Goal: Task Accomplishment & Management: Complete application form

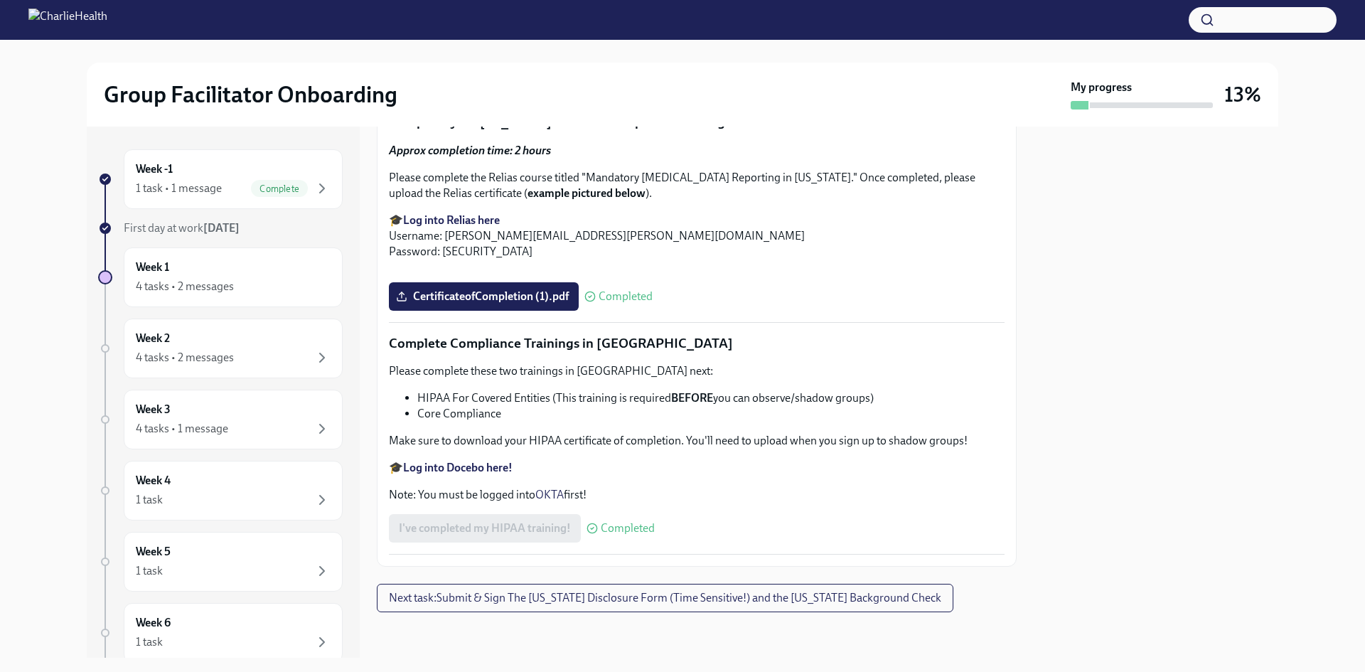
scroll to position [3271, 0]
click at [252, 252] on div "Week 1 4 tasks • 2 messages" at bounding box center [233, 277] width 219 height 60
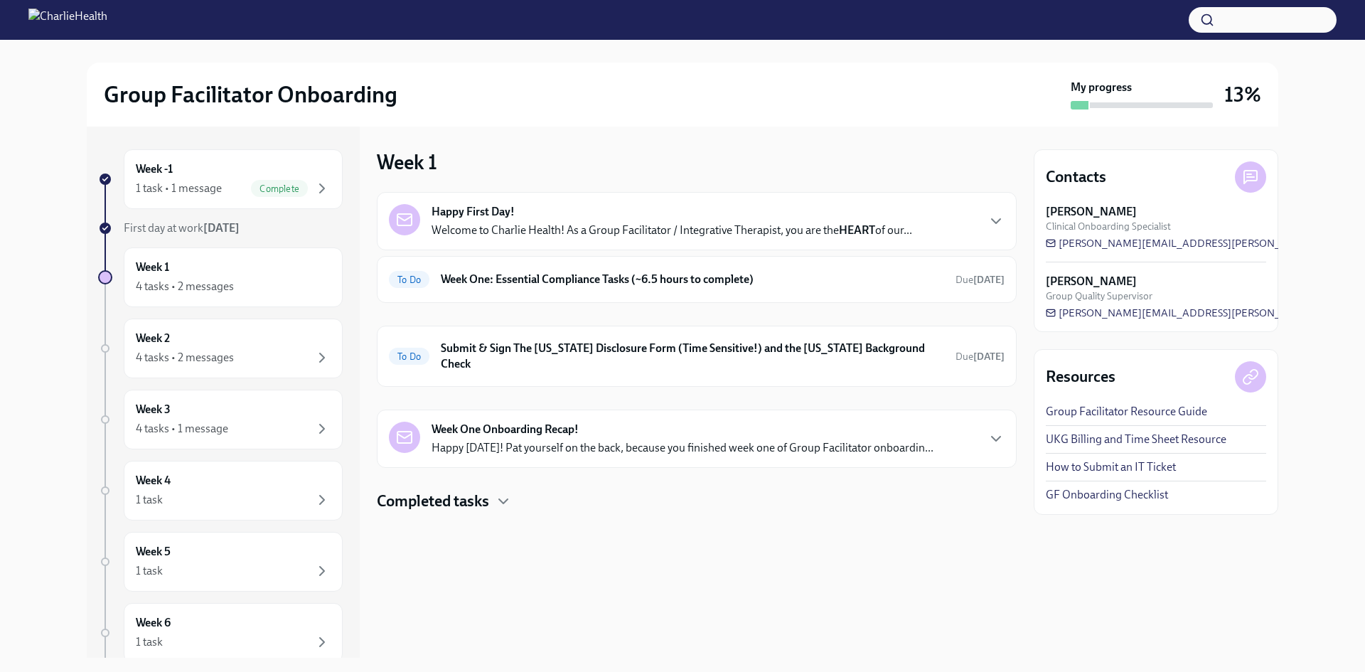
click at [980, 218] on div "Happy First Day! Welcome to Charlie Health! As a Group Facilitator / Integrativ…" at bounding box center [697, 221] width 616 height 34
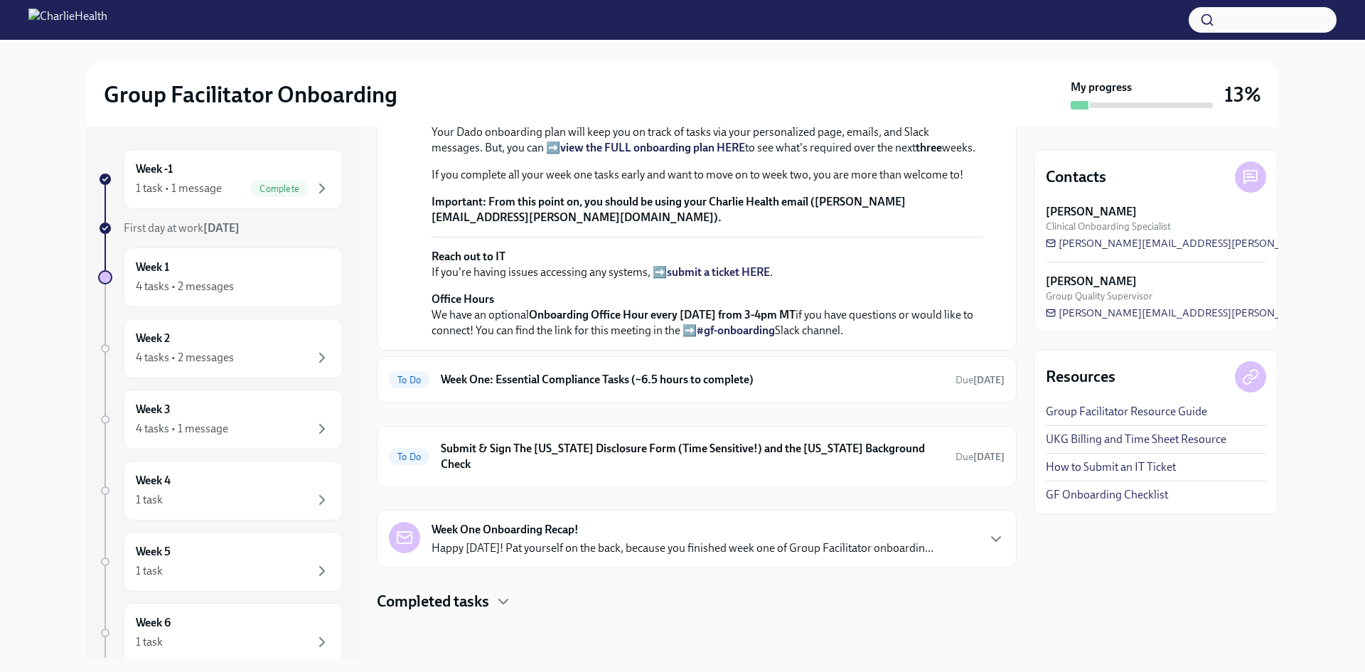
scroll to position [427, 0]
click at [726, 391] on div "To Do Week One: Essential Compliance Tasks (~6.5 hours to complete) Due [DATE]" at bounding box center [697, 379] width 616 height 23
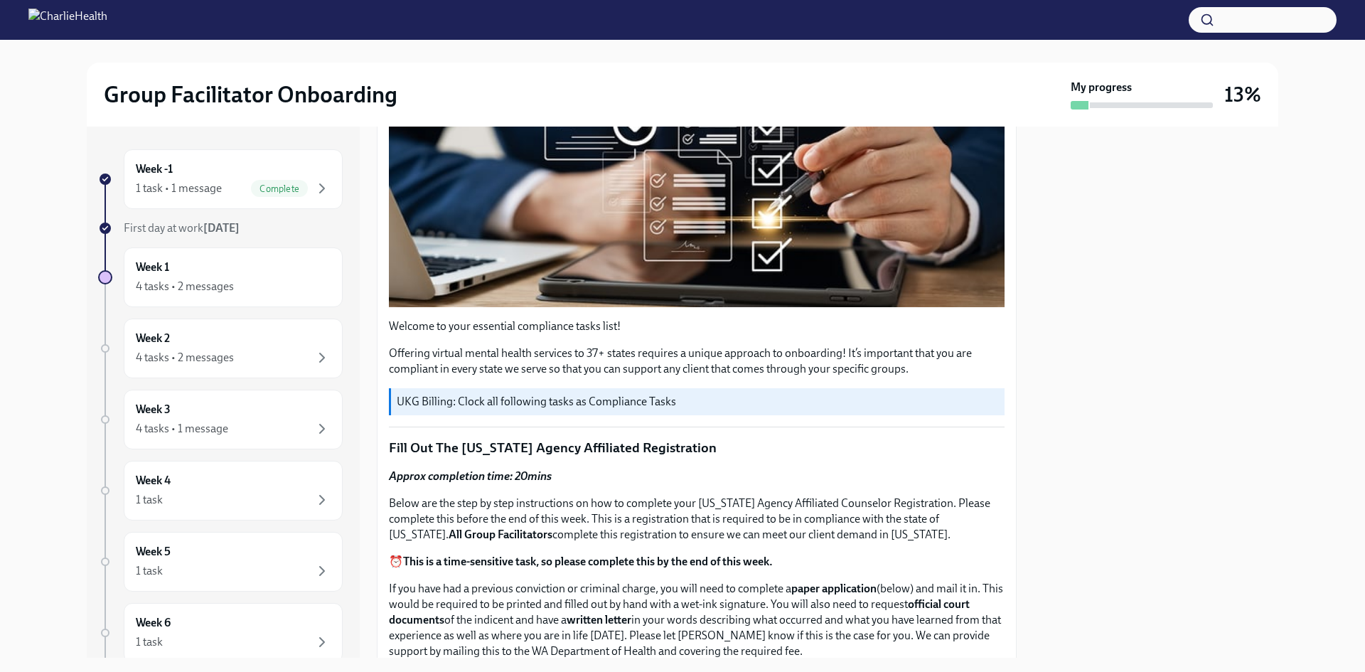
scroll to position [498, 0]
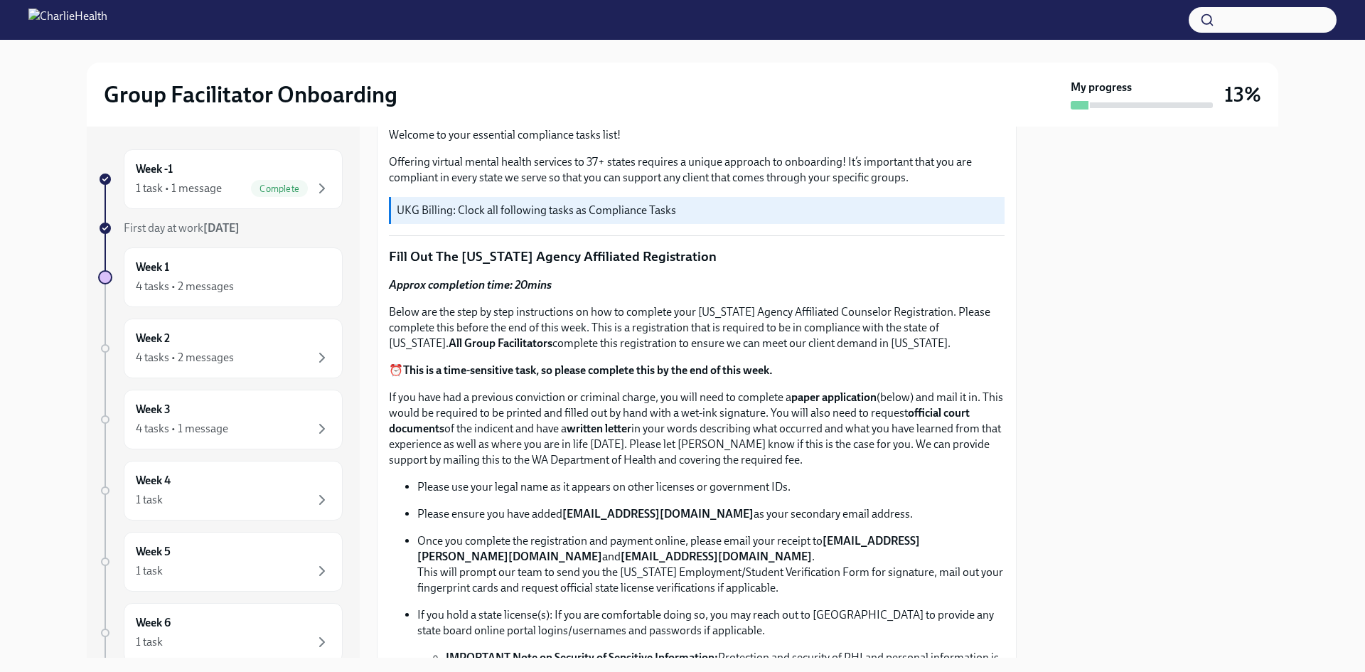
click at [485, 215] on div "UKG Billing: Clock all following tasks as Compliance Tasks" at bounding box center [697, 210] width 616 height 27
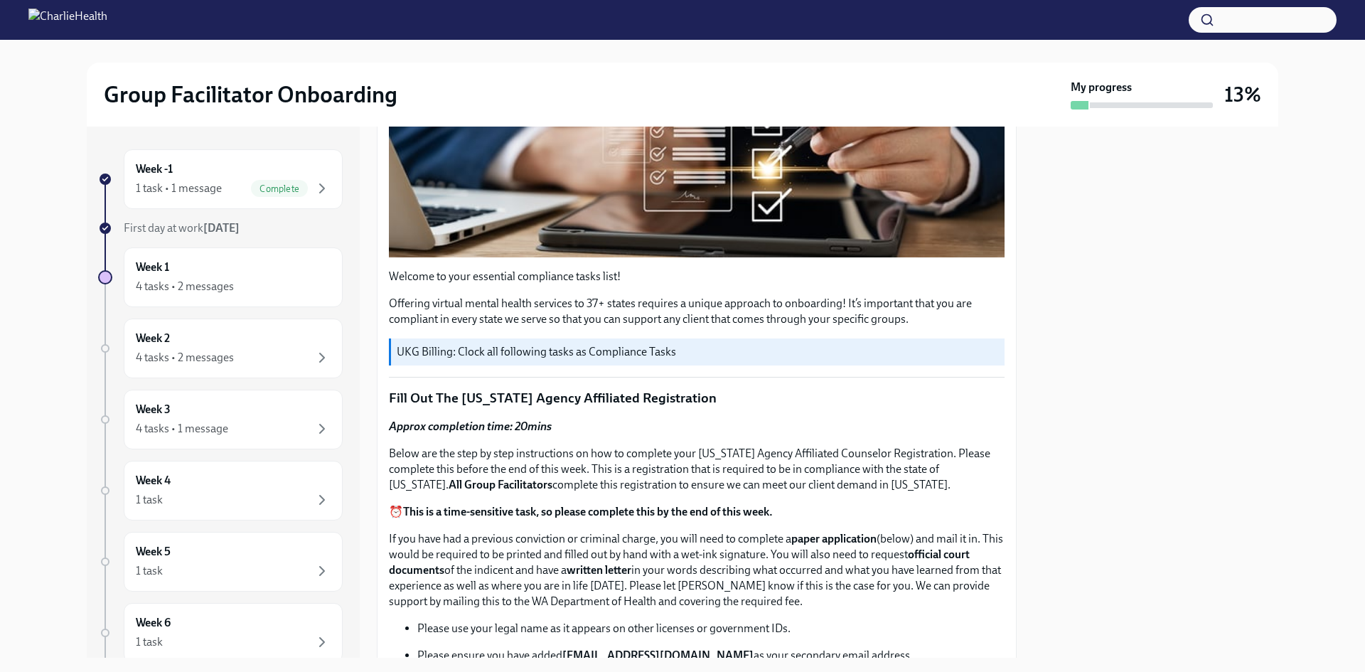
scroll to position [356, 0]
click at [195, 211] on div "Week -1 1 task • 1 message Complete First day at work Sep 2nd Week 1 4 tasks • …" at bounding box center [220, 447] width 245 height 597
click at [197, 197] on div "Week -1 1 task • 1 message Complete" at bounding box center [233, 179] width 219 height 60
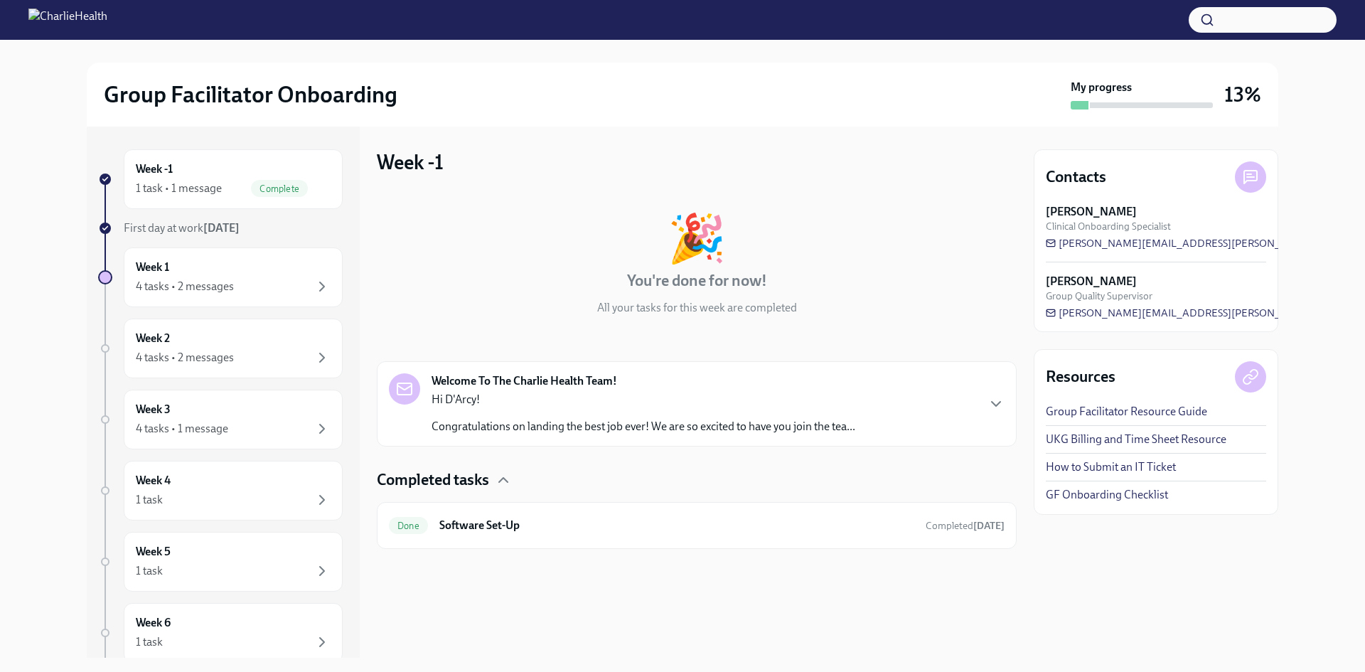
click at [681, 398] on p "Hi D'Arcy!" at bounding box center [644, 400] width 424 height 16
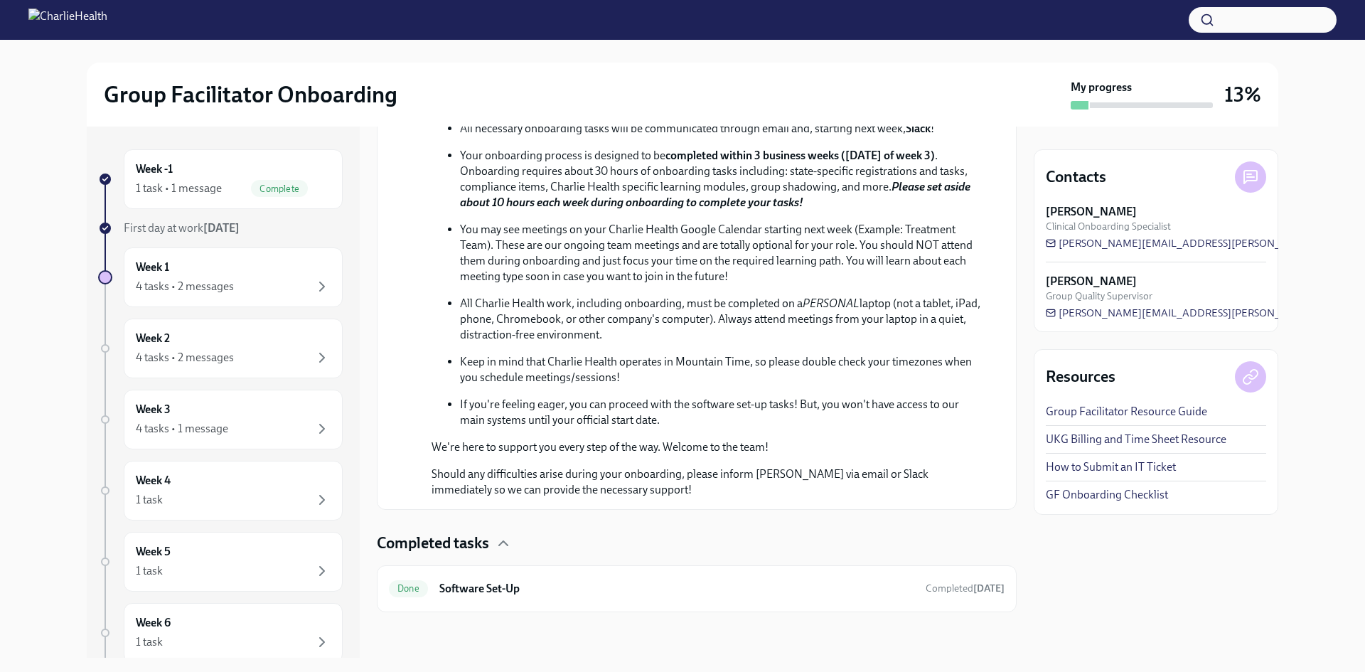
scroll to position [619, 0]
click at [493, 602] on div "Done Software Set-Up Completed [DATE]" at bounding box center [697, 588] width 640 height 47
click at [531, 589] on h6 "Software Set-Up" at bounding box center [676, 589] width 475 height 16
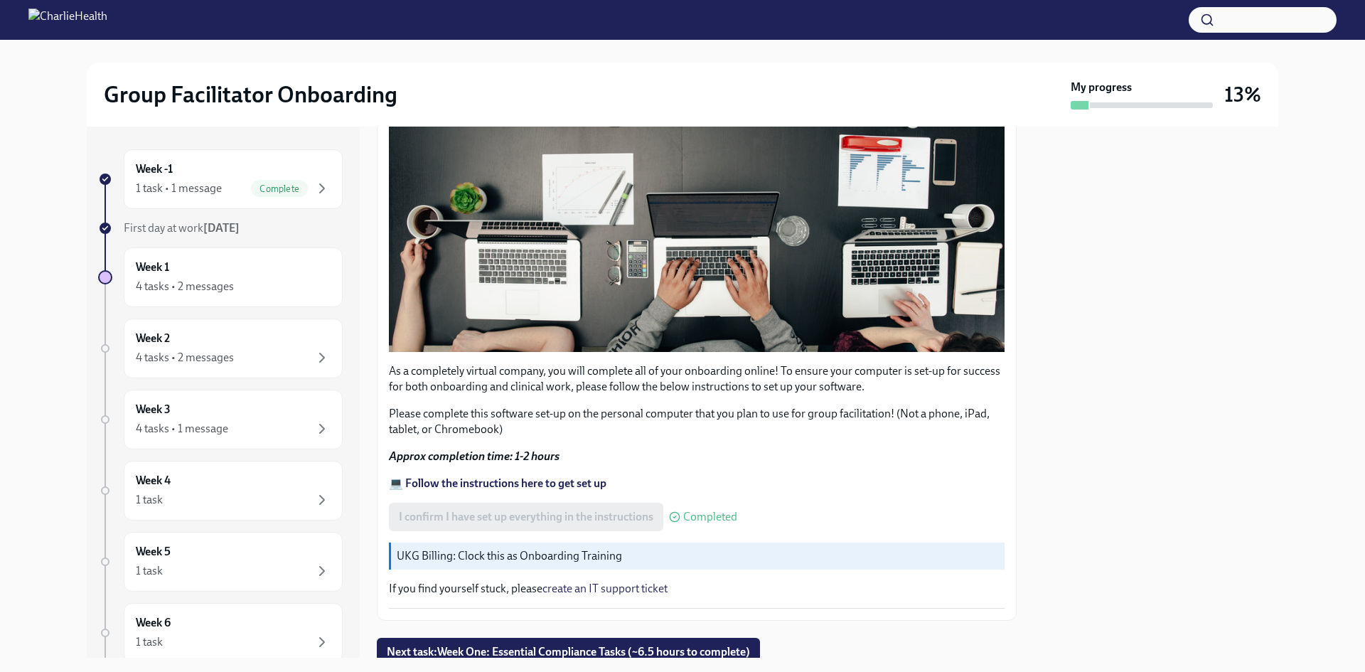
scroll to position [379, 0]
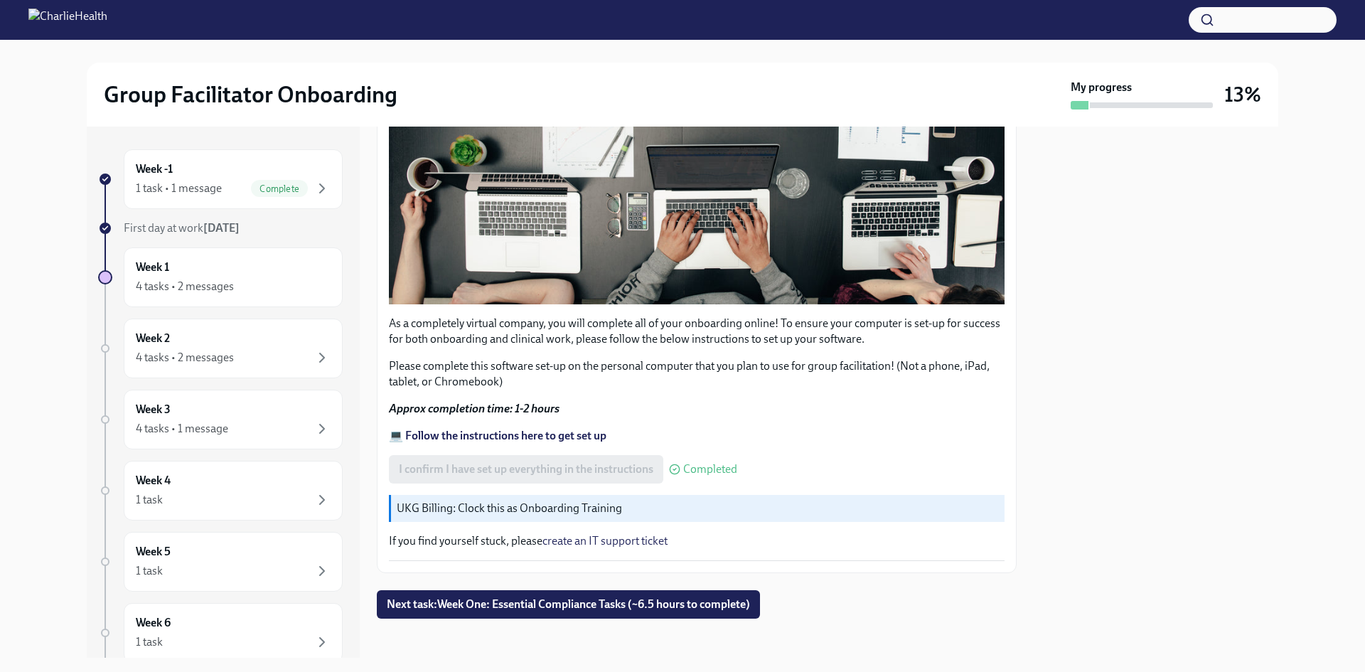
click at [533, 406] on strong "Approx completion time: 1-2 hours" at bounding box center [474, 409] width 171 height 14
click at [605, 506] on p "UKG Billing: Clock this as Onboarding Training" at bounding box center [698, 509] width 602 height 16
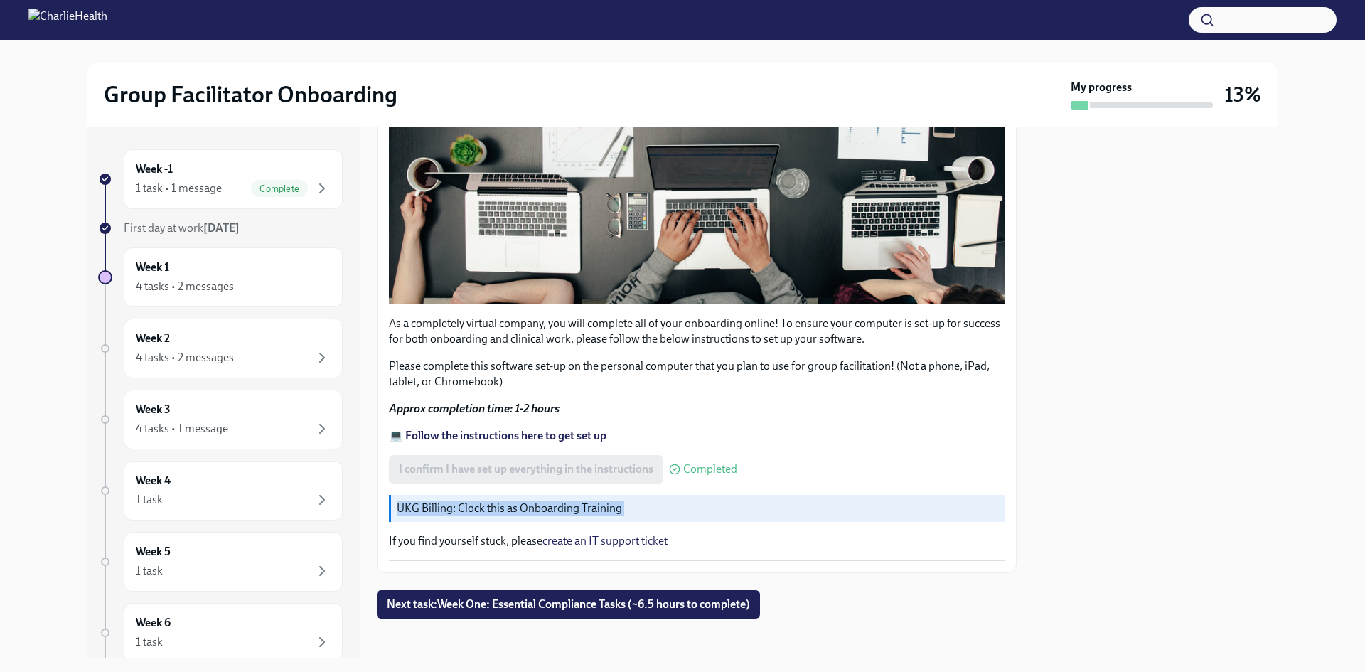
click at [605, 506] on p "UKG Billing: Clock this as Onboarding Training" at bounding box center [698, 509] width 602 height 16
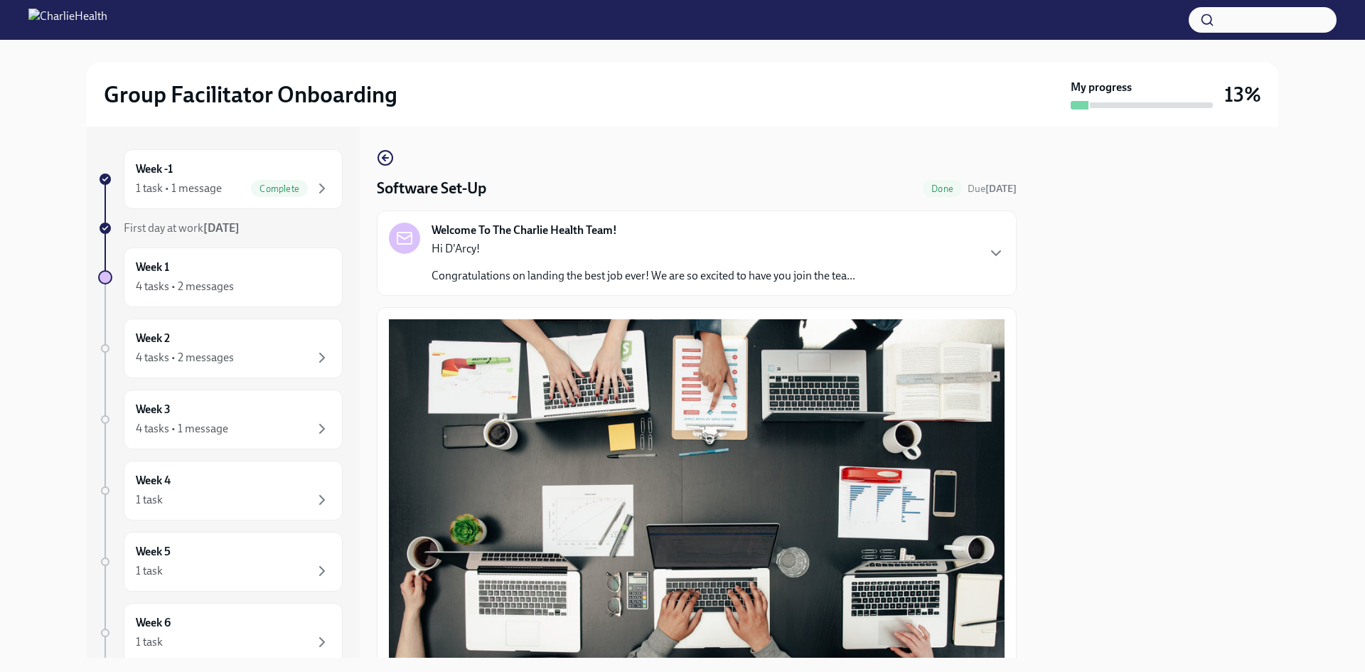
click at [931, 215] on div "Welcome To The Charlie Health Team! Hi D'Arcy! Congratulations on landing the b…" at bounding box center [697, 252] width 640 height 85
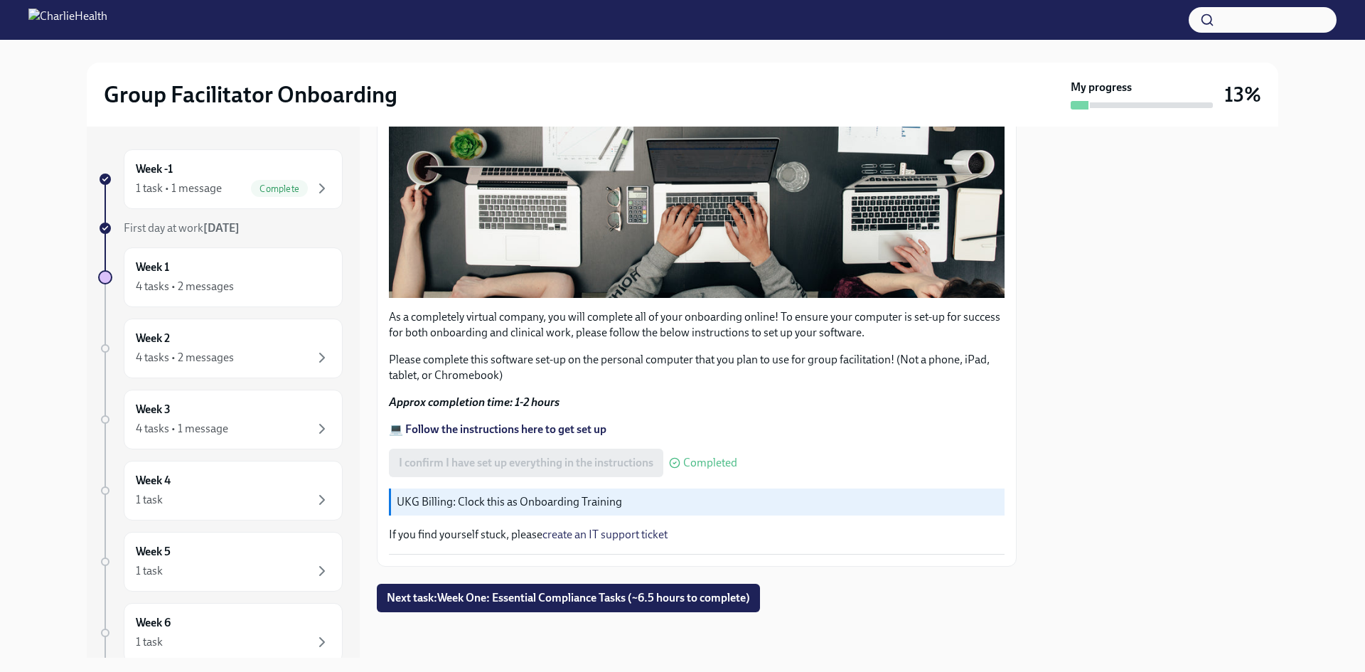
scroll to position [1061, 0]
click at [579, 594] on span "Next task : Week One: Essential Compliance Tasks (~6.5 hours to complete)" at bounding box center [568, 598] width 363 height 14
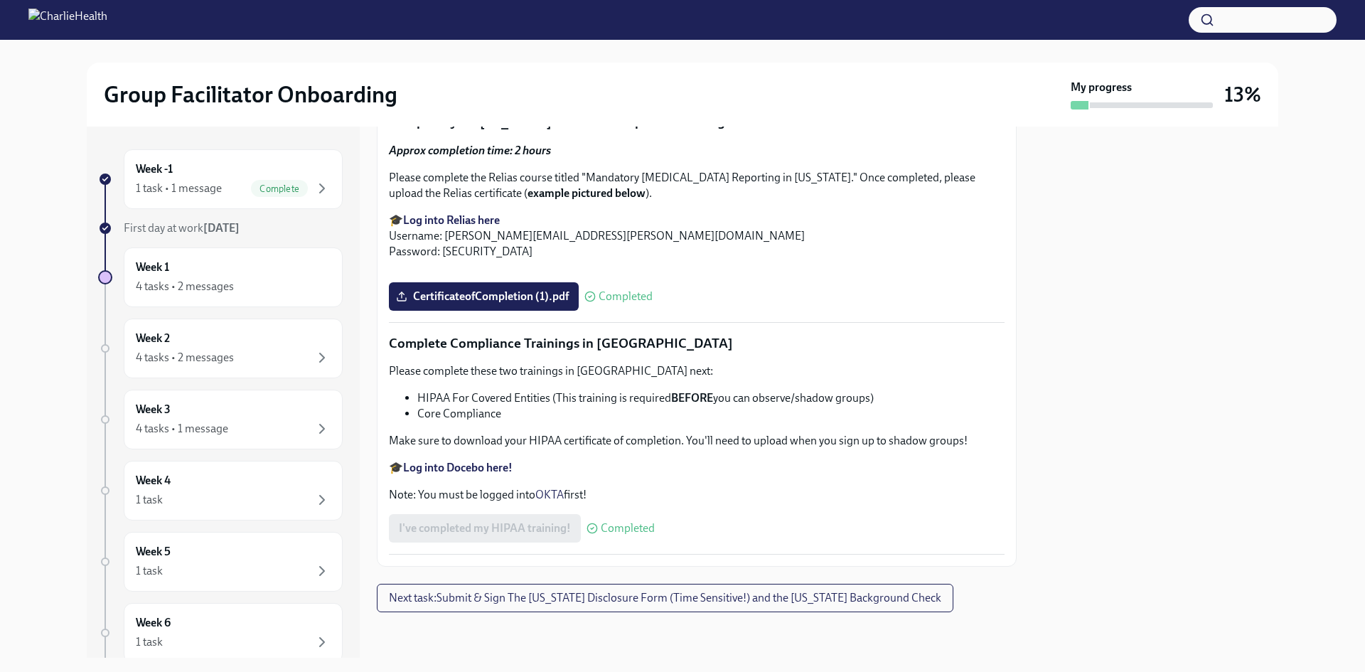
scroll to position [3057, 0]
click at [107, 12] on img at bounding box center [67, 20] width 79 height 23
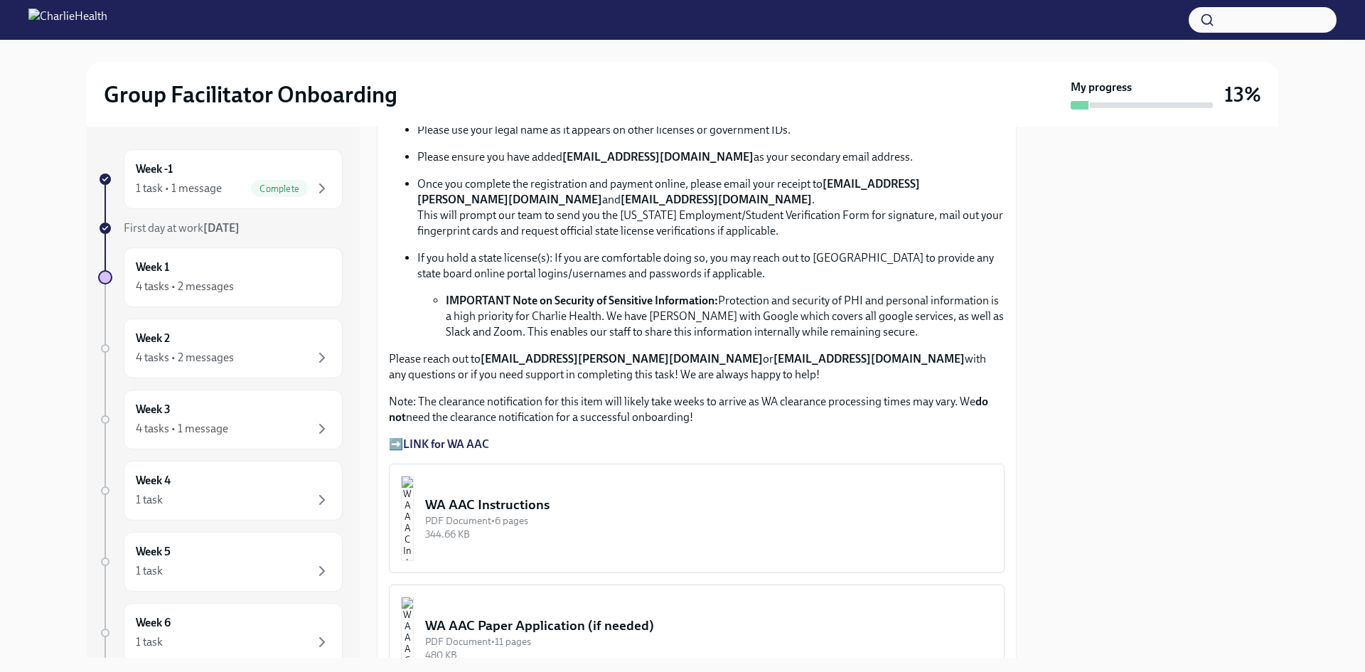
scroll to position [1266, 0]
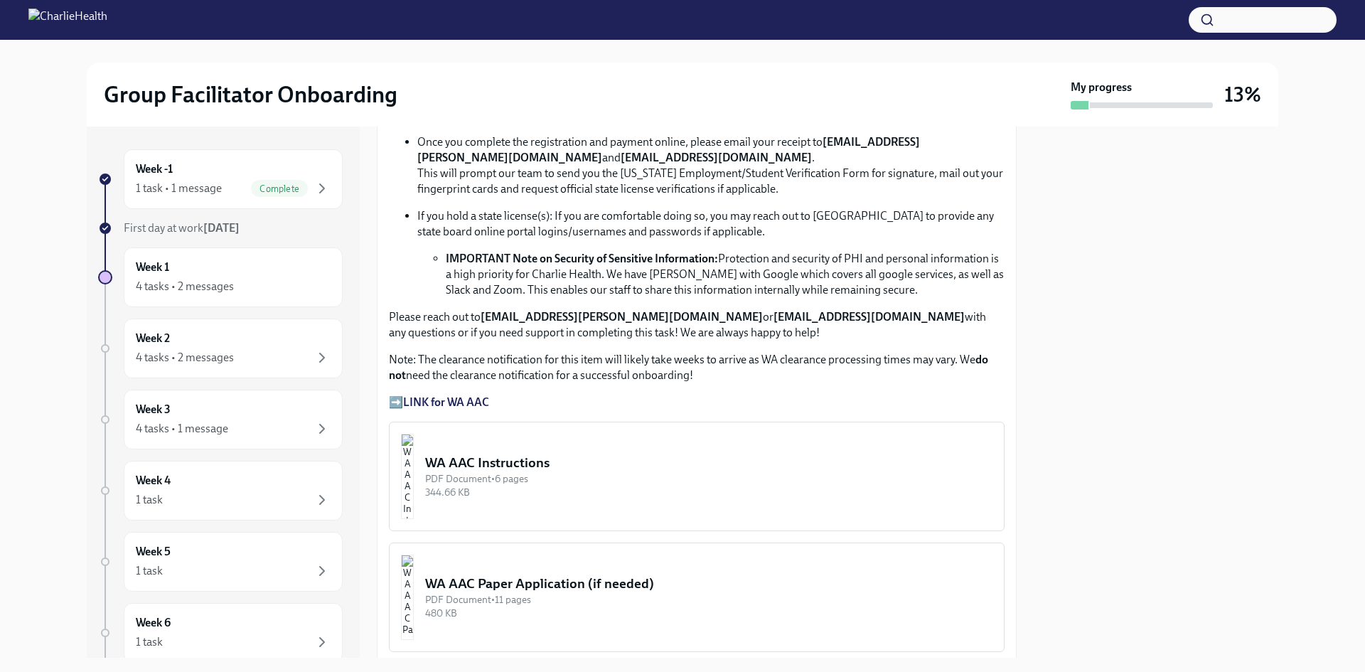
click at [442, 69] on p "If you have had a previous conviction or criminal charge, you will need to comp…" at bounding box center [697, 30] width 616 height 78
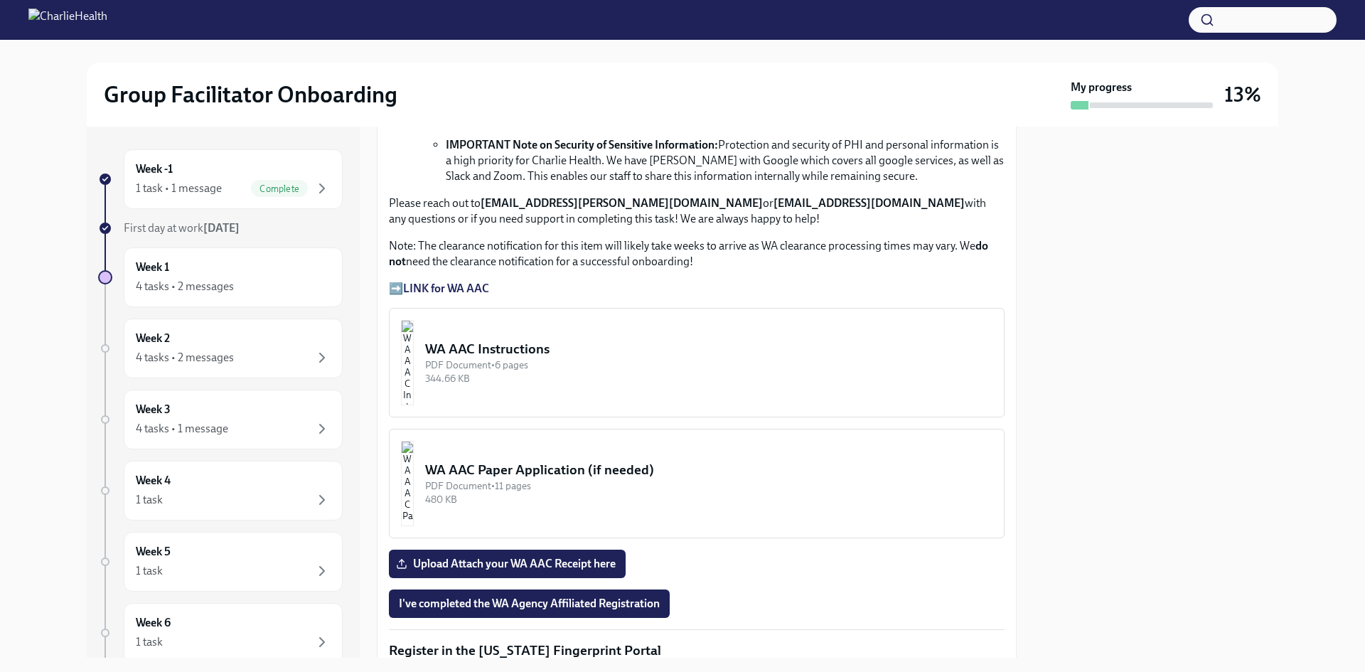
scroll to position [1480, 0]
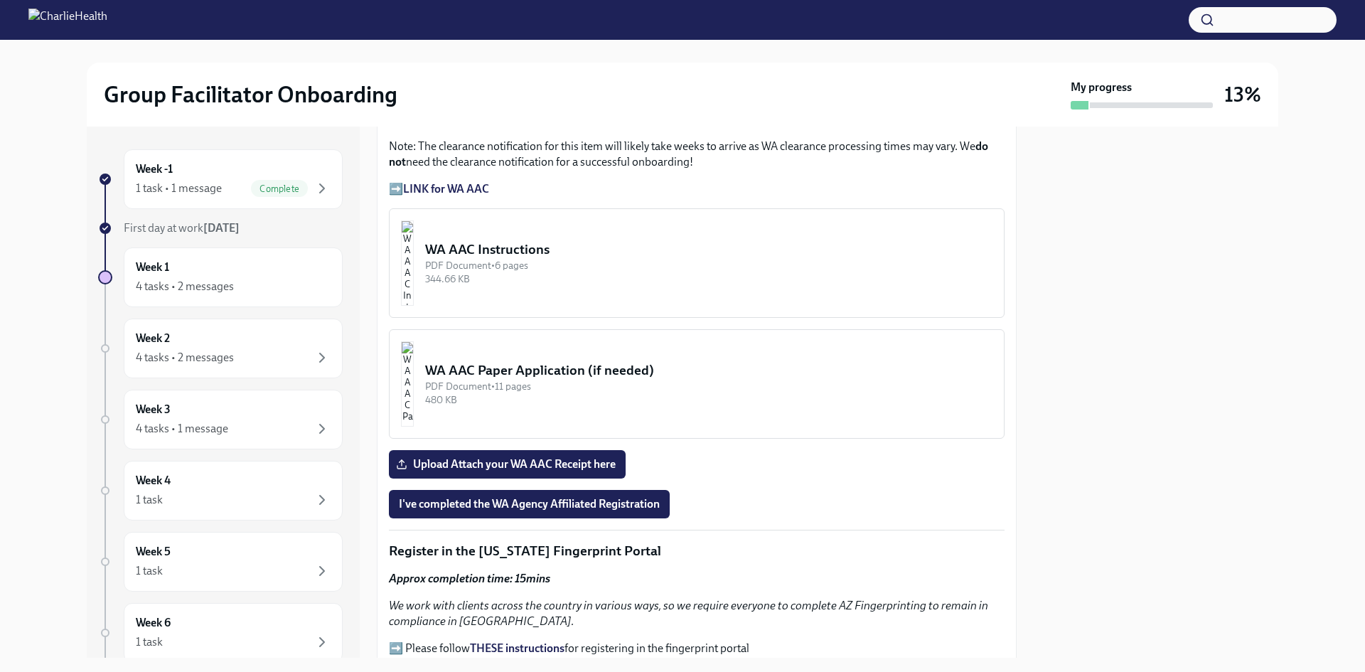
click at [467, 196] on strong "LINK for WA AAC" at bounding box center [446, 189] width 86 height 14
click at [414, 306] on img "button" at bounding box center [407, 262] width 13 height 85
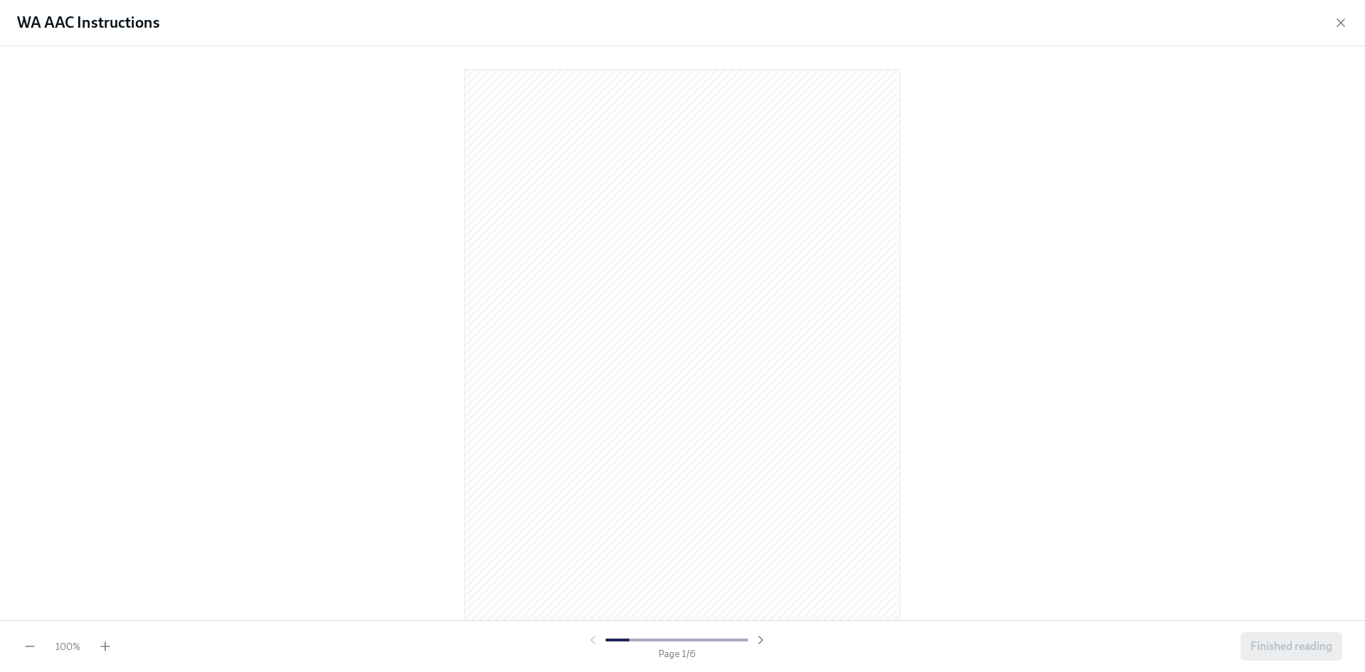
click at [764, 648] on div "Page 1 / 6" at bounding box center [677, 647] width 182 height 28
click at [758, 642] on icon "button" at bounding box center [761, 640] width 14 height 14
click at [758, 641] on icon "button" at bounding box center [761, 640] width 14 height 14
click at [102, 650] on div "100 %" at bounding box center [68, 646] width 90 height 14
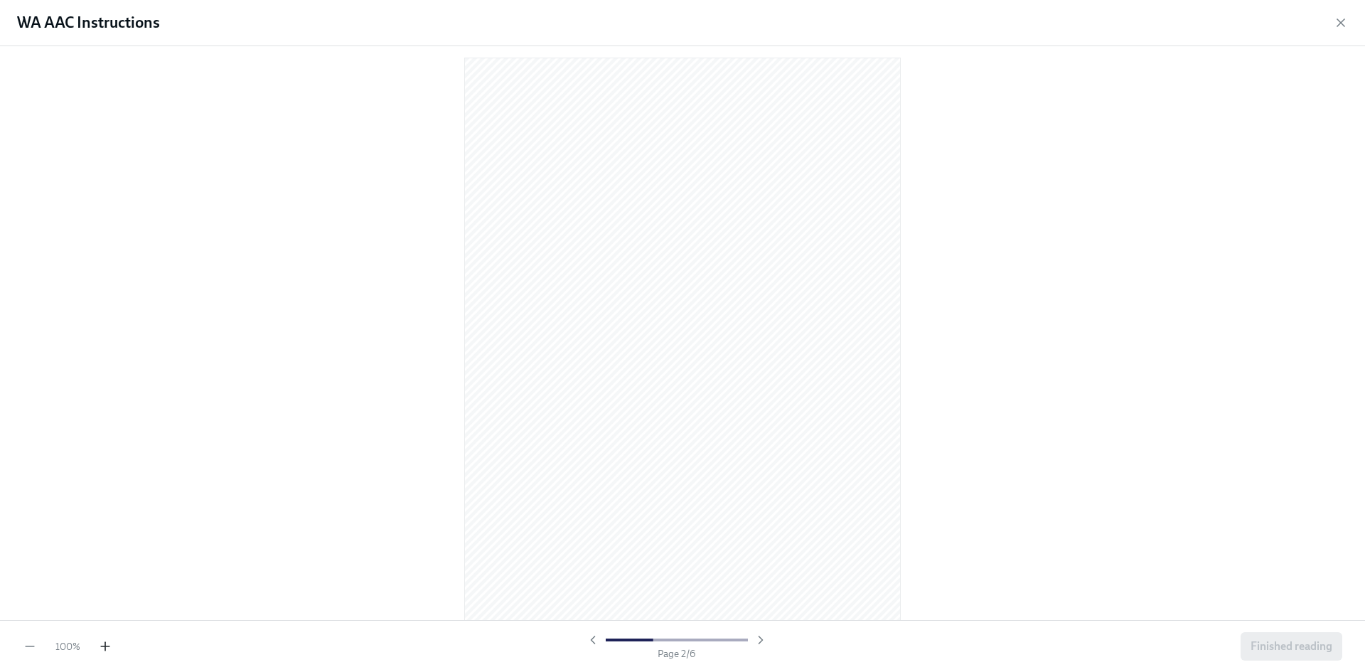
click at [102, 650] on icon "button" at bounding box center [105, 646] width 14 height 14
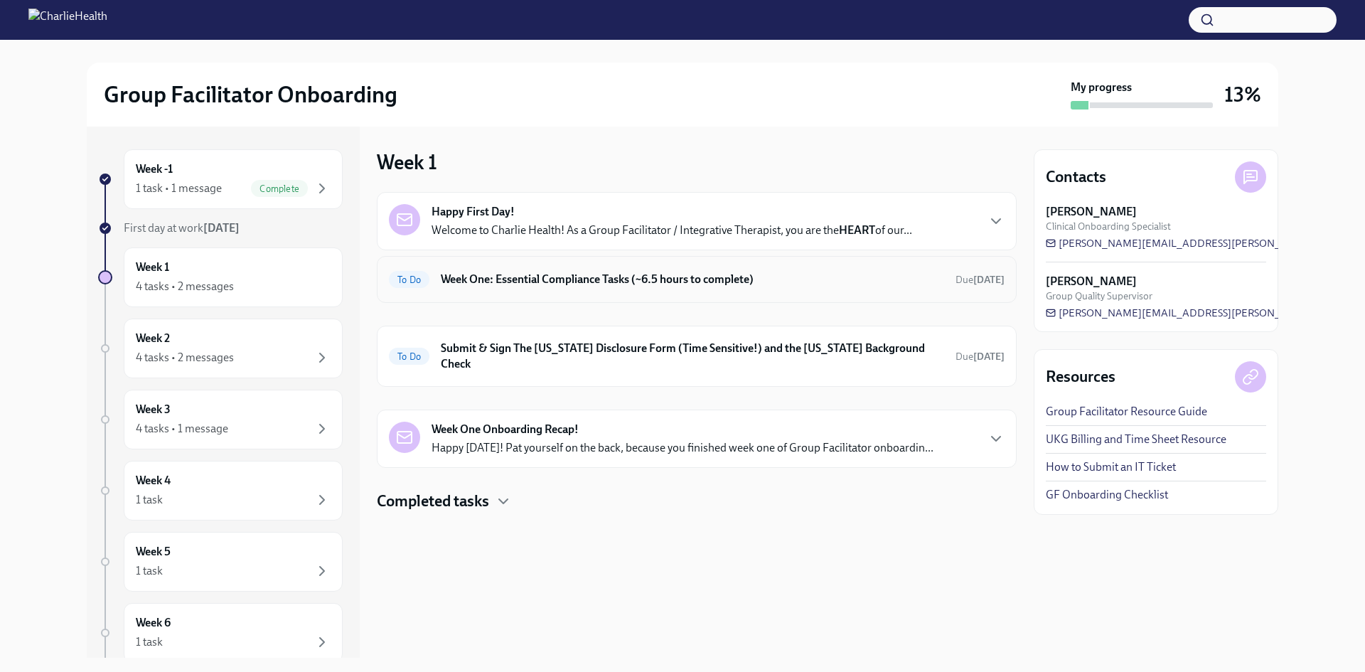
click at [673, 287] on div "To Do Week One: Essential Compliance Tasks (~6.5 hours to complete) Due [DATE]" at bounding box center [697, 279] width 616 height 23
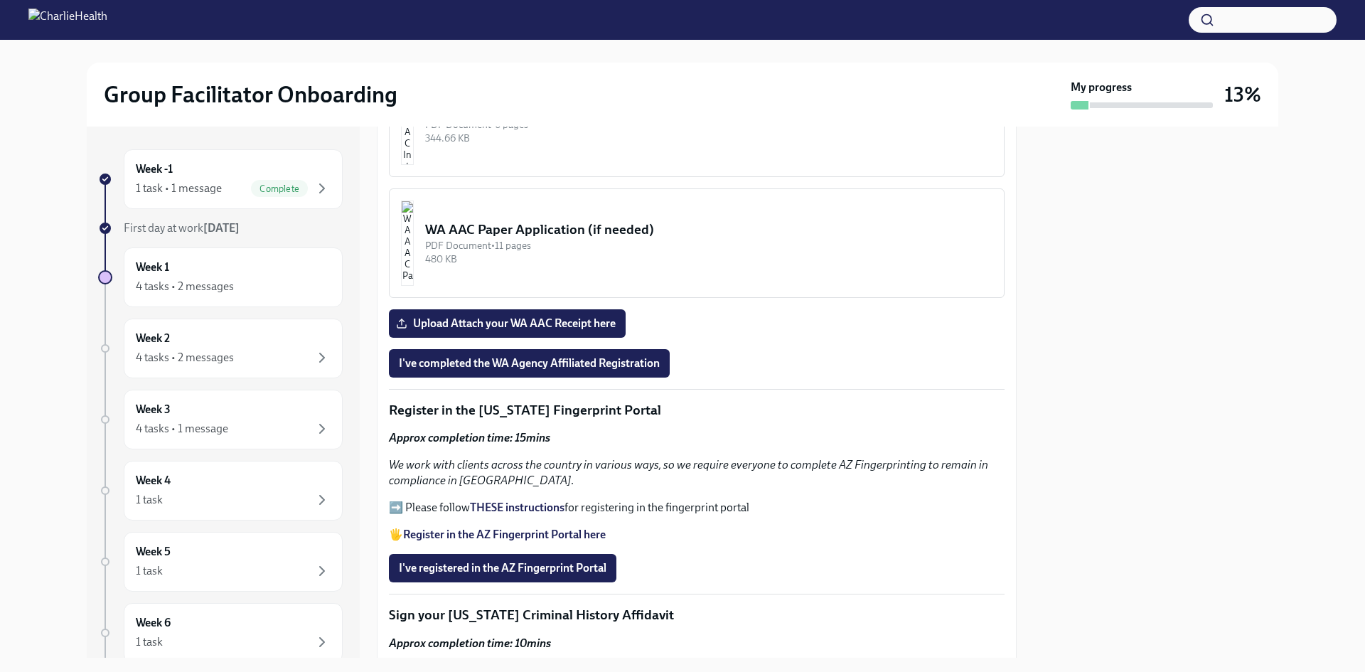
scroll to position [1280, 0]
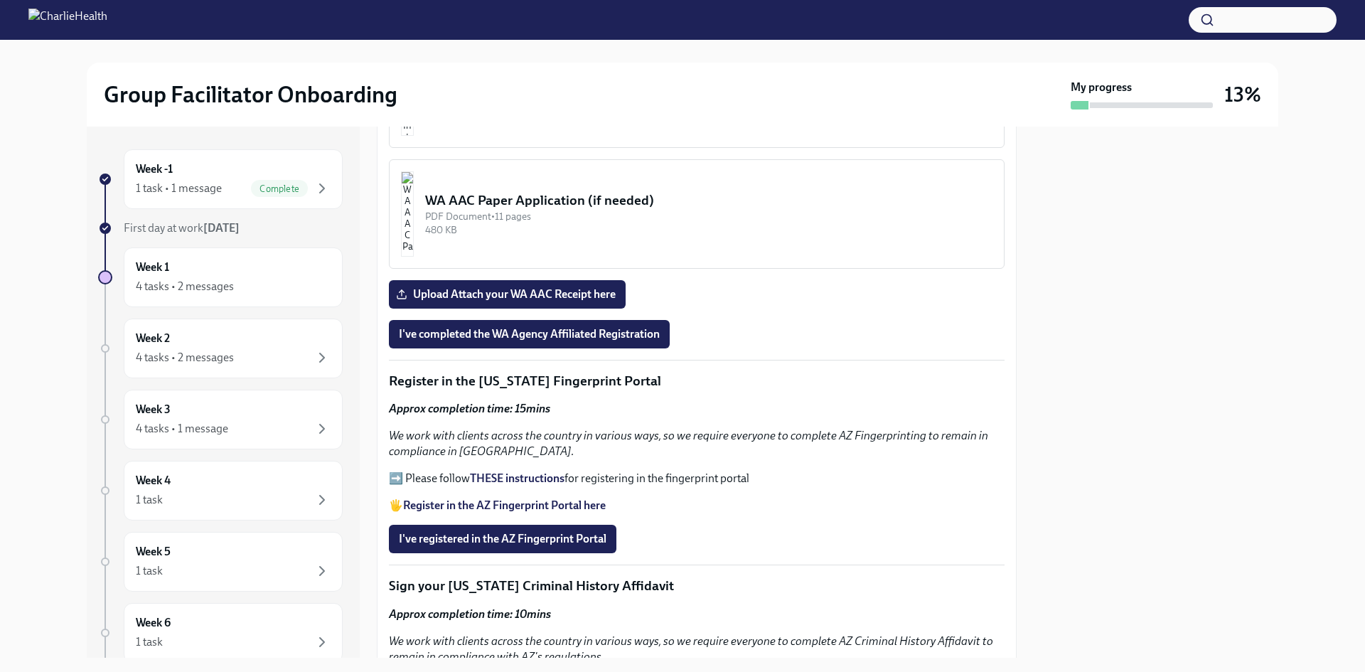
click at [523, 498] on strong "Register in the AZ Fingerprint Portal here" at bounding box center [504, 505] width 203 height 14
click at [555, 476] on strong "THESE instructions" at bounding box center [517, 478] width 95 height 14
click at [789, 445] on p "We work with clients across the country in various ways, so we require everyone…" at bounding box center [697, 443] width 616 height 31
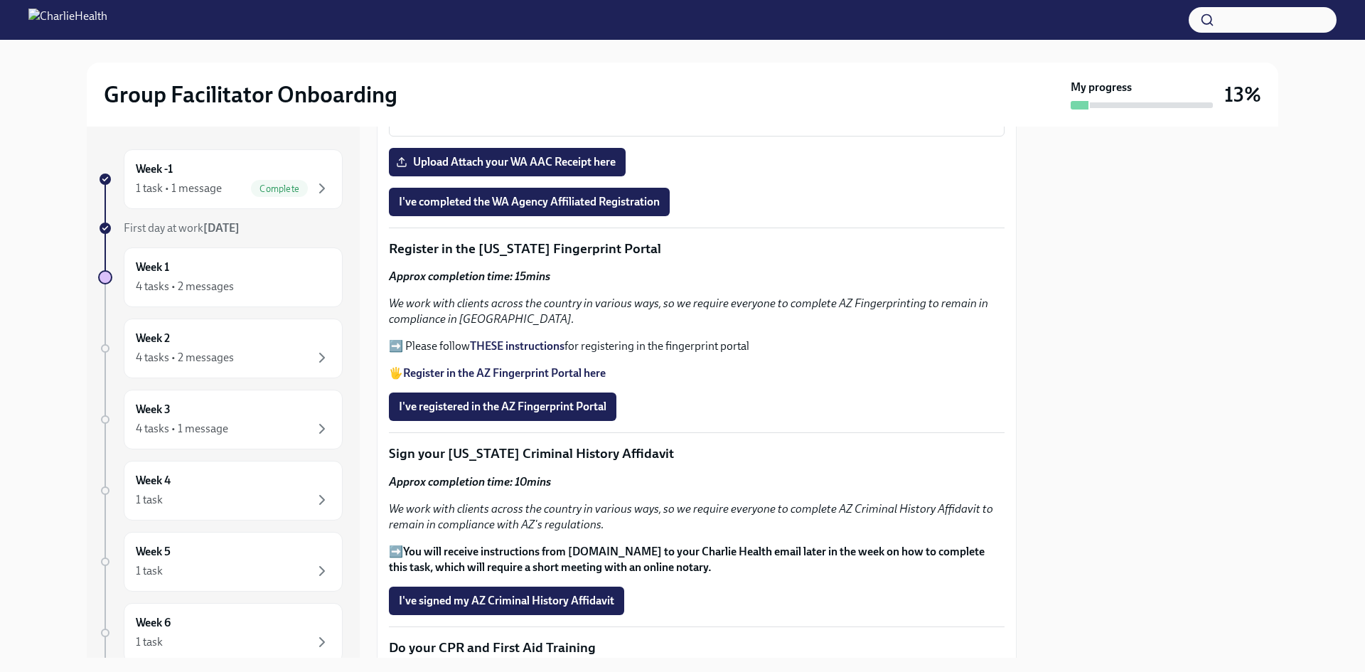
scroll to position [1493, 0]
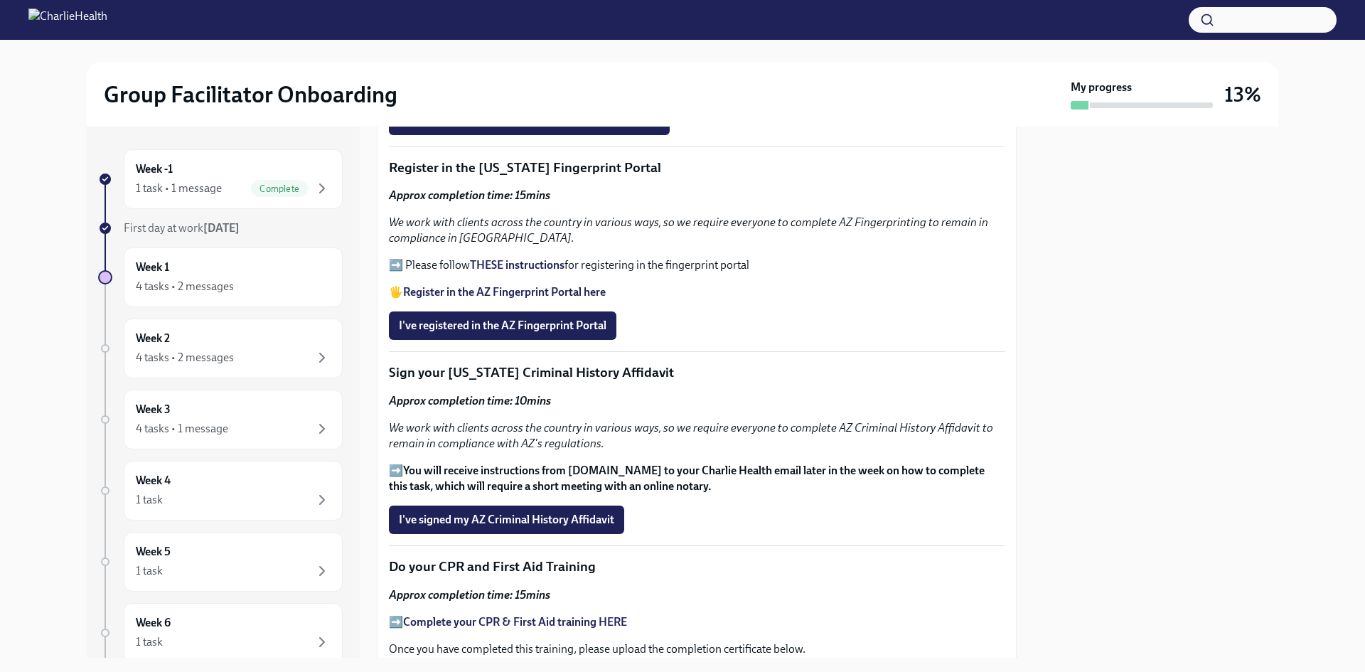
drag, startPoint x: 479, startPoint y: 463, endPoint x: 874, endPoint y: 480, distance: 395.7
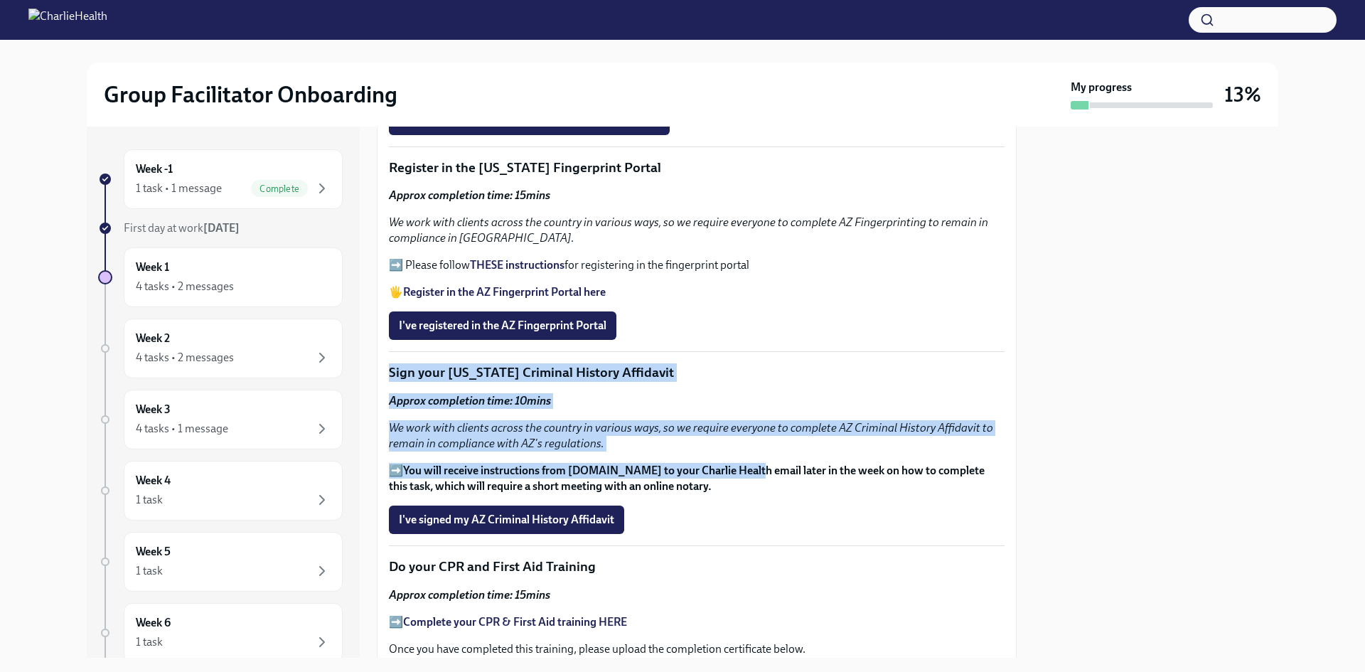
drag, startPoint x: 874, startPoint y: 480, endPoint x: 750, endPoint y: 472, distance: 124.0
click at [750, 472] on div "Welcome to your essential compliance tasks list! Offering virtual mental health…" at bounding box center [697, 139] width 616 height 2680
click at [750, 472] on p "➡️ You will receive instructions from Proof.com to your Charlie Health email la…" at bounding box center [697, 478] width 616 height 31
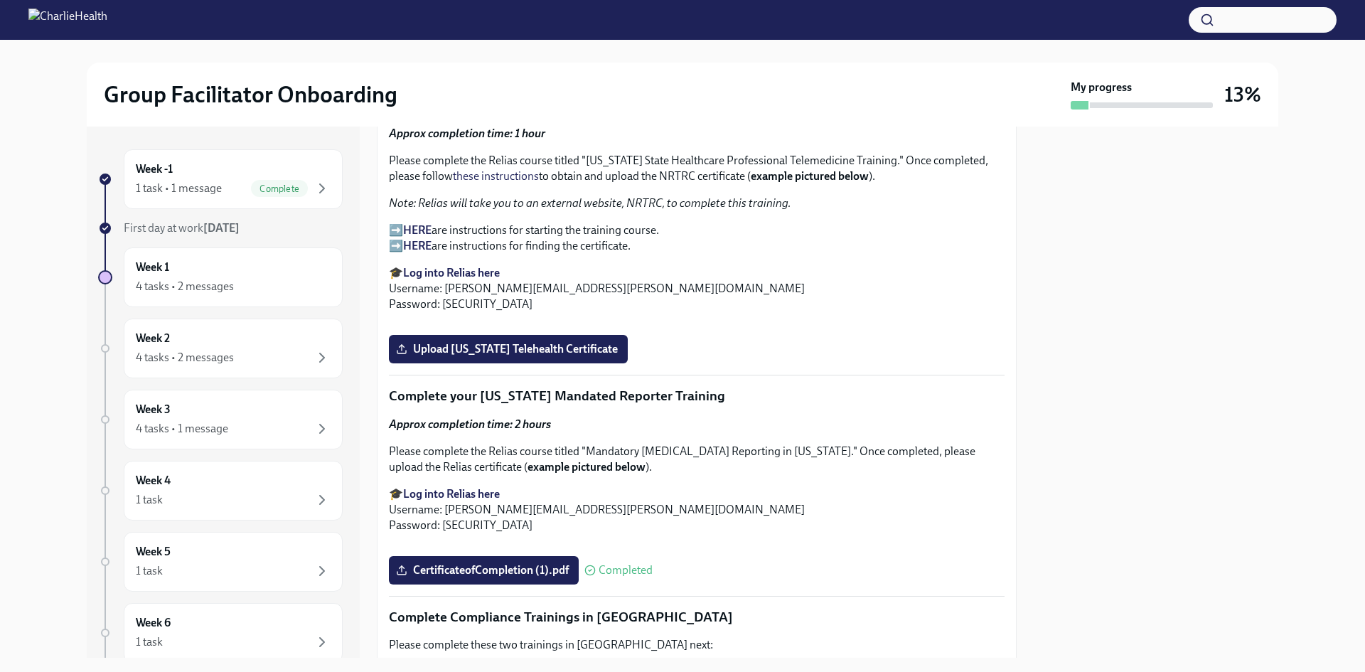
scroll to position [1991, 0]
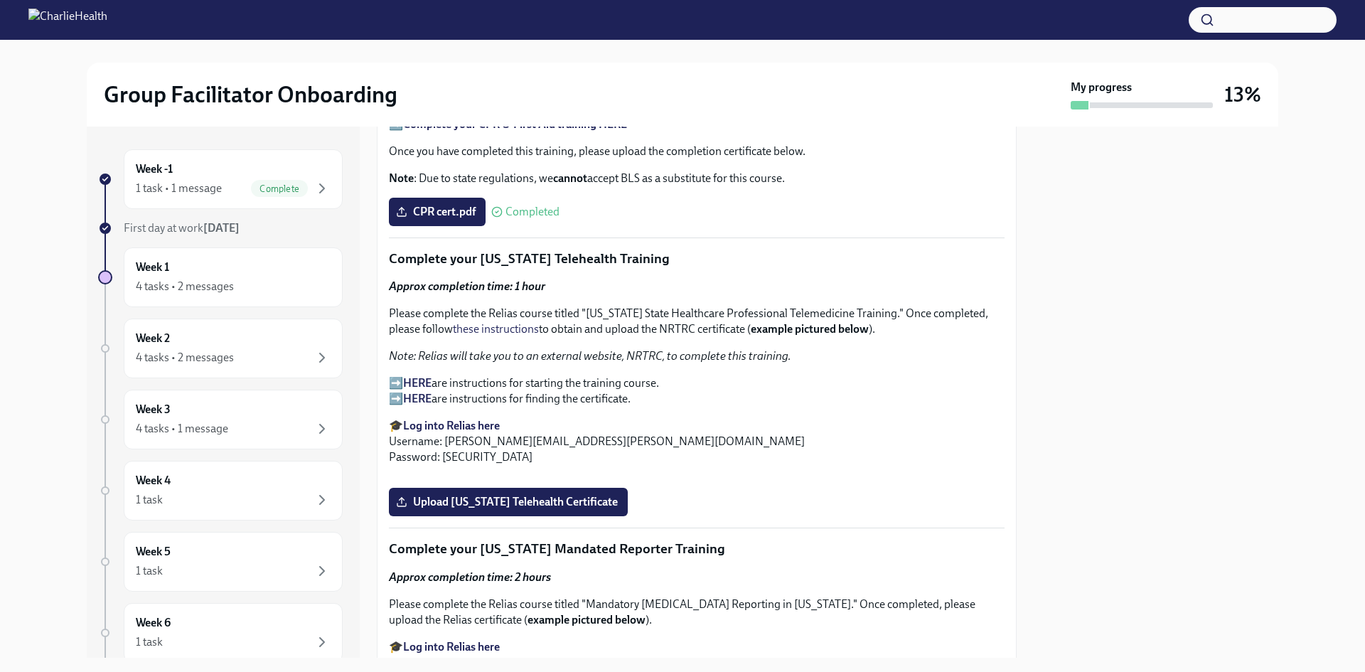
click at [1017, 352] on div "Week -1 1 task • 1 message Complete First day at work Sep 2nd Week 1 4 tasks • …" at bounding box center [683, 392] width 1192 height 531
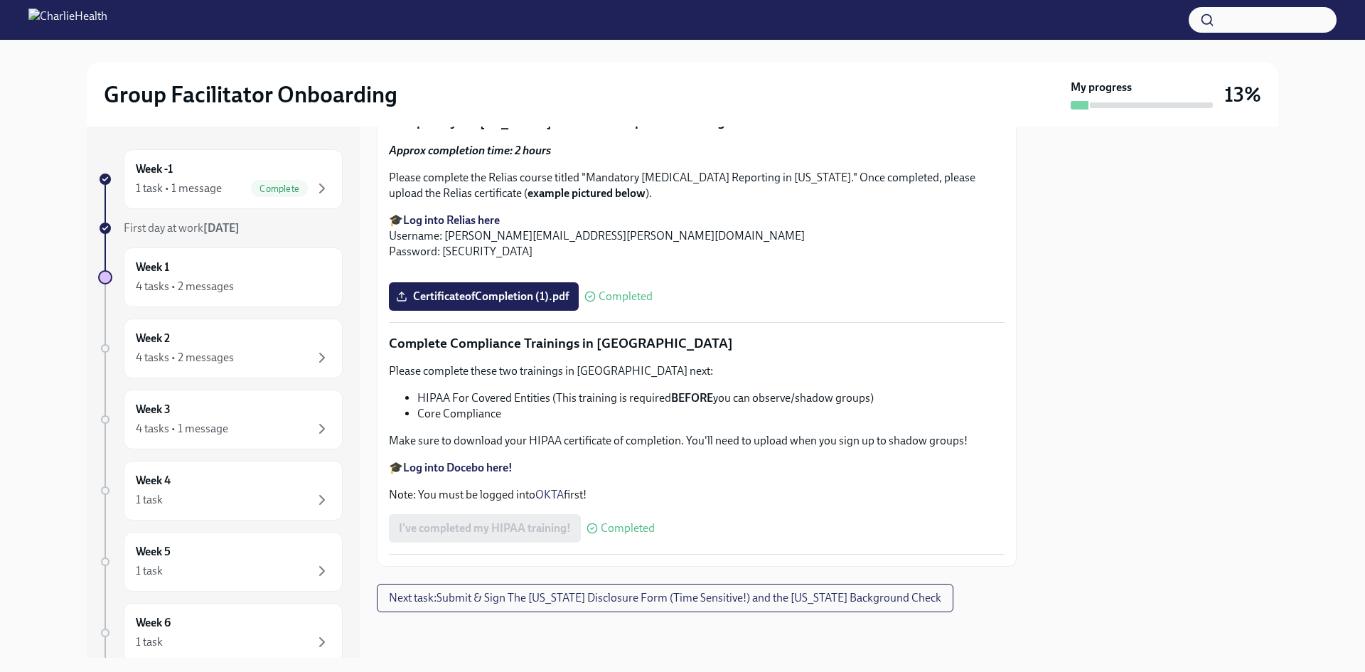
scroll to position [2560, 0]
click at [557, 82] on span "Upload [US_STATE] Telehealth Certificate" at bounding box center [508, 75] width 219 height 14
click at [0, 0] on input "Upload [US_STATE] Telehealth Certificate" at bounding box center [0, 0] width 0 height 0
click at [1136, 379] on div at bounding box center [1156, 392] width 245 height 531
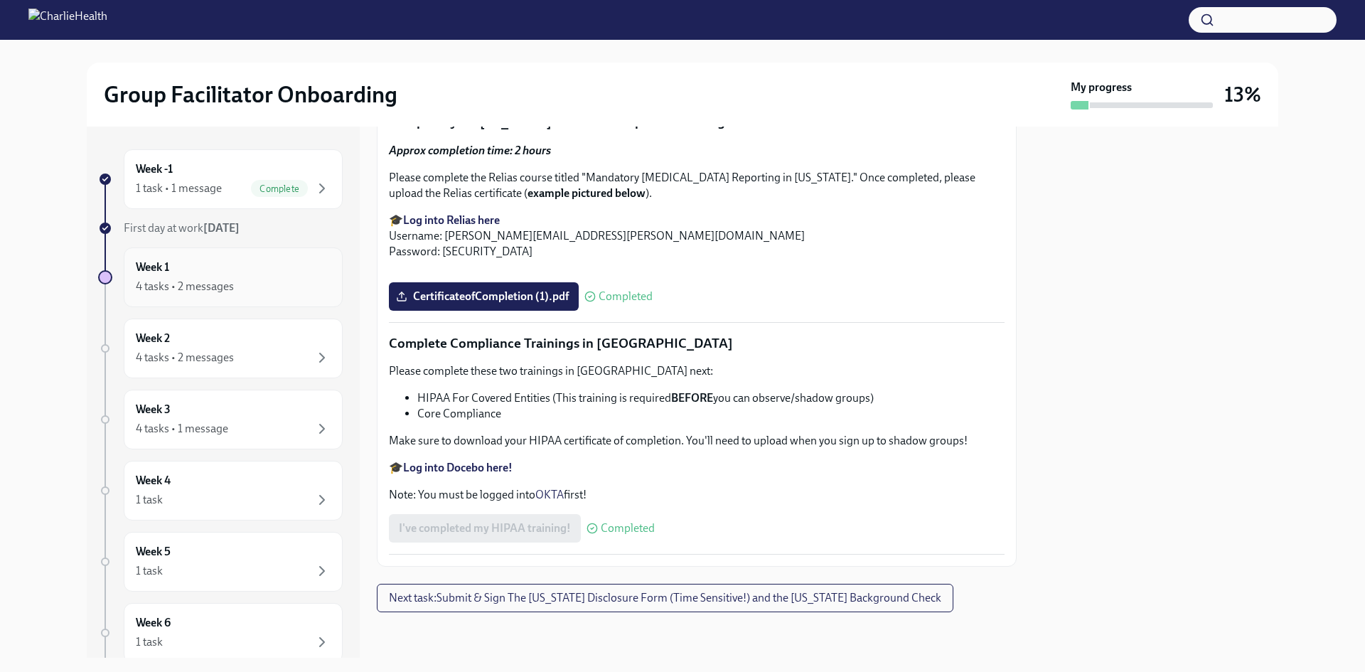
click at [173, 279] on div "4 tasks • 2 messages" at bounding box center [185, 287] width 98 height 16
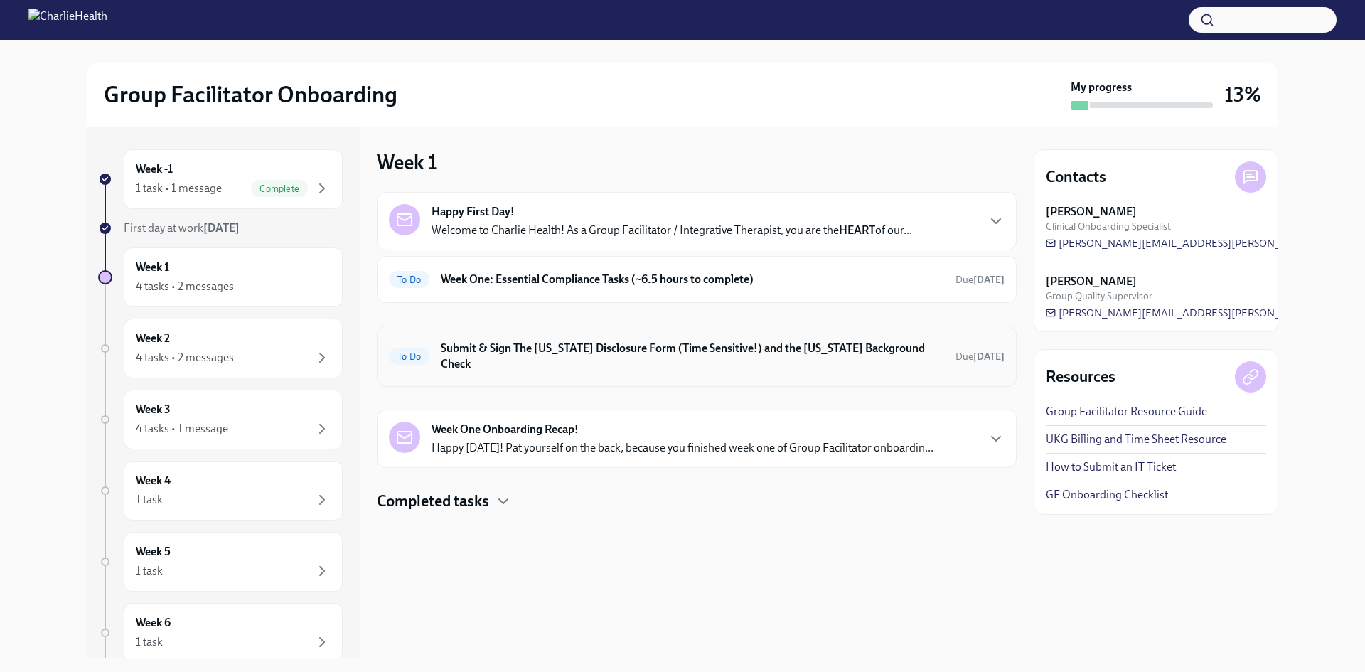
click at [673, 365] on div "To Do Submit & Sign The [US_STATE] Disclosure Form (Time Sensitive!) and the [U…" at bounding box center [697, 356] width 640 height 61
click at [689, 348] on h6 "Submit & Sign The [US_STATE] Disclosure Form (Time Sensitive!) and the [US_STAT…" at bounding box center [692, 356] width 503 height 31
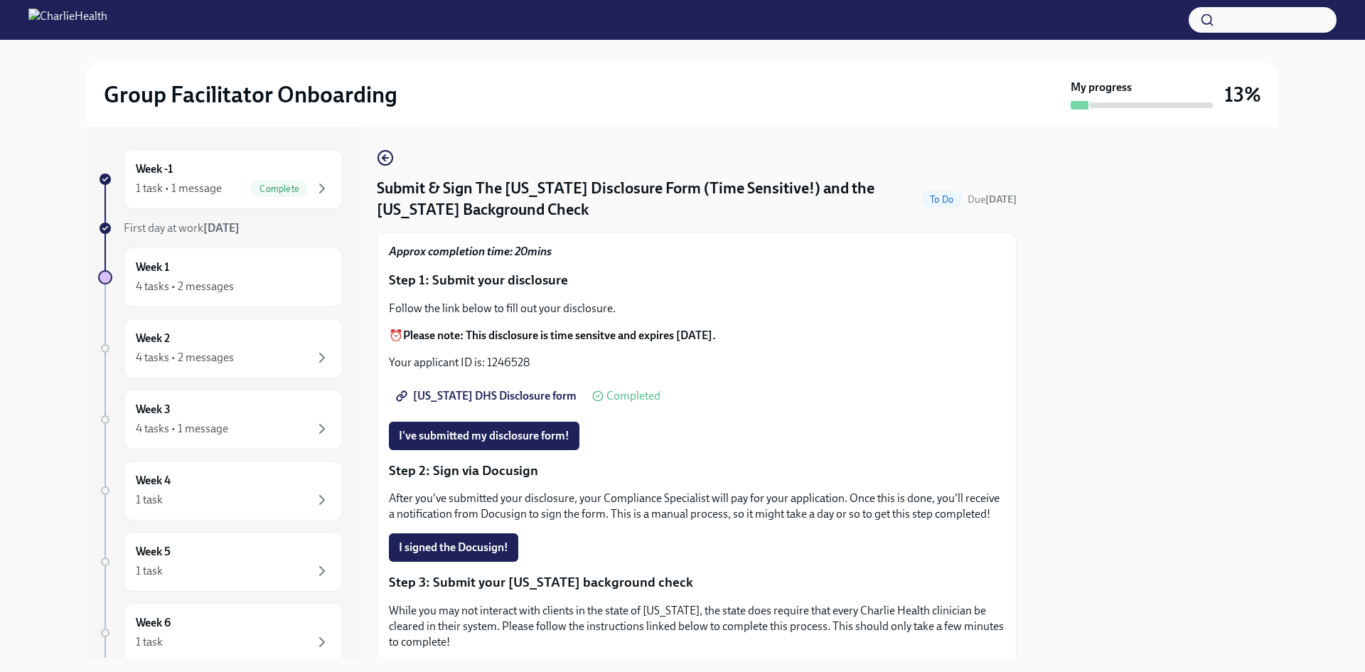
click at [506, 405] on link "[US_STATE] DHS Disclosure form" at bounding box center [488, 396] width 198 height 28
drag, startPoint x: 532, startPoint y: 365, endPoint x: 489, endPoint y: 370, distance: 42.9
click at [489, 370] on div "Approx completion time: 20mins Step 1: Submit your disclosure Follow the link b…" at bounding box center [697, 552] width 616 height 617
copy p "1246528"
click at [829, 380] on div "Approx completion time: 20mins Step 1: Submit your disclosure Follow the link b…" at bounding box center [697, 552] width 616 height 617
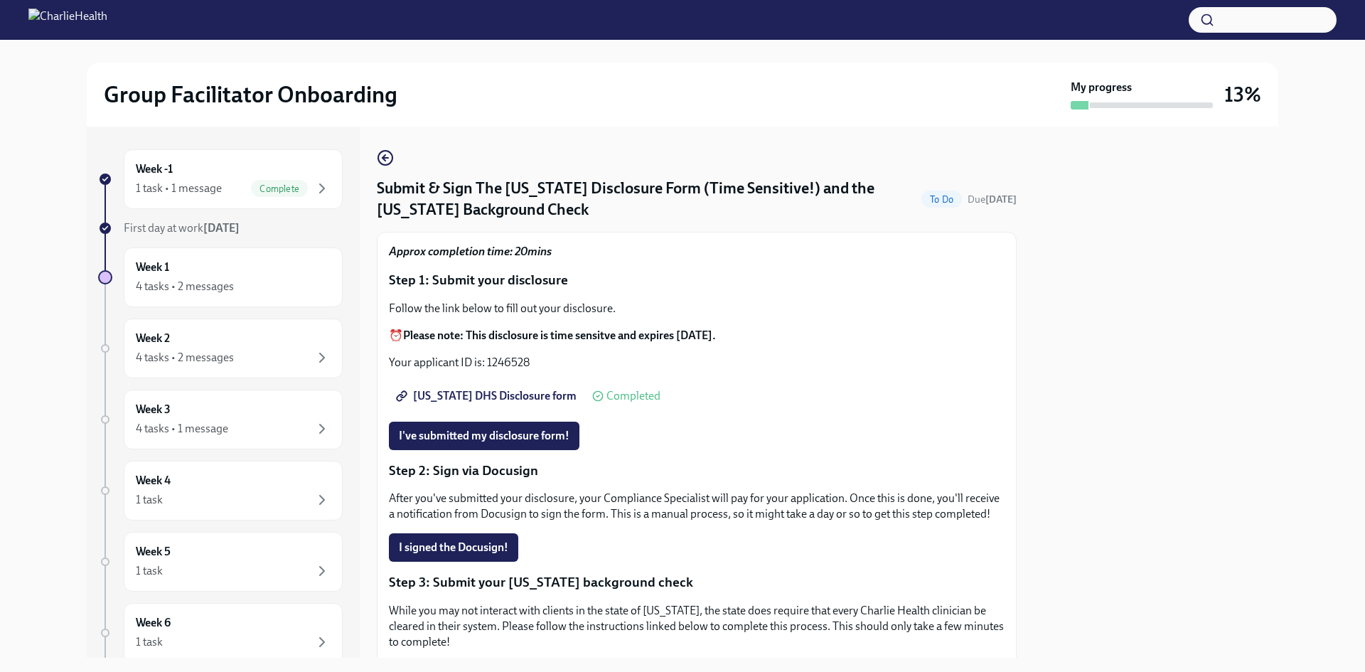
click at [658, 390] on div "Utah DHS Disclosure form Completed" at bounding box center [697, 396] width 616 height 28
click at [552, 429] on span "I've submitted my disclosure form!" at bounding box center [484, 436] width 171 height 14
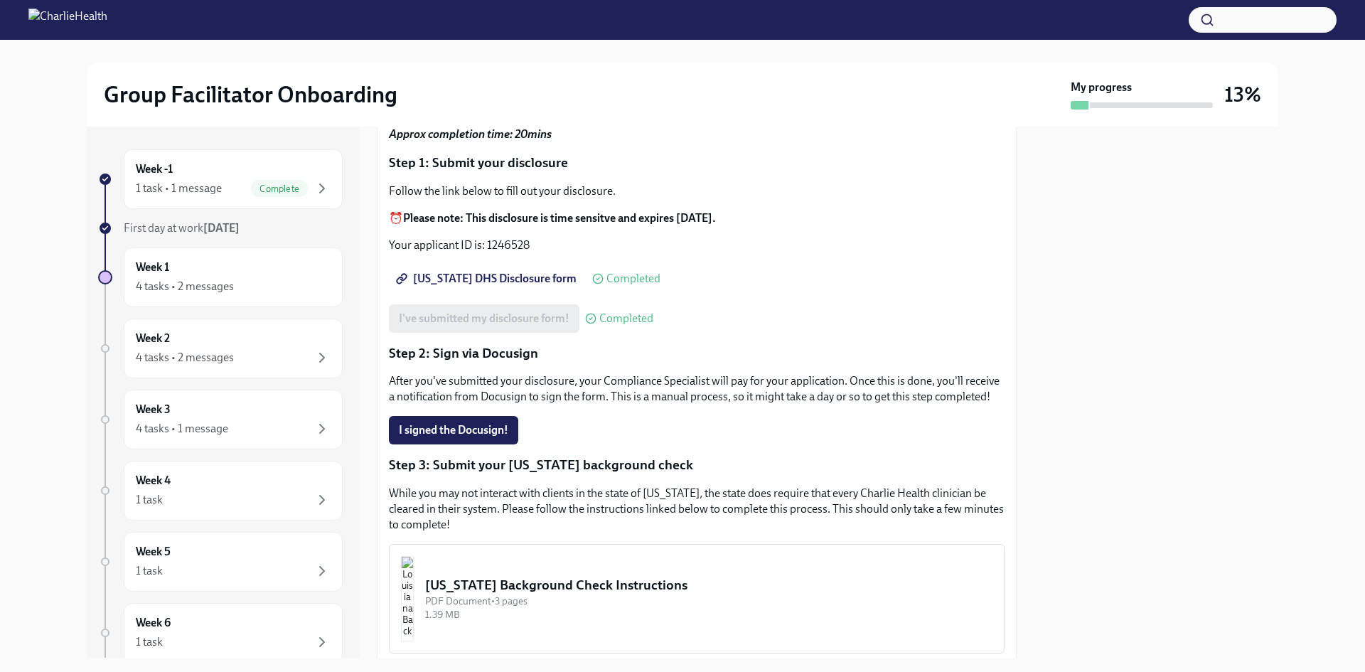
scroll to position [142, 0]
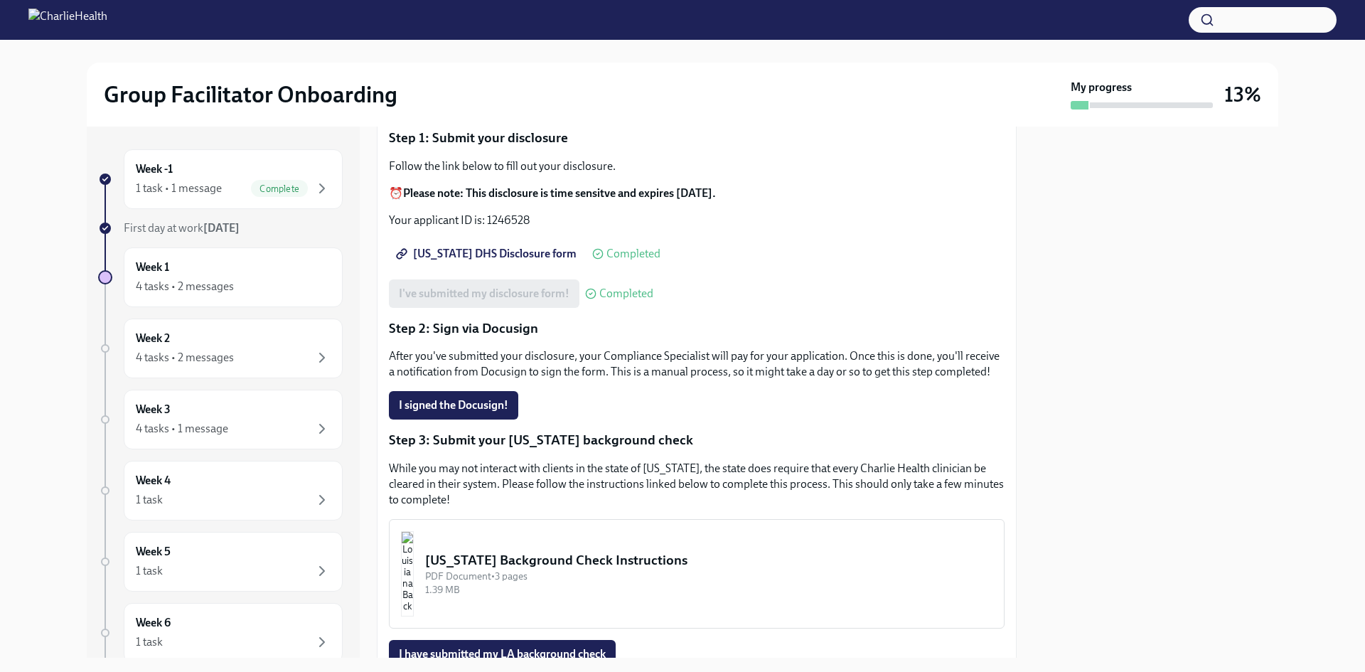
click at [690, 365] on p "After you've submitted your disclosure, your Compliance Specialist will pay for…" at bounding box center [697, 363] width 616 height 31
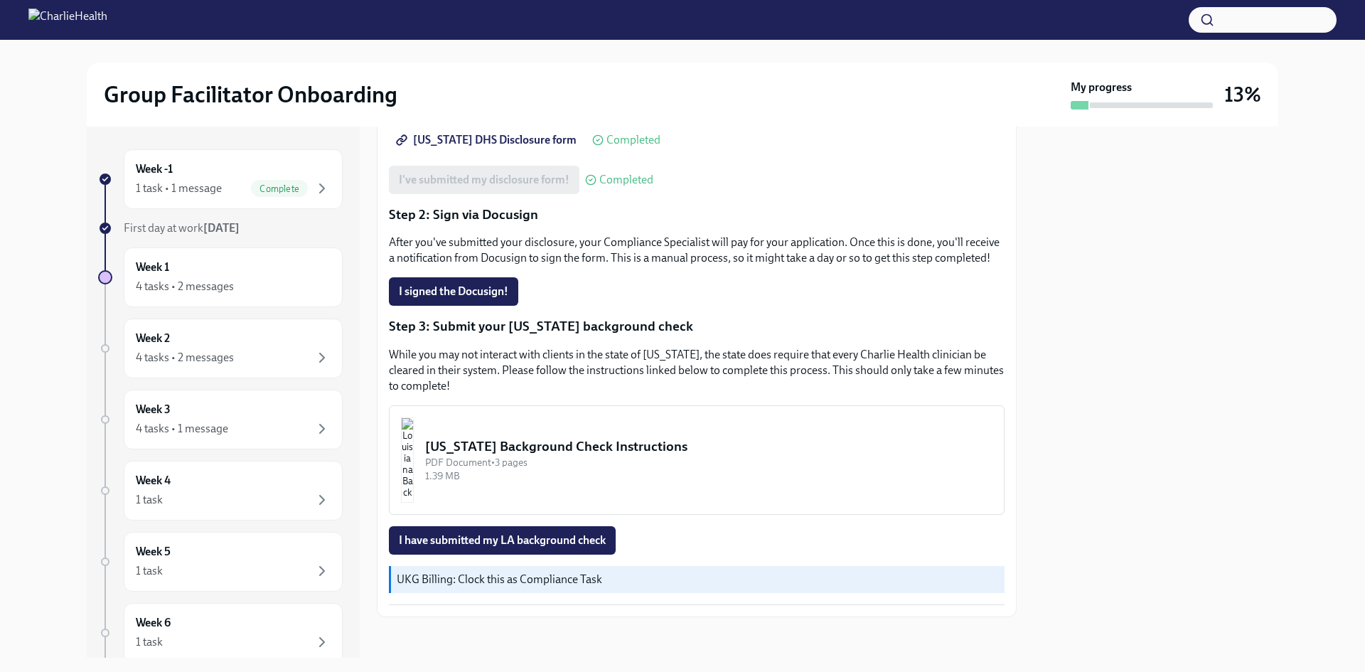
scroll to position [277, 0]
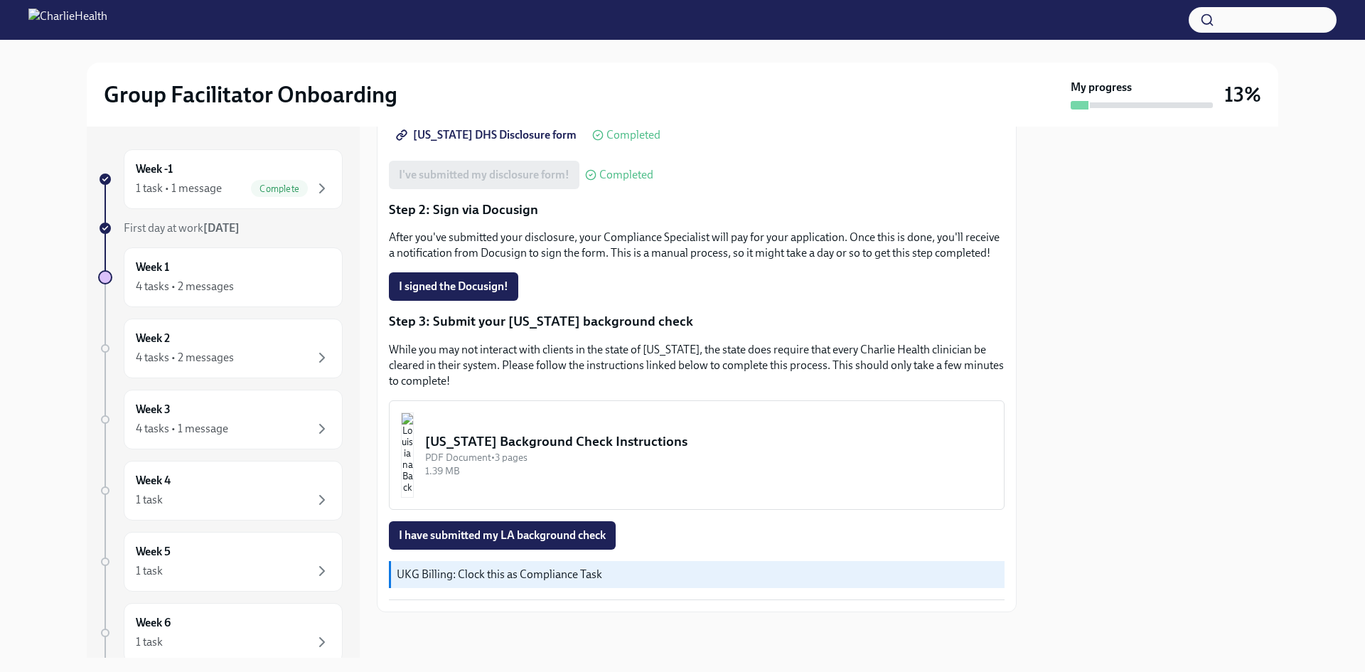
click at [504, 578] on p "UKG Billing: Clock this as Compliance Task" at bounding box center [698, 575] width 602 height 16
click at [523, 449] on div "[US_STATE] Background Check Instructions" at bounding box center [708, 441] width 567 height 18
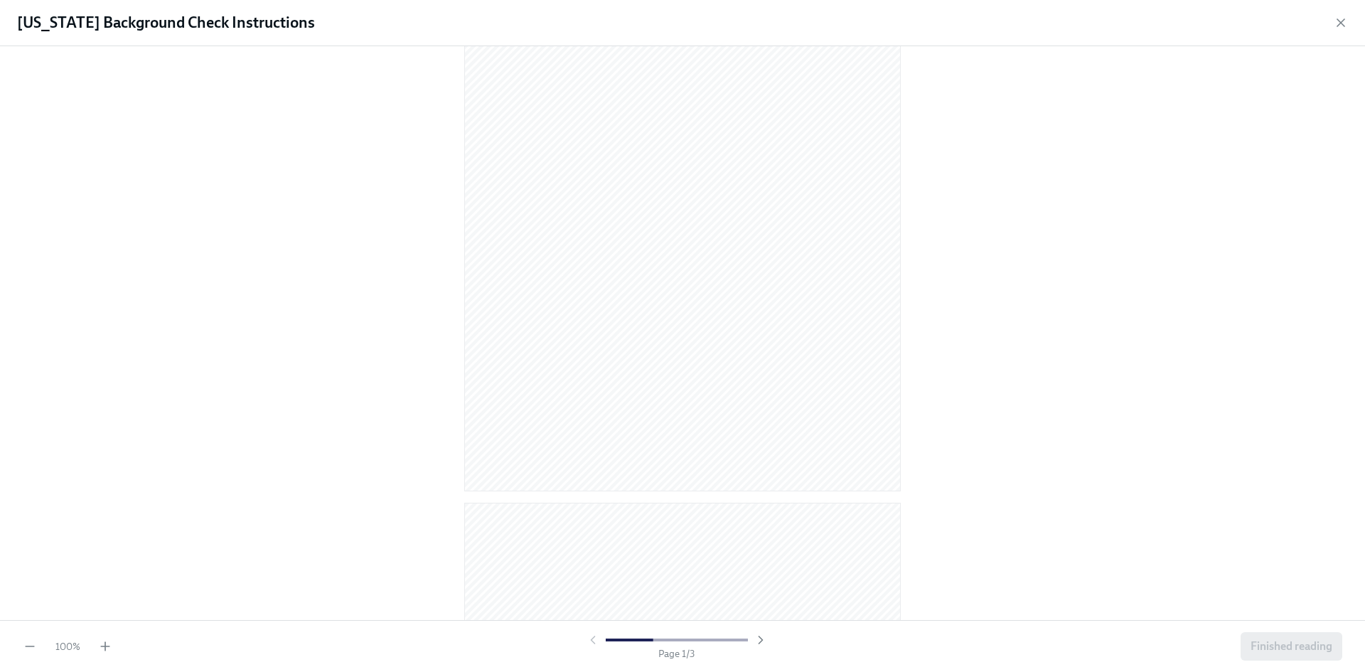
scroll to position [0, 0]
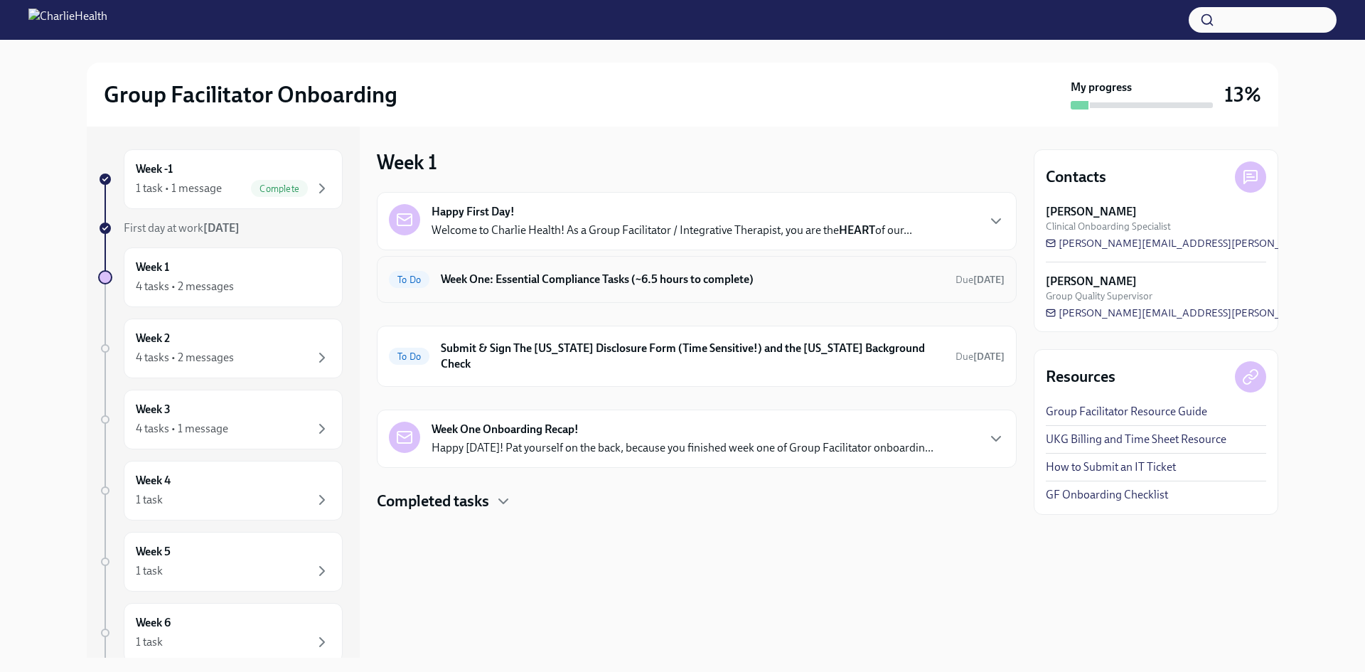
click at [538, 289] on div "To Do Week One: Essential Compliance Tasks (~6.5 hours to complete) Due [DATE]" at bounding box center [697, 279] width 616 height 23
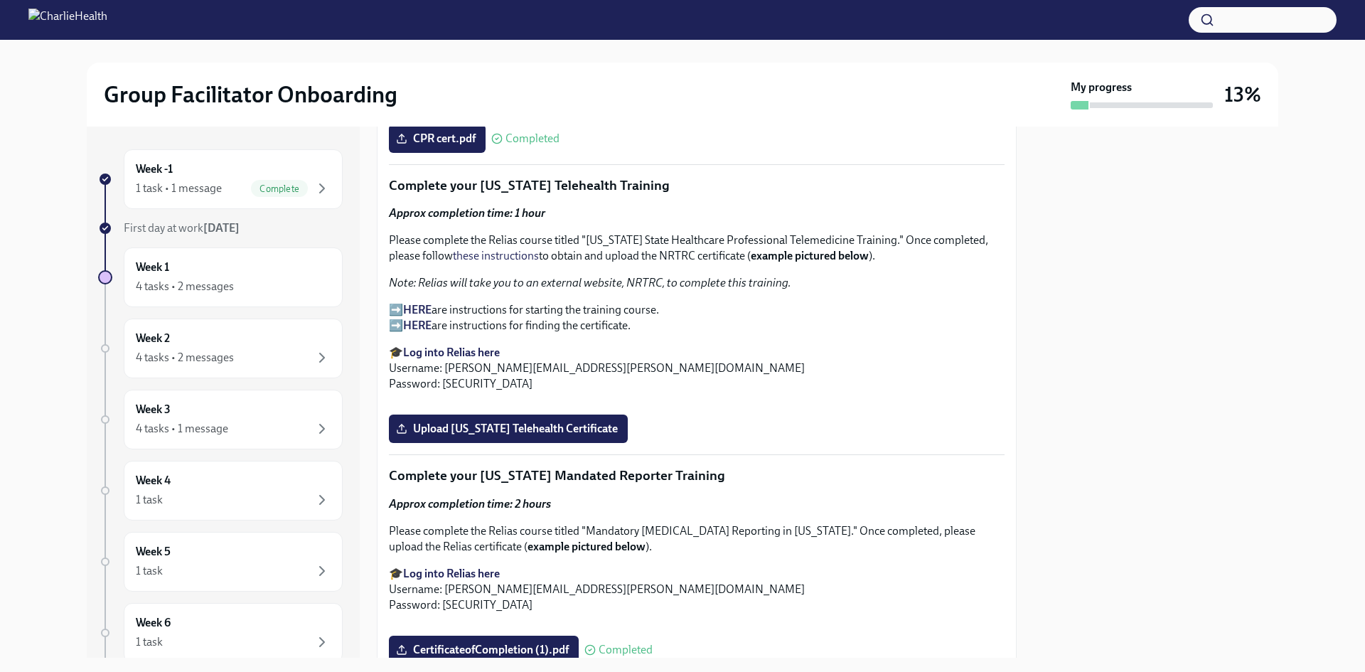
scroll to position [2062, 0]
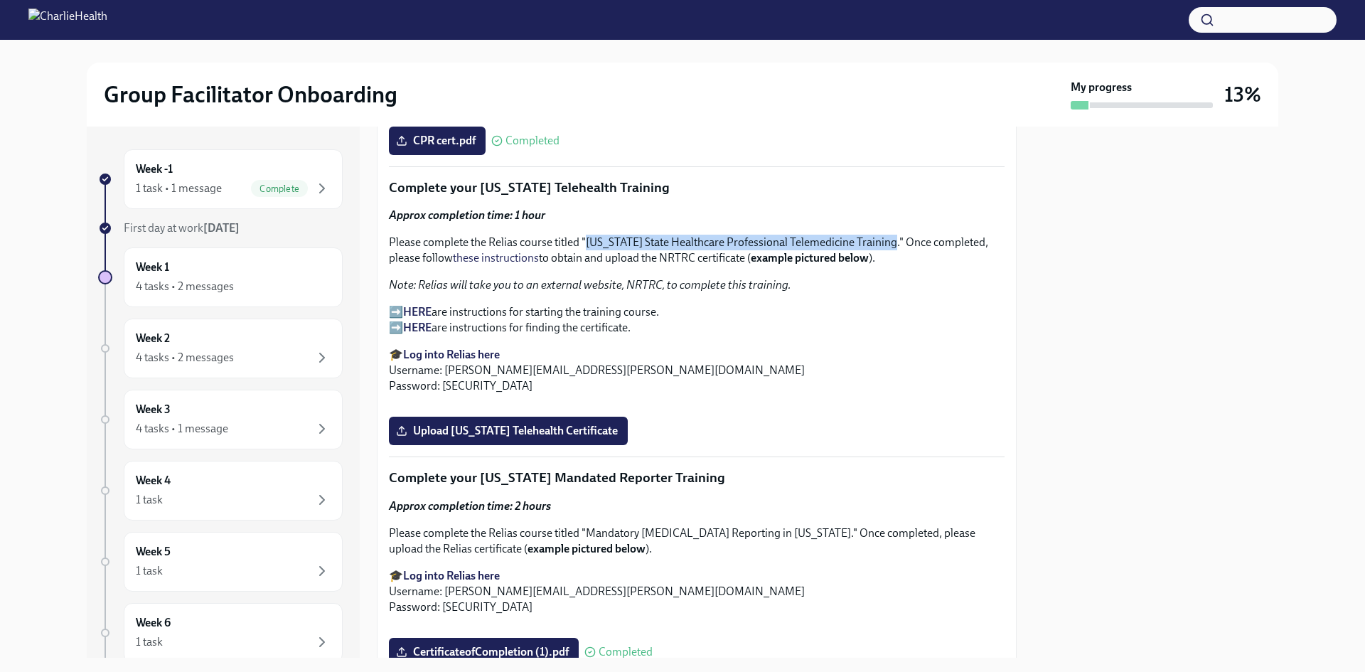
drag, startPoint x: 587, startPoint y: 234, endPoint x: 897, endPoint y: 232, distance: 310.0
click at [897, 235] on p "Please complete the Relias course titled "Washington State Healthcare Professio…" at bounding box center [697, 250] width 616 height 31
copy p "Washington State Healthcare Professional Telemedicine Training"
click at [847, 242] on p "Please complete the Relias course titled "Washington State Healthcare Professio…" at bounding box center [697, 250] width 616 height 31
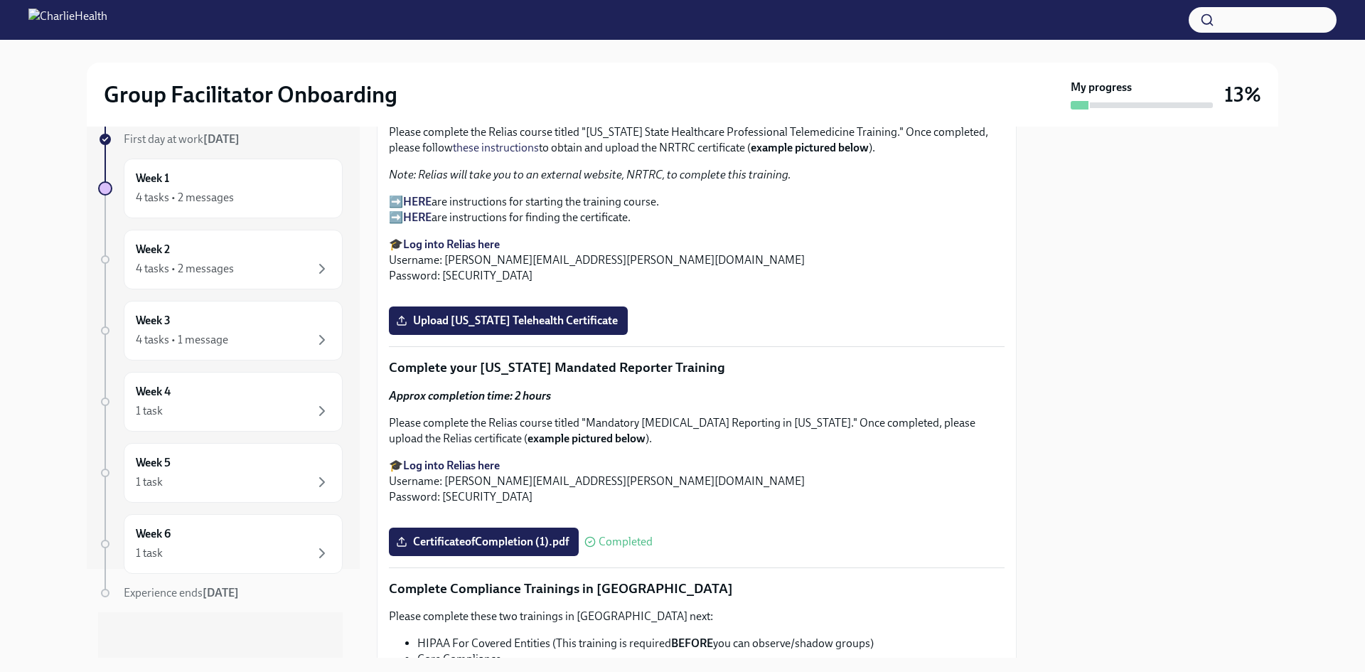
scroll to position [2204, 0]
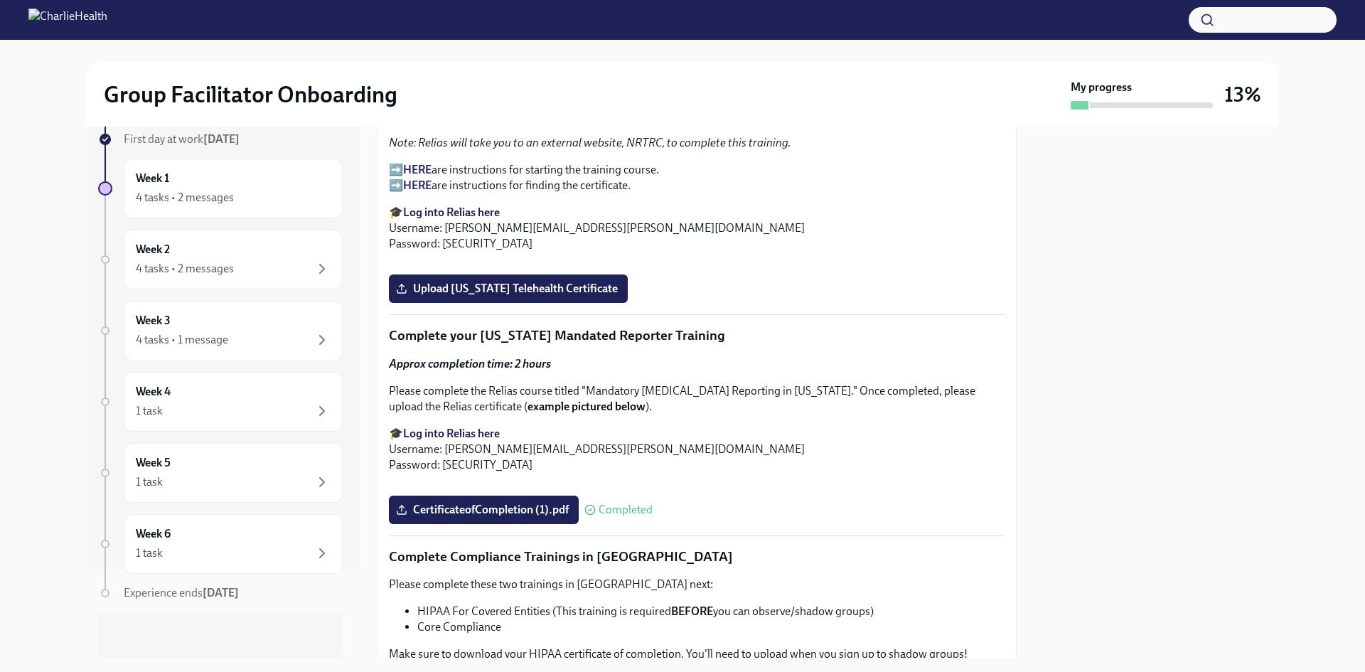
click at [1134, 385] on div at bounding box center [1156, 392] width 245 height 531
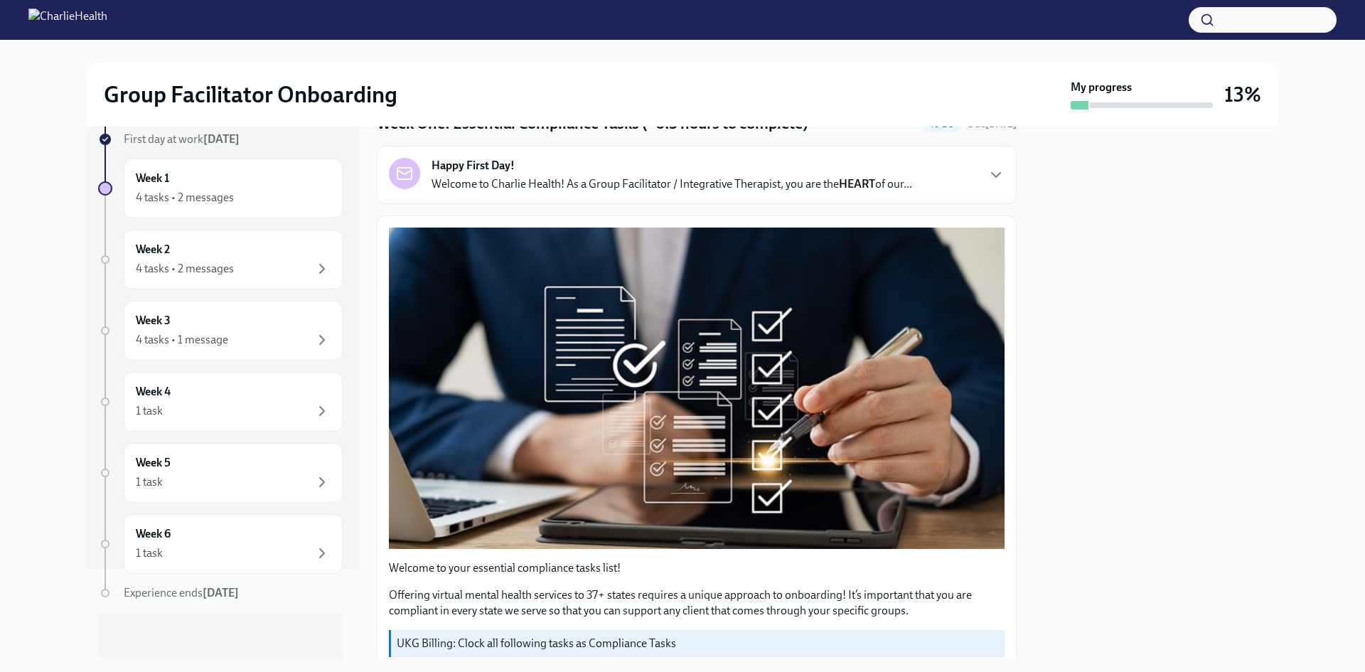
scroll to position [0, 0]
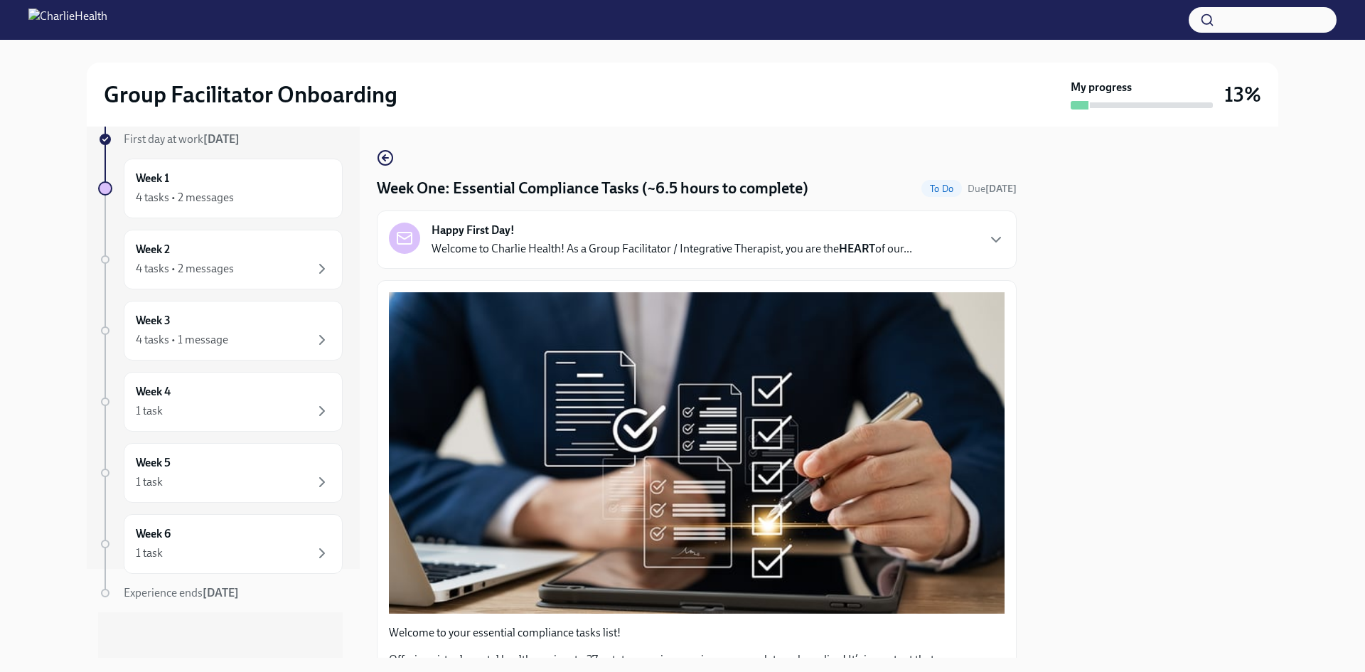
click at [912, 247] on p "Welcome to Charlie Health! As a Group Facilitator / Integrative Therapist, you …" at bounding box center [672, 249] width 481 height 16
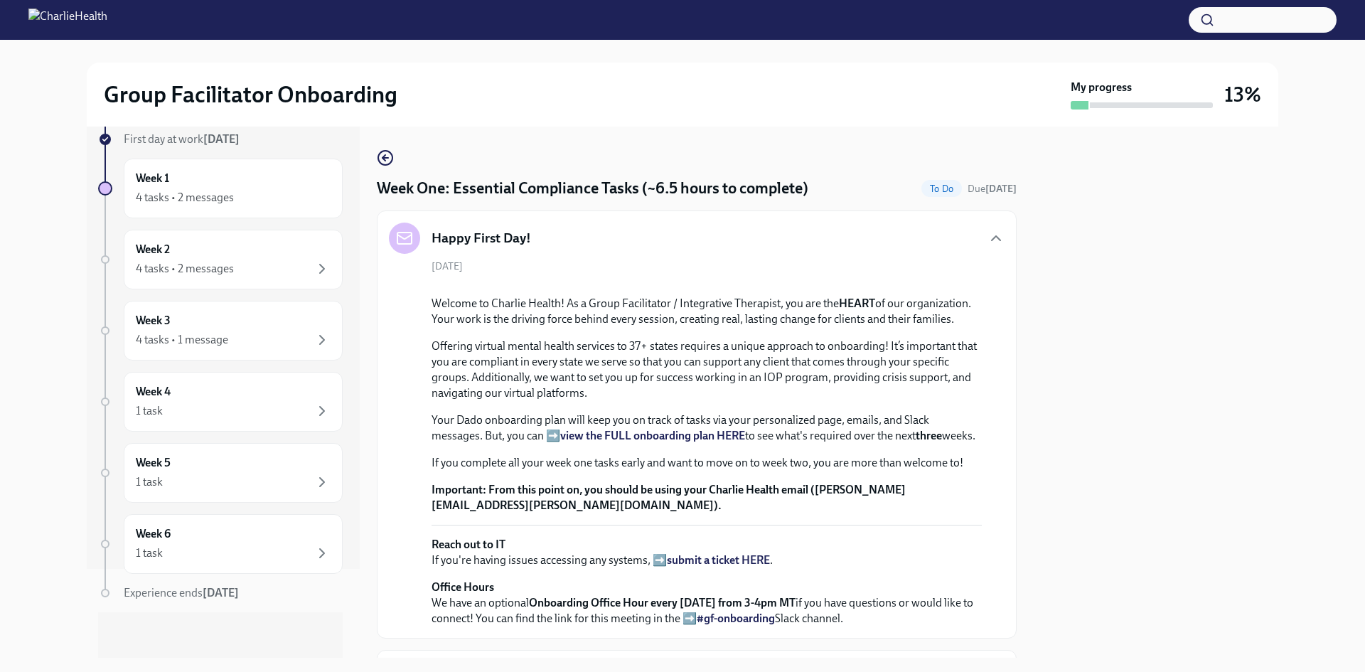
scroll to position [213, 0]
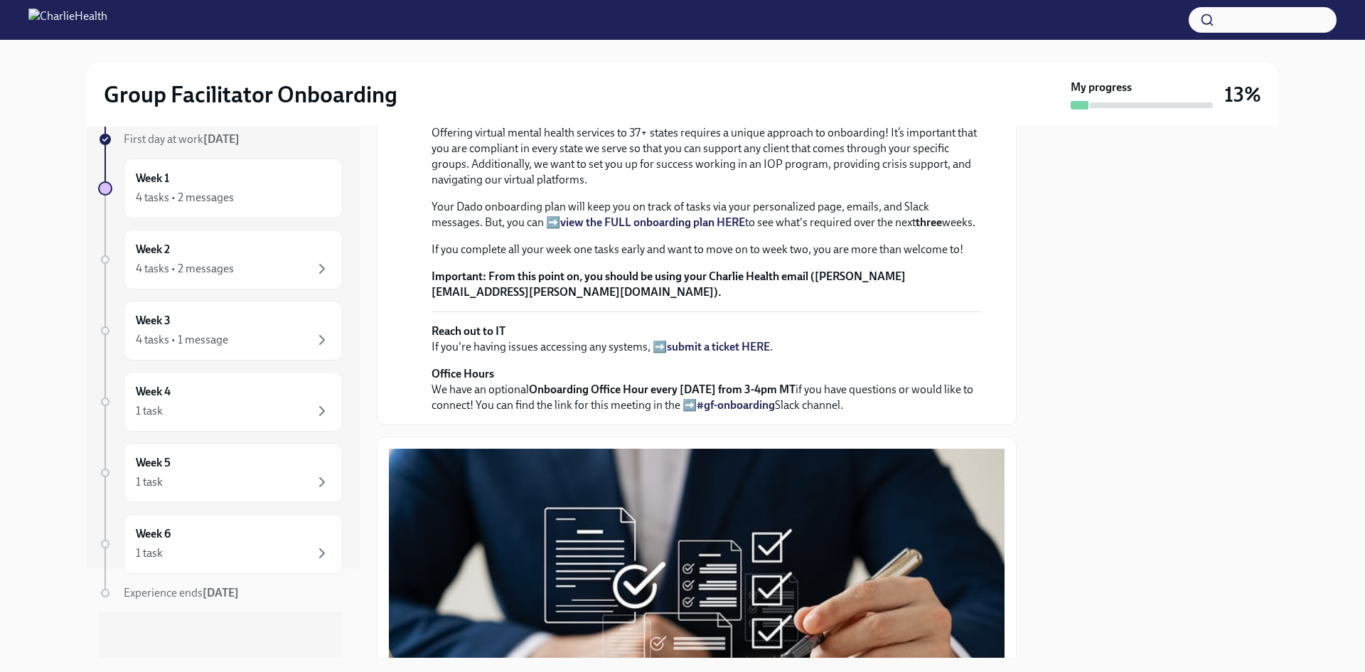
click at [796, 300] on p "Important: From this point on, you should be using your Charlie Health email (d…" at bounding box center [707, 284] width 550 height 31
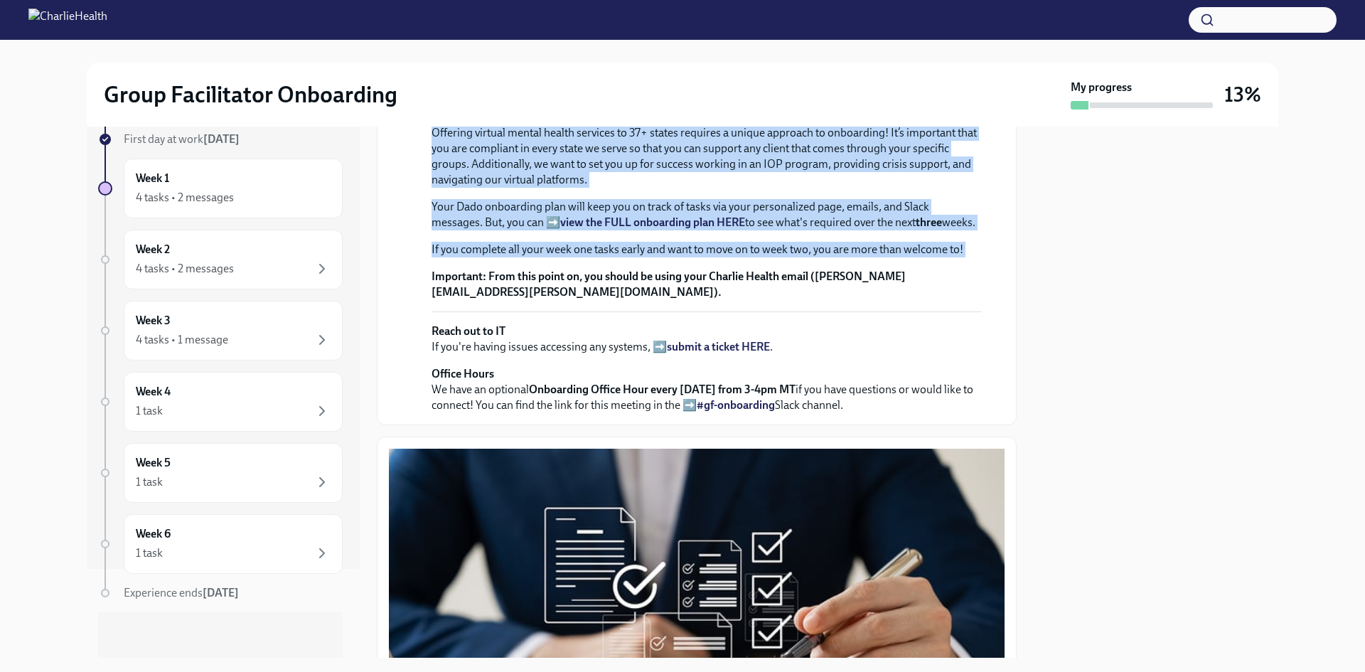
click at [796, 300] on p "Important: From this point on, you should be using your Charlie Health email (d…" at bounding box center [707, 284] width 550 height 31
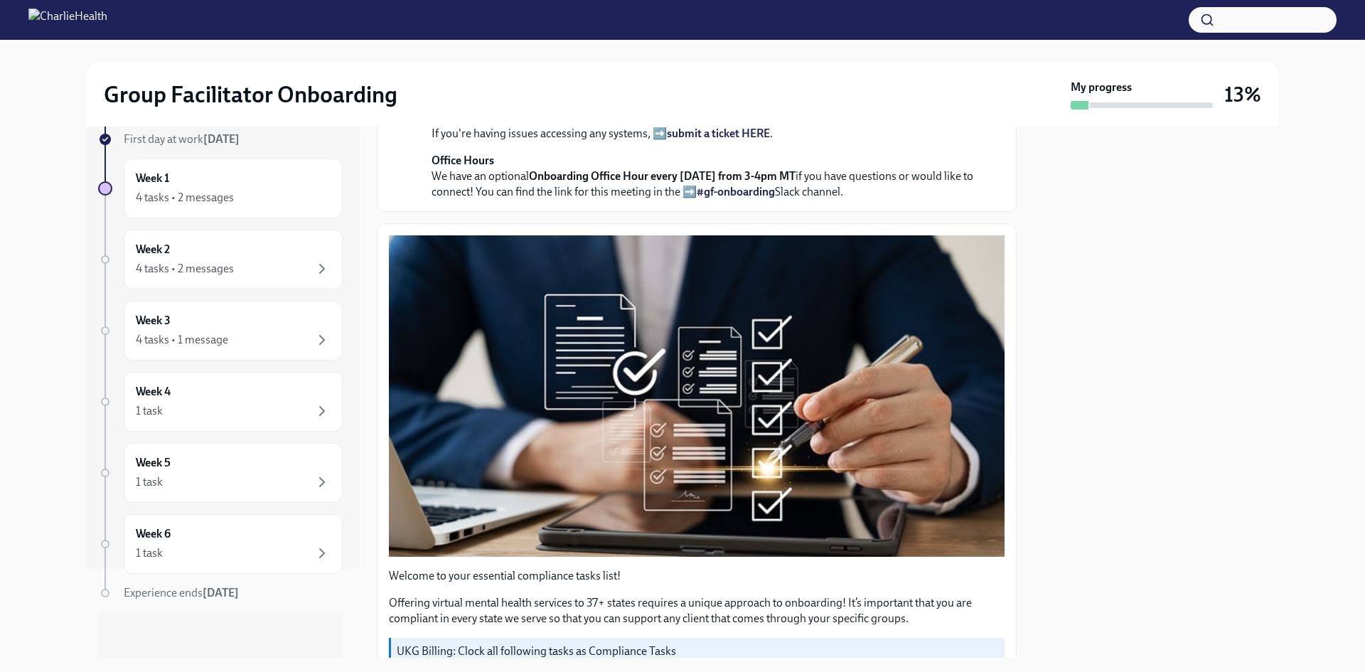
click at [938, 141] on p "Reach out to IT If you're having issues accessing any systems, ➡️ submit a tick…" at bounding box center [707, 125] width 550 height 31
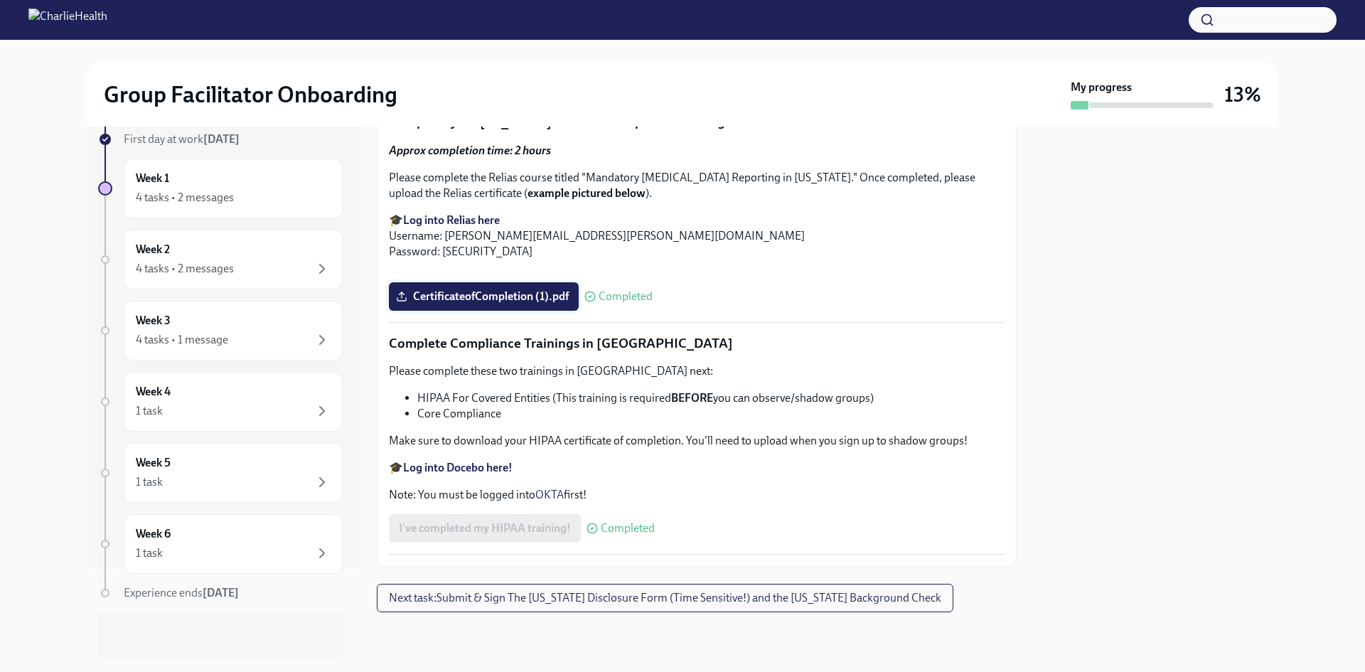
scroll to position [3911, 0]
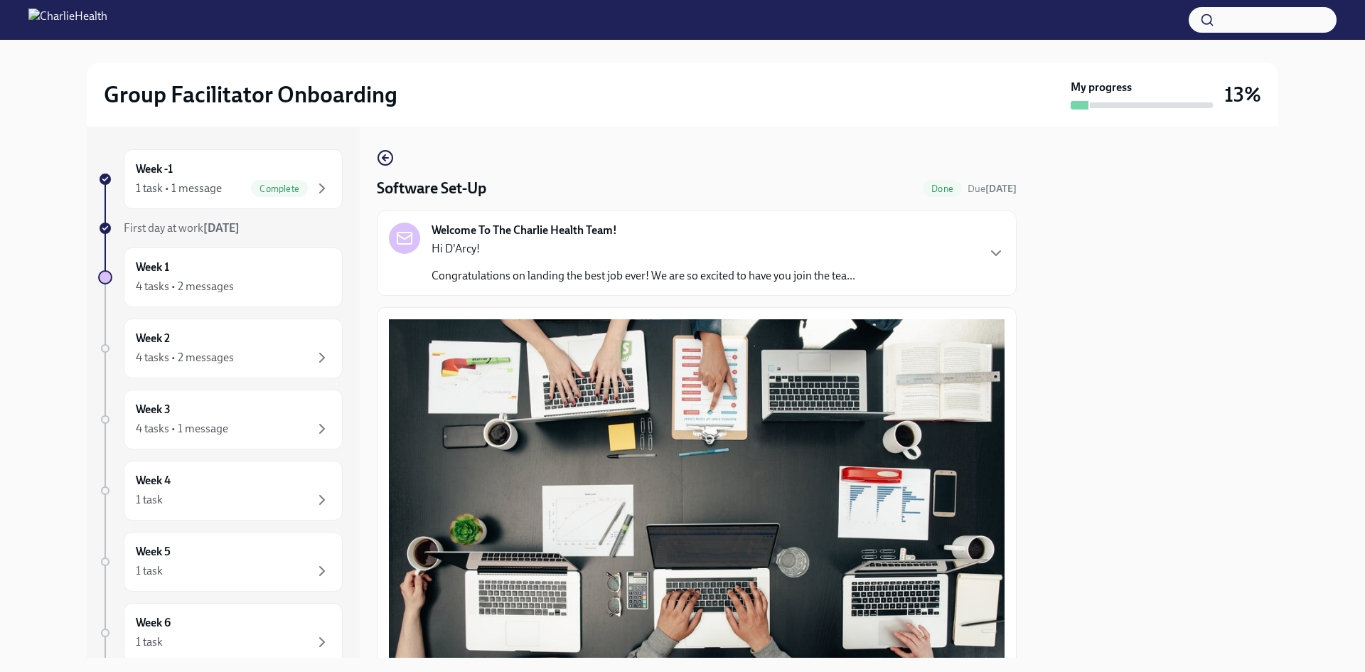
scroll to position [379, 0]
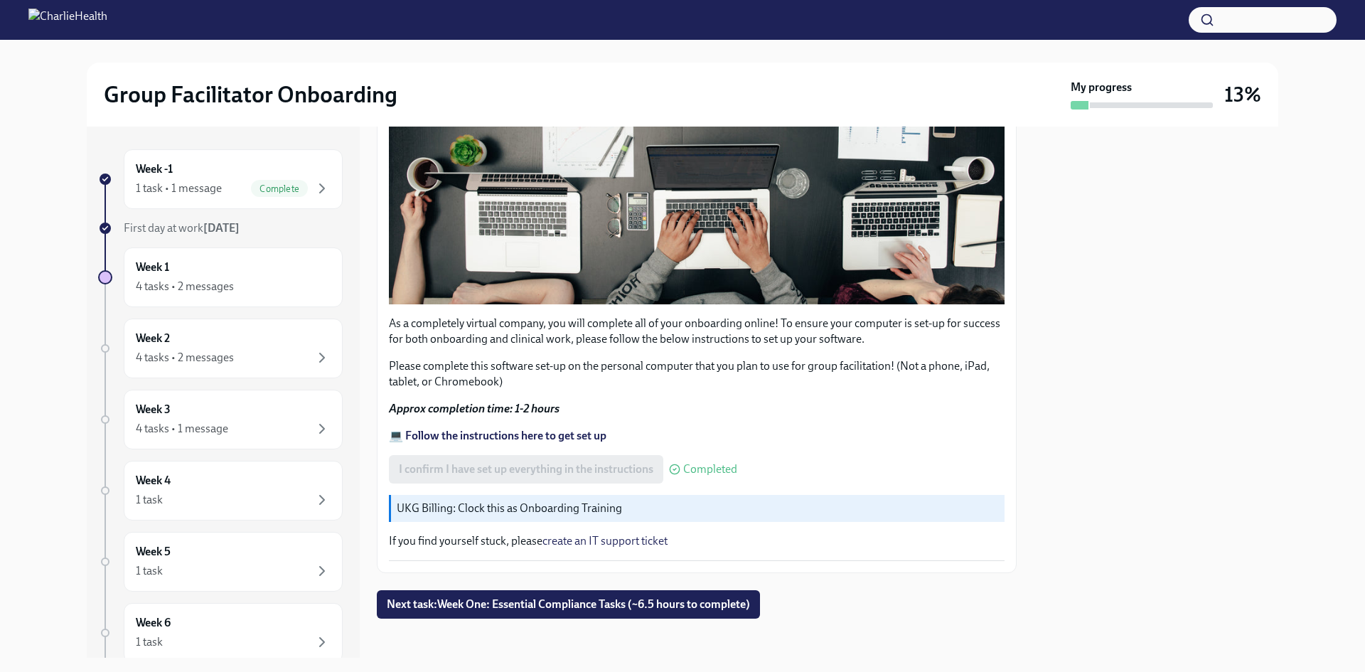
click at [62, 14] on img at bounding box center [67, 20] width 79 height 23
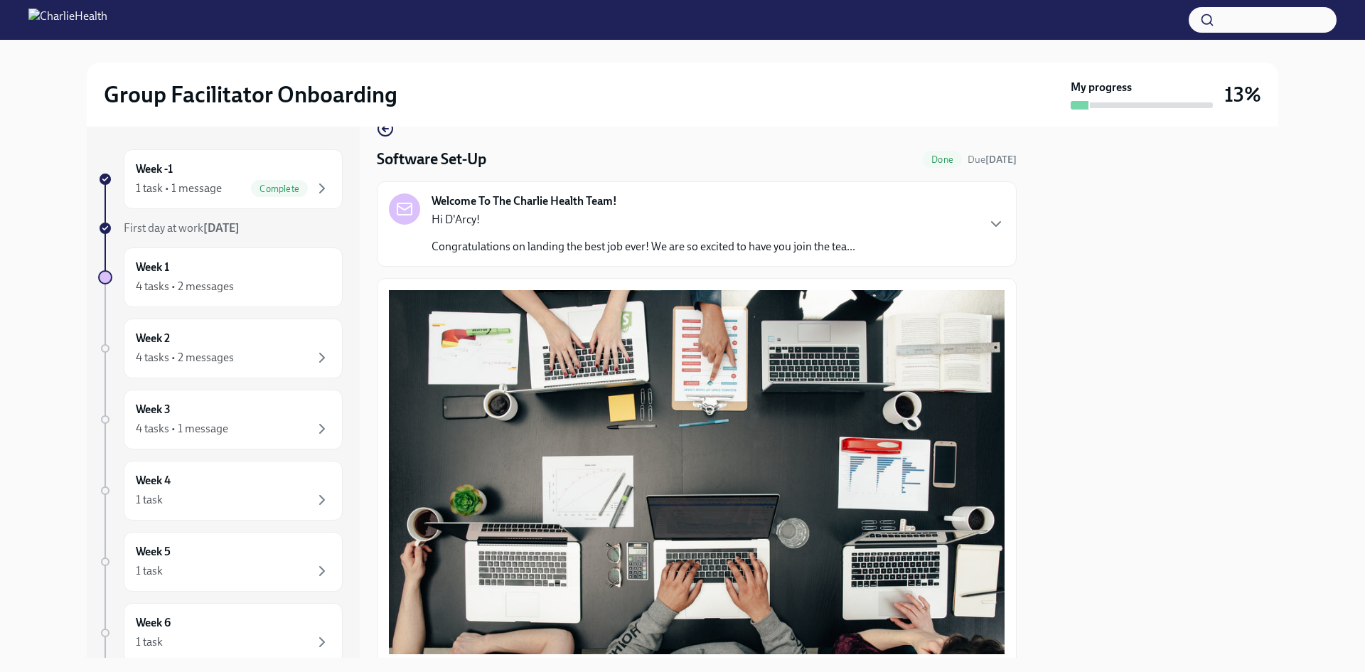
scroll to position [23, 0]
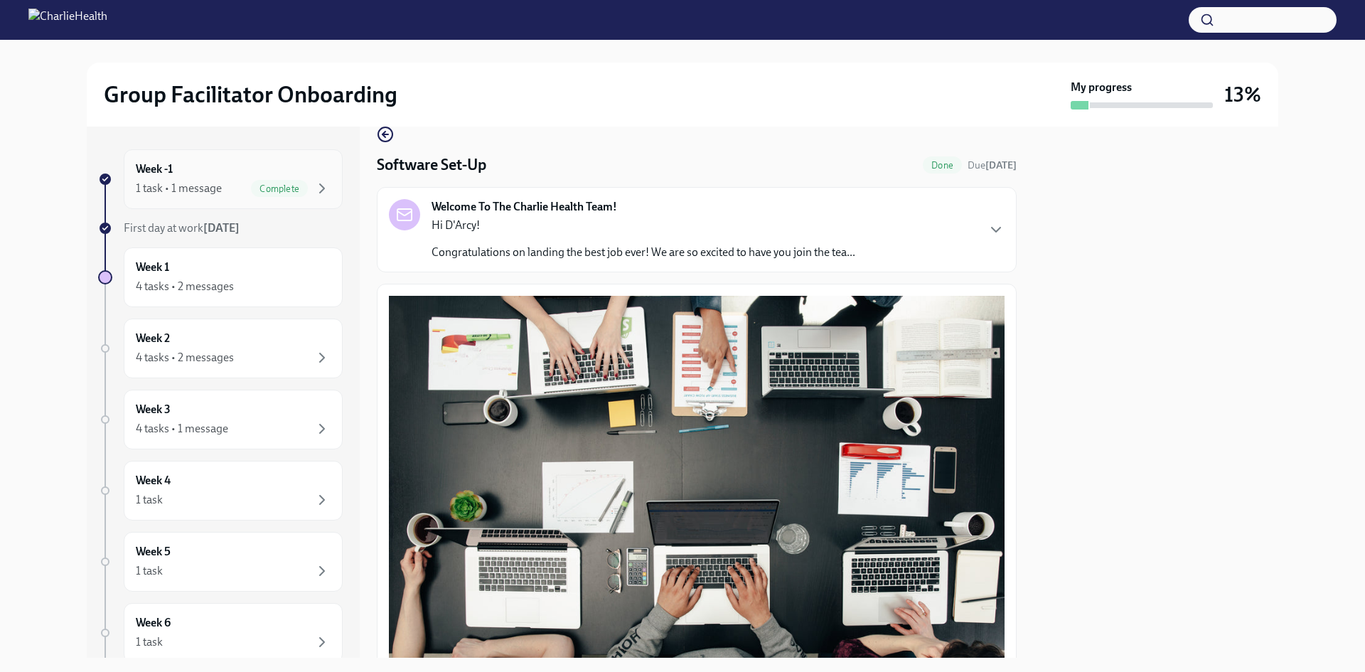
click at [197, 190] on div "1 task • 1 message" at bounding box center [179, 189] width 86 height 16
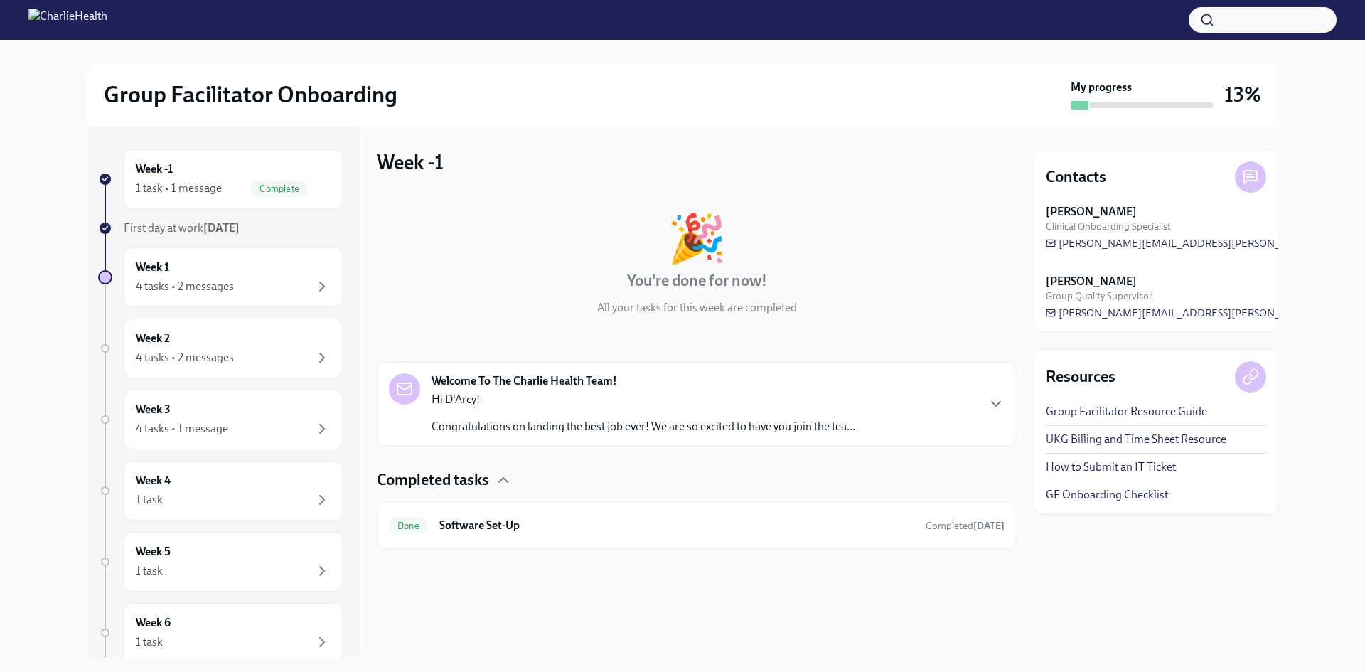
click at [582, 412] on div "Hi D'Arcy! Congratulations on landing the best job ever! We are so excited to h…" at bounding box center [644, 413] width 424 height 43
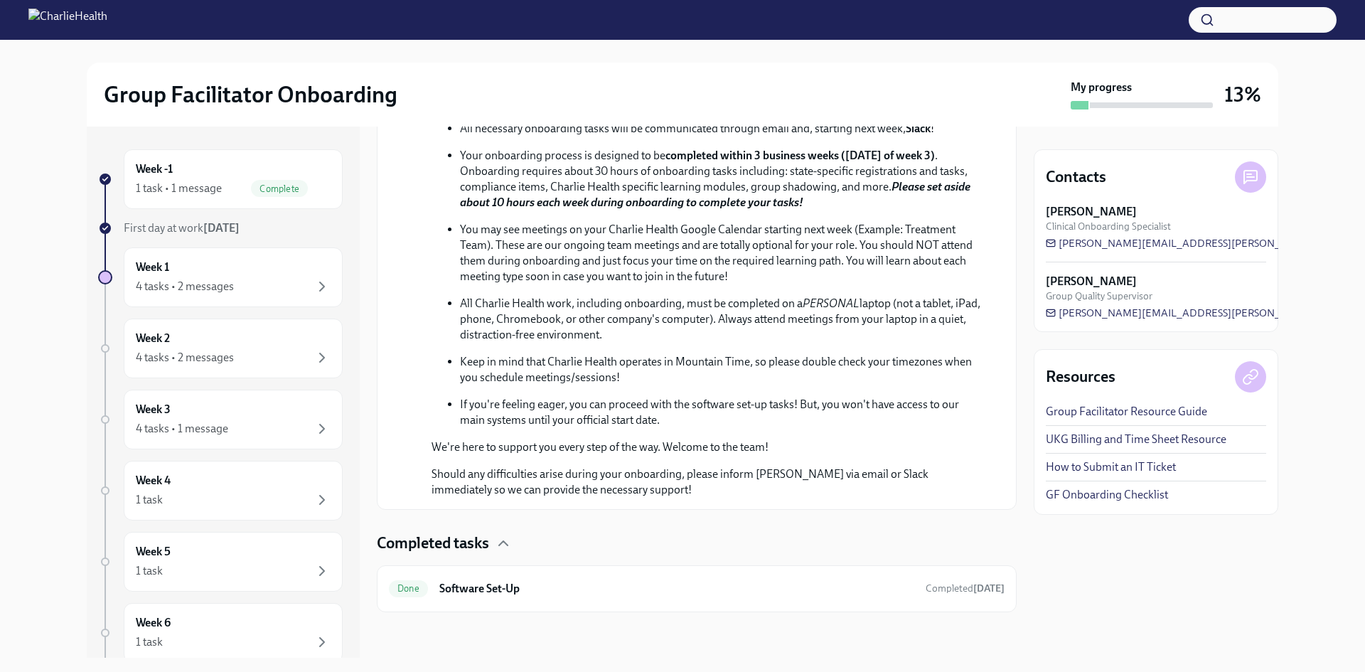
scroll to position [619, 0]
click at [741, 489] on p "Should any difficulties arise during your onboarding, please inform [PERSON_NAM…" at bounding box center [707, 481] width 550 height 31
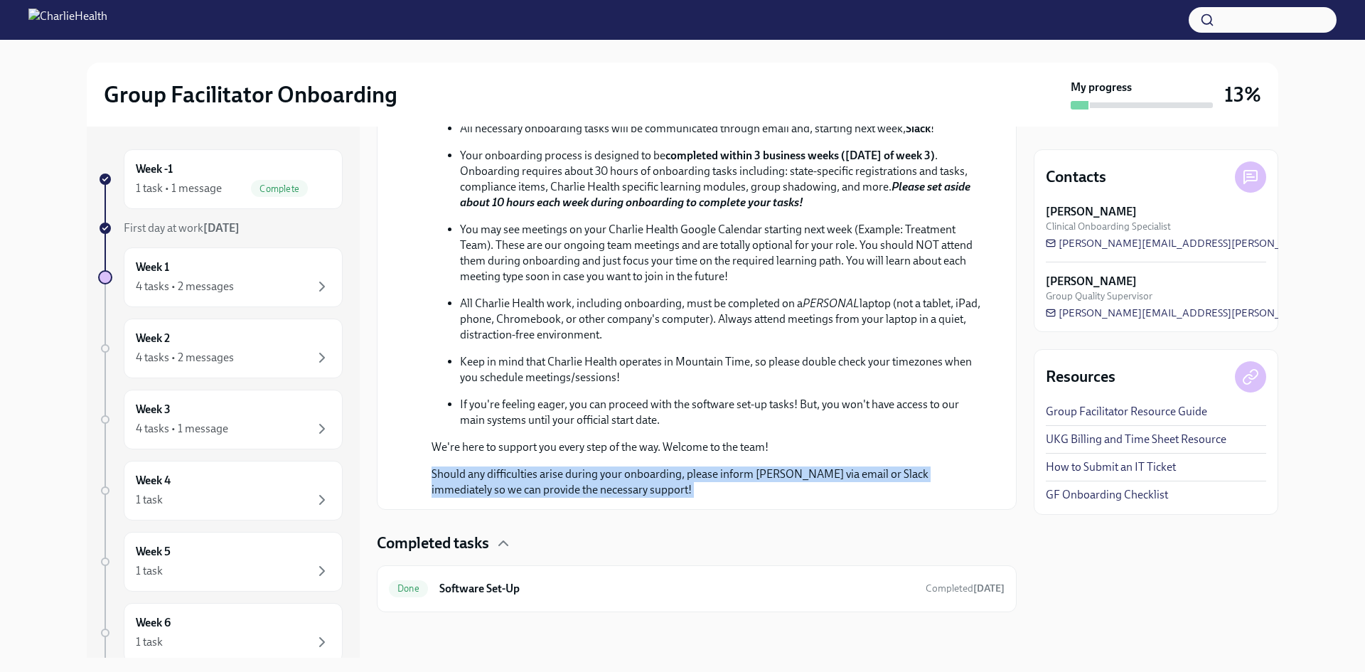
click at [741, 489] on p "Should any difficulties arise during your onboarding, please inform [PERSON_NAM…" at bounding box center [707, 481] width 550 height 31
click at [774, 476] on p "Should any difficulties arise during your onboarding, please inform [PERSON_NAM…" at bounding box center [707, 481] width 550 height 31
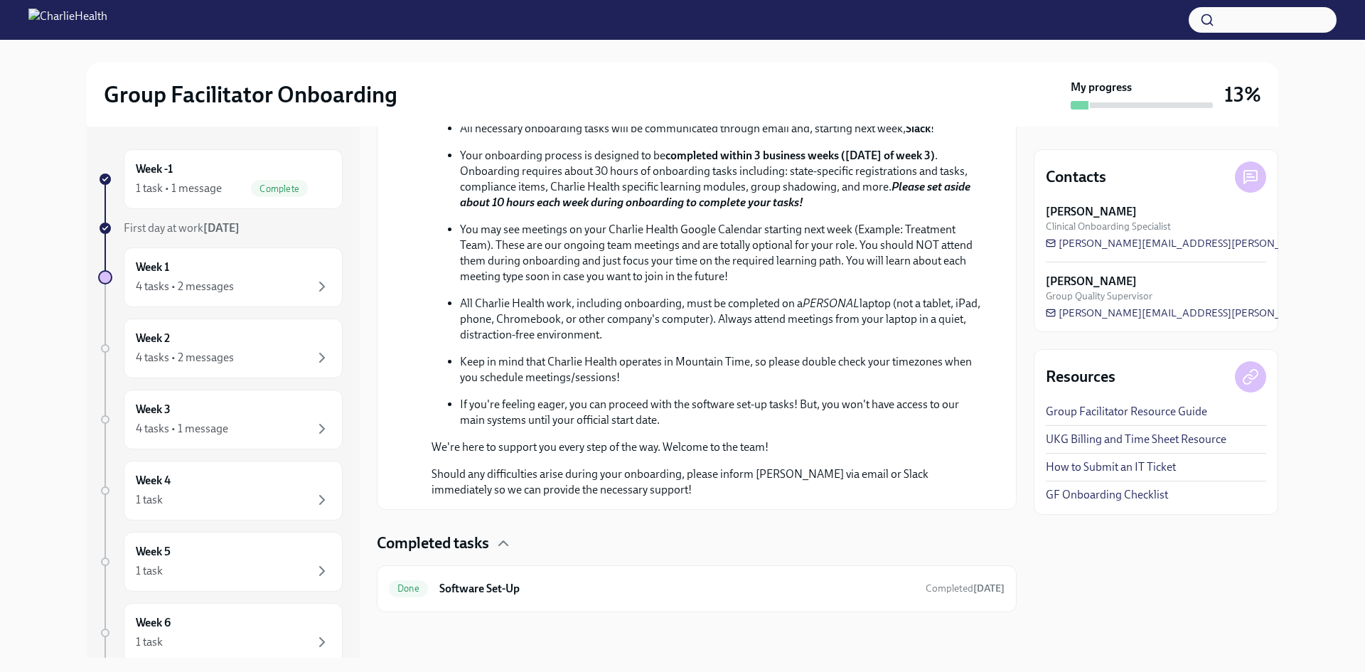
click at [776, 471] on p "Should any difficulties arise during your onboarding, please inform [PERSON_NAM…" at bounding box center [707, 481] width 550 height 31
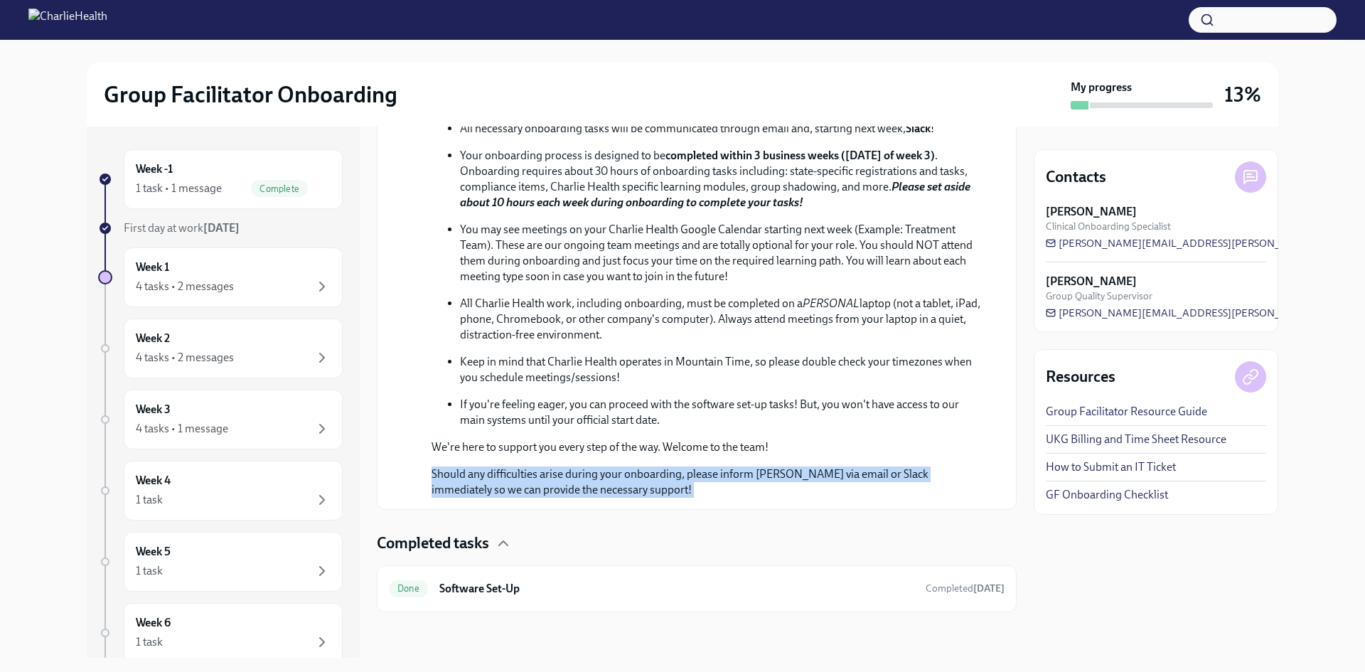
click at [776, 471] on p "Should any difficulties arise during your onboarding, please inform [PERSON_NAM…" at bounding box center [707, 481] width 550 height 31
click at [1139, 245] on span "[PERSON_NAME][EMAIL_ADDRESS][PERSON_NAME][DOMAIN_NAME]" at bounding box center [1223, 243] width 355 height 14
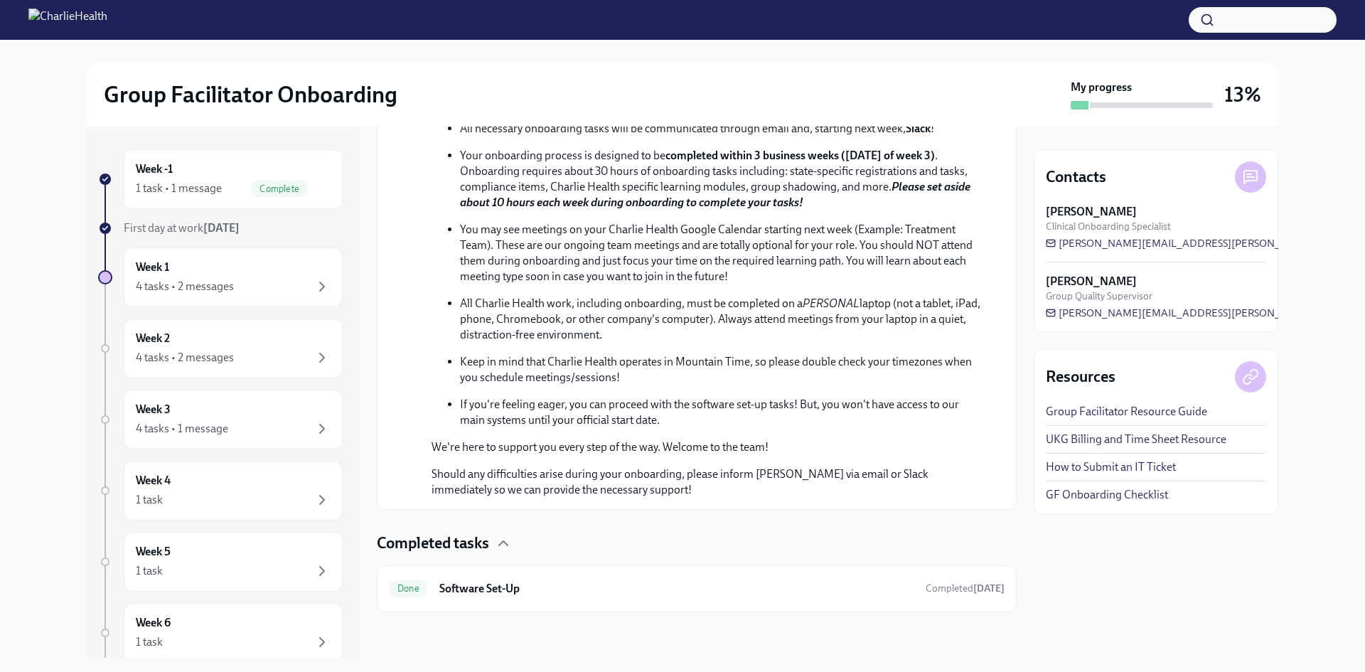
click at [1214, 280] on div "[PERSON_NAME] Group Quality Supervisor" at bounding box center [1156, 288] width 220 height 29
click at [754, 474] on p "Should any difficulties arise during your onboarding, please inform [PERSON_NAM…" at bounding box center [707, 481] width 550 height 31
drag, startPoint x: 754, startPoint y: 475, endPoint x: 821, endPoint y: 476, distance: 66.8
click at [821, 476] on p "Should any difficulties arise during your onboarding, please inform [PERSON_NAM…" at bounding box center [707, 481] width 550 height 31
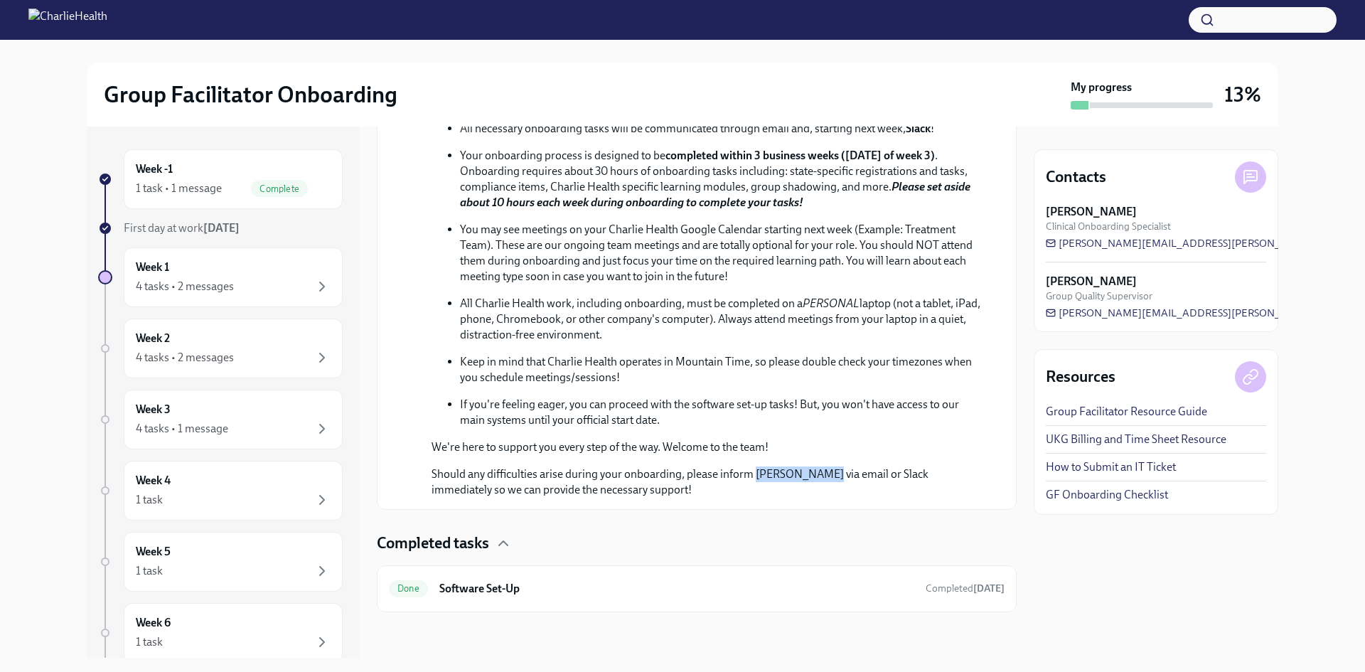
drag, startPoint x: 819, startPoint y: 476, endPoint x: 754, endPoint y: 476, distance: 64.7
click at [754, 476] on p "Should any difficulties arise during your onboarding, please inform [PERSON_NAM…" at bounding box center [707, 481] width 550 height 31
copy p "[PERSON_NAME]"
click at [848, 469] on p "Should any difficulties arise during your onboarding, please inform [PERSON_NAM…" at bounding box center [707, 481] width 550 height 31
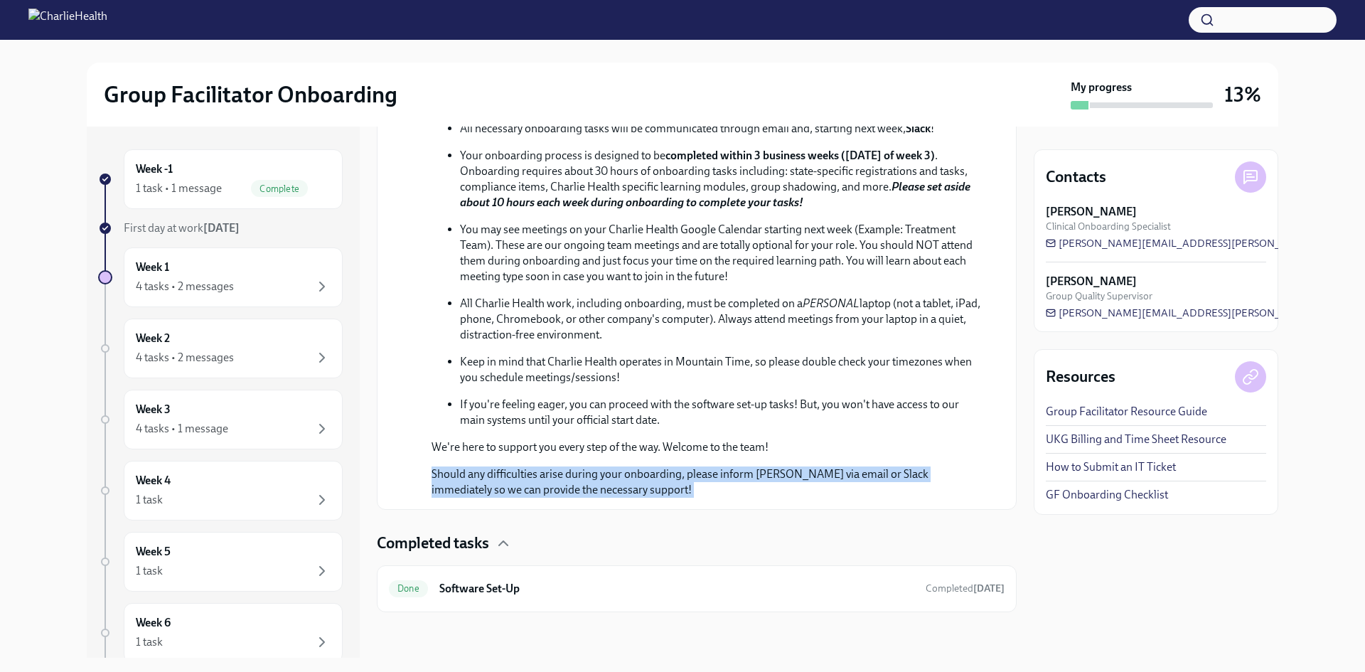
click at [848, 469] on p "Should any difficulties arise during your onboarding, please inform [PERSON_NAM…" at bounding box center [707, 481] width 550 height 31
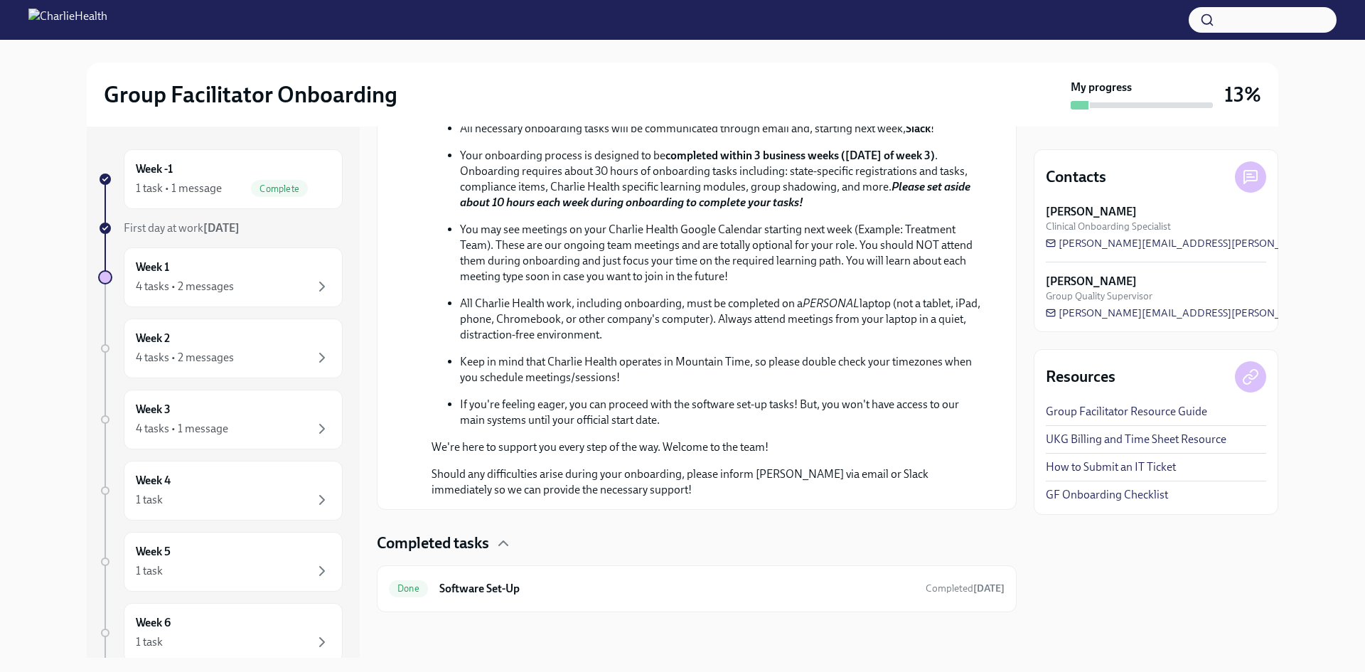
click at [827, 500] on div "Welcome To The Charlie Health Team! [DATE] Hi D'Arcy! Congratulations on landin…" at bounding box center [697, 204] width 640 height 612
drag, startPoint x: 1245, startPoint y: 295, endPoint x: 1254, endPoint y: 314, distance: 21.3
click at [1254, 314] on div "[PERSON_NAME] Group Quality Supervisor [PERSON_NAME][EMAIL_ADDRESS][PERSON_NAME…" at bounding box center [1156, 297] width 220 height 46
click at [675, 230] on p "You may see meetings on your Charlie Health Google Calendar starting next week …" at bounding box center [721, 253] width 522 height 63
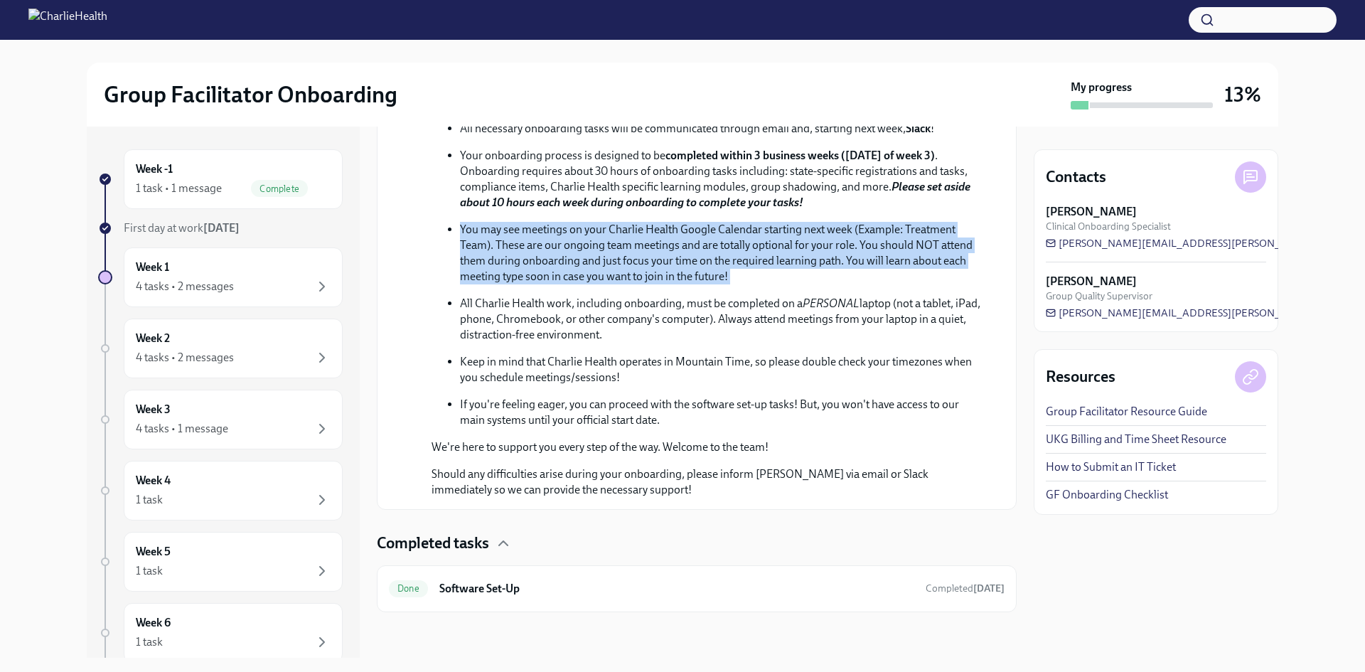
click at [675, 230] on p "You may see meetings on your Charlie Health Google Calendar starting next week …" at bounding box center [721, 253] width 522 height 63
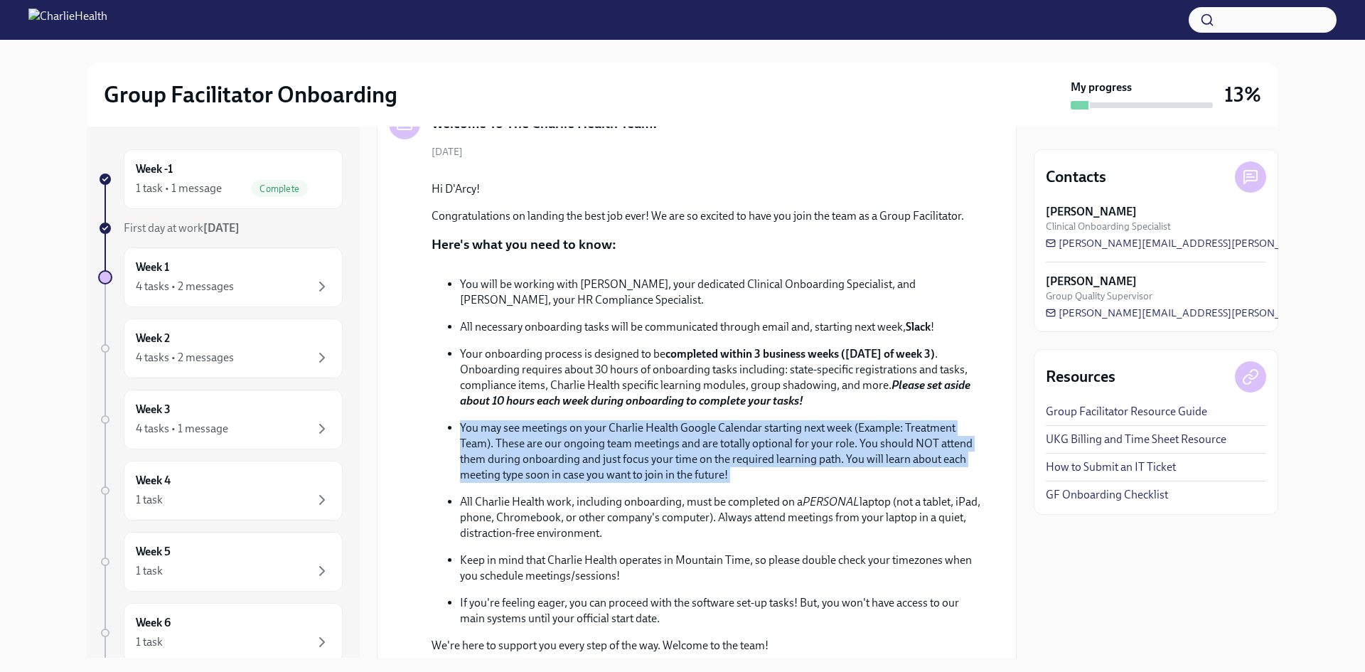
scroll to position [263, 0]
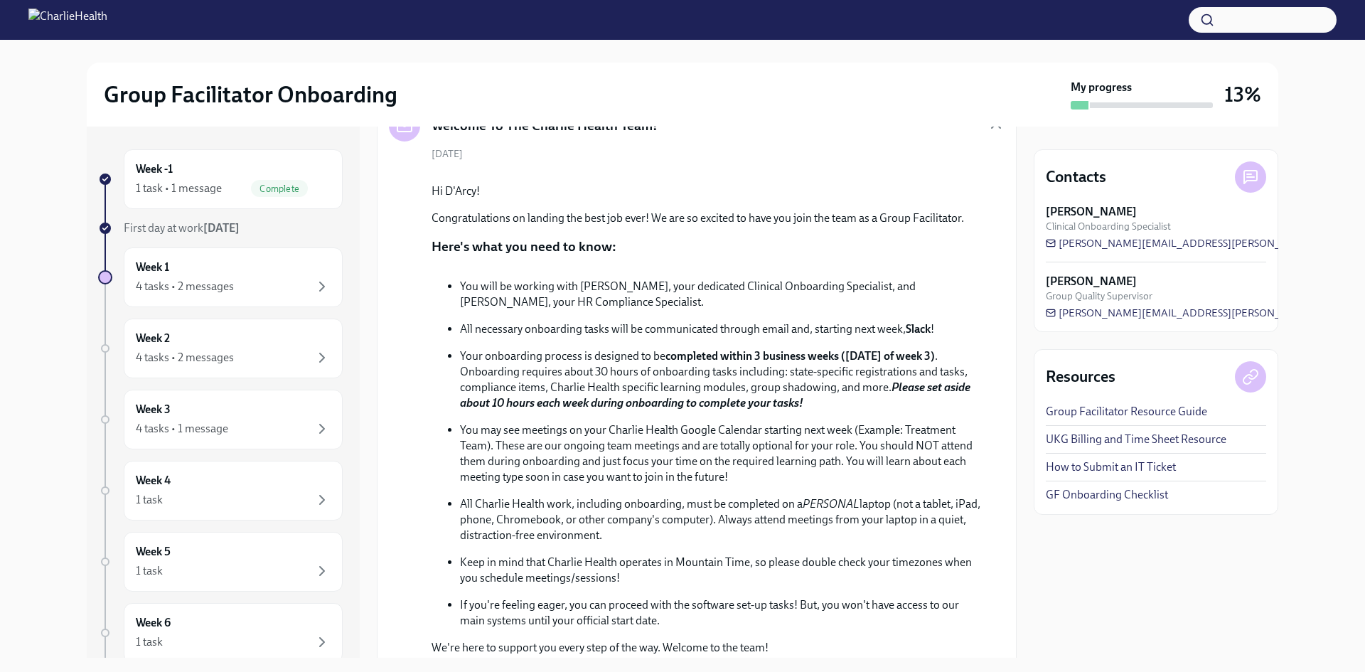
click at [803, 411] on p "Your onboarding process is designed to be completed within 3 business weeks ([D…" at bounding box center [721, 379] width 522 height 63
click at [779, 493] on ul "You will be working with [PERSON_NAME], your dedicated Clinical Onboarding Spec…" at bounding box center [707, 454] width 550 height 350
click at [776, 471] on ul "You will be working with [PERSON_NAME], your dedicated Clinical Onboarding Spec…" at bounding box center [707, 454] width 550 height 350
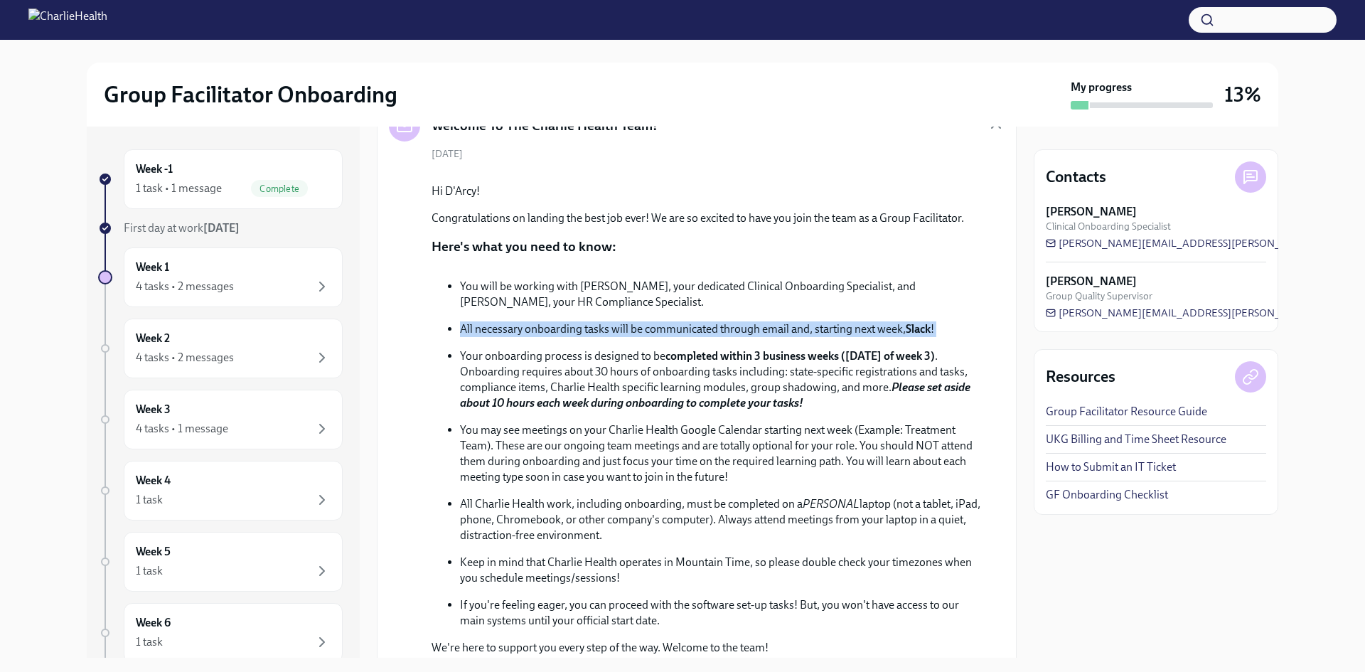
click at [776, 471] on ul "You will be working with [PERSON_NAME], your dedicated Clinical Onboarding Spec…" at bounding box center [707, 454] width 550 height 350
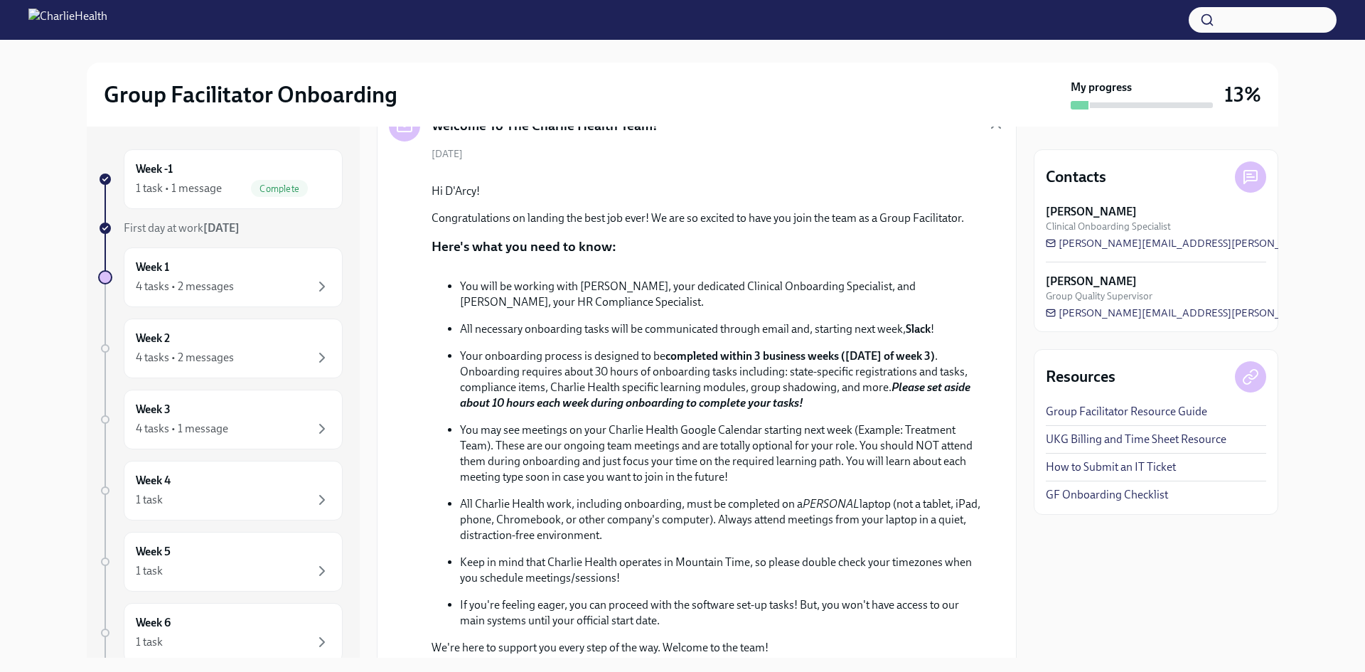
click at [836, 363] on strong "completed within 3 business weeks ([DATE] of week 3)" at bounding box center [799, 356] width 269 height 14
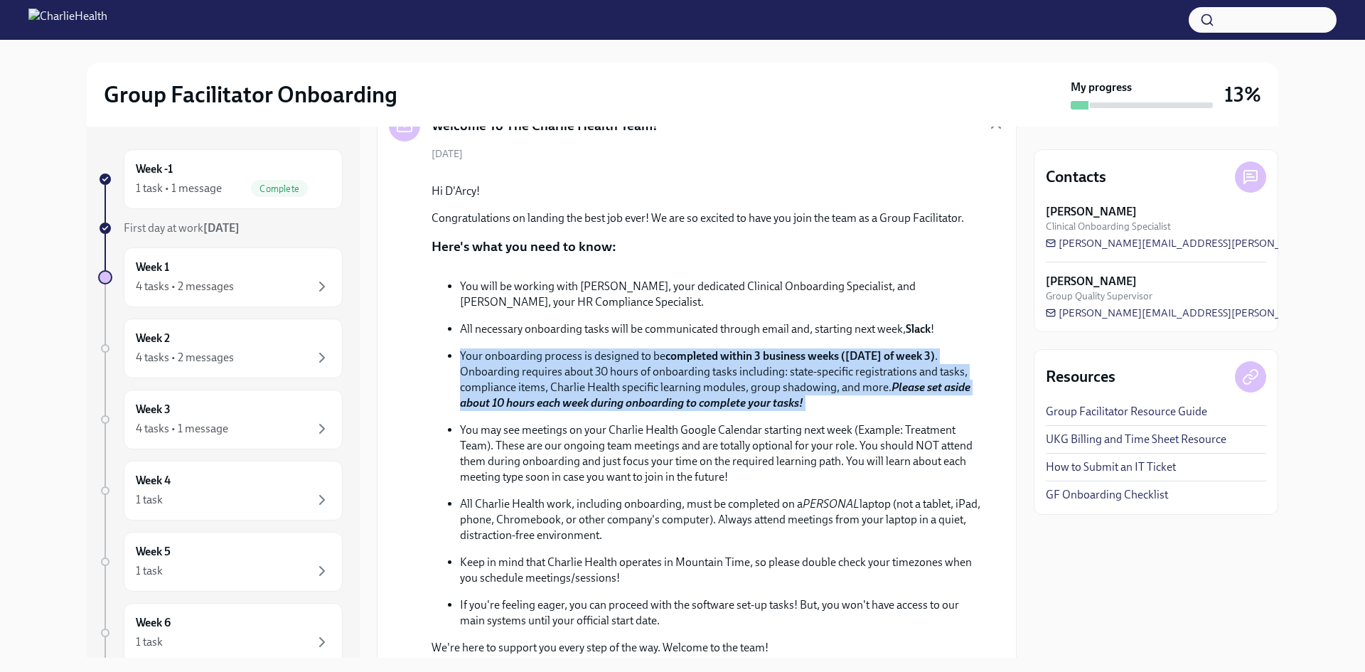
click at [836, 363] on strong "completed within 3 business weeks ([DATE] of week 3)" at bounding box center [799, 356] width 269 height 14
click at [853, 411] on p "Your onboarding process is designed to be completed within 3 business weeks ([D…" at bounding box center [721, 379] width 522 height 63
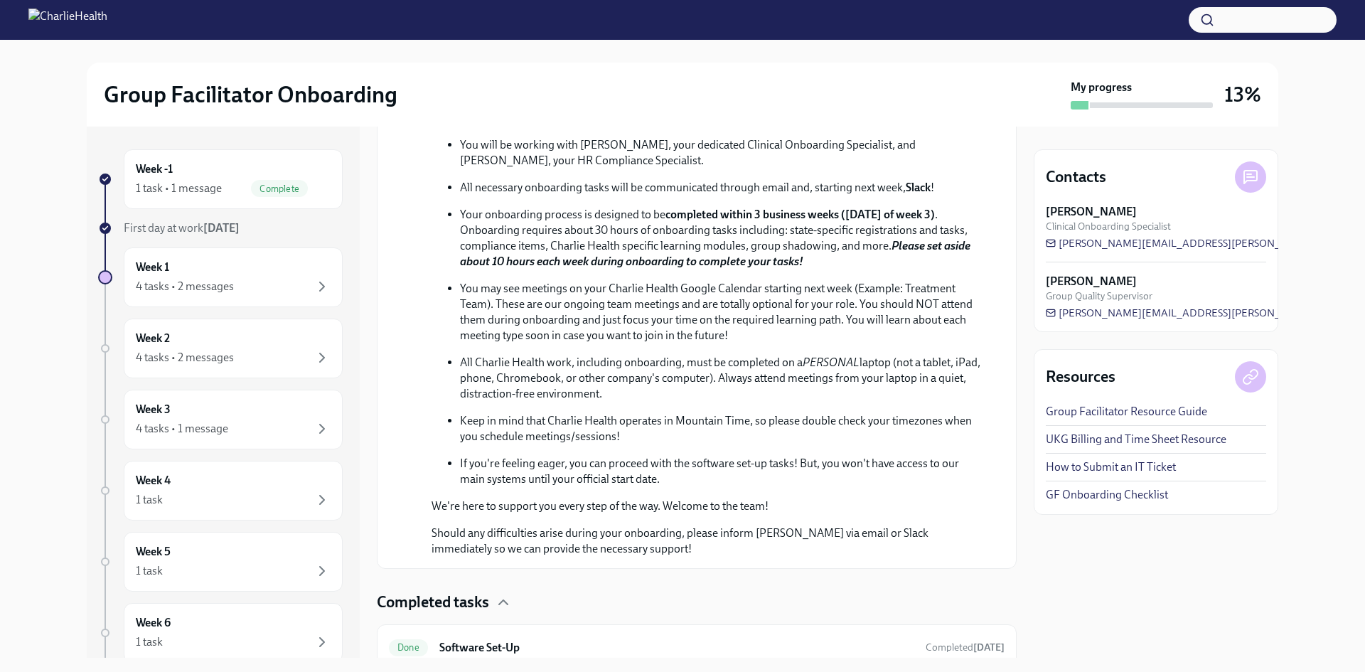
scroll to position [405, 0]
click at [648, 343] on p "You may see meetings on your Charlie Health Google Calendar starting next week …" at bounding box center [721, 311] width 522 height 63
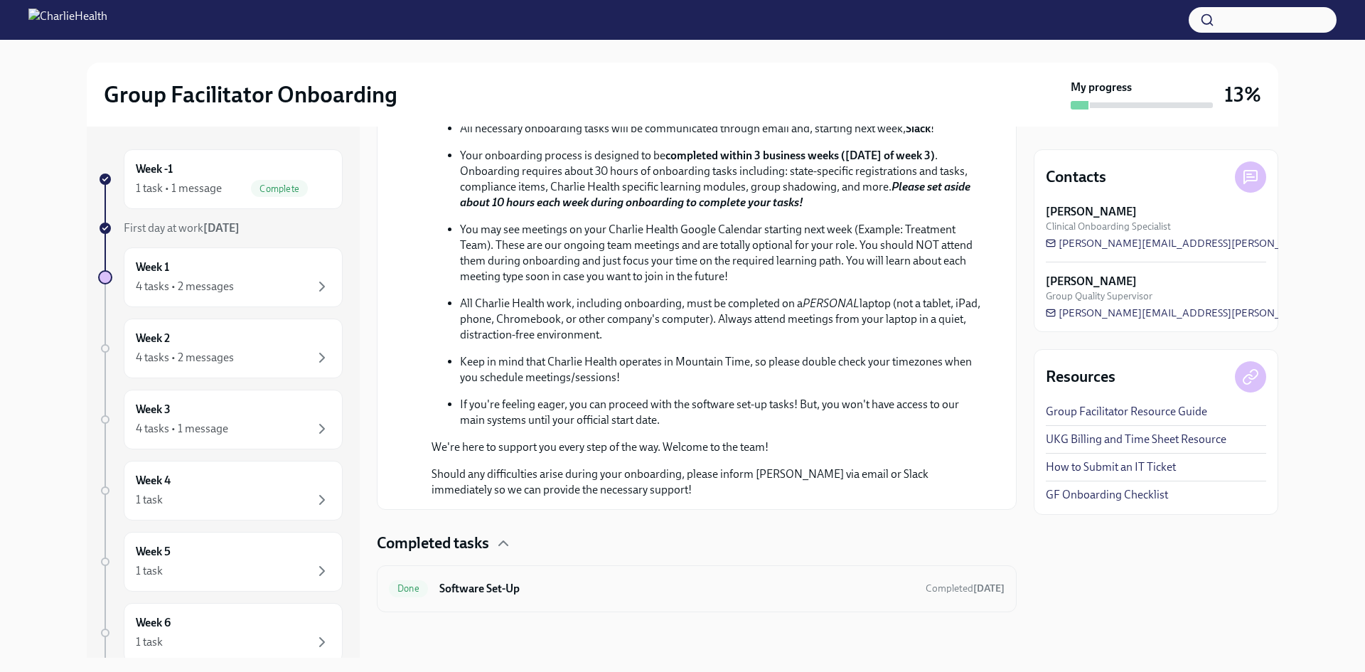
click at [527, 584] on h6 "Software Set-Up" at bounding box center [676, 589] width 475 height 16
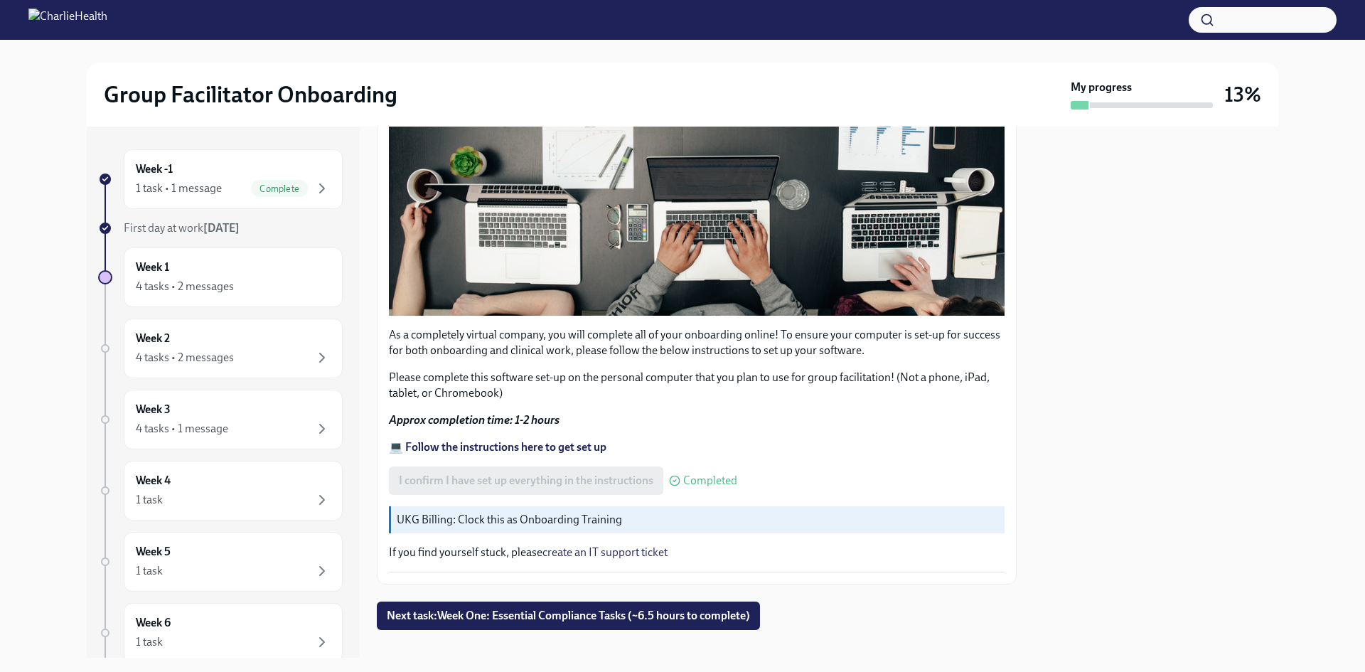
scroll to position [379, 0]
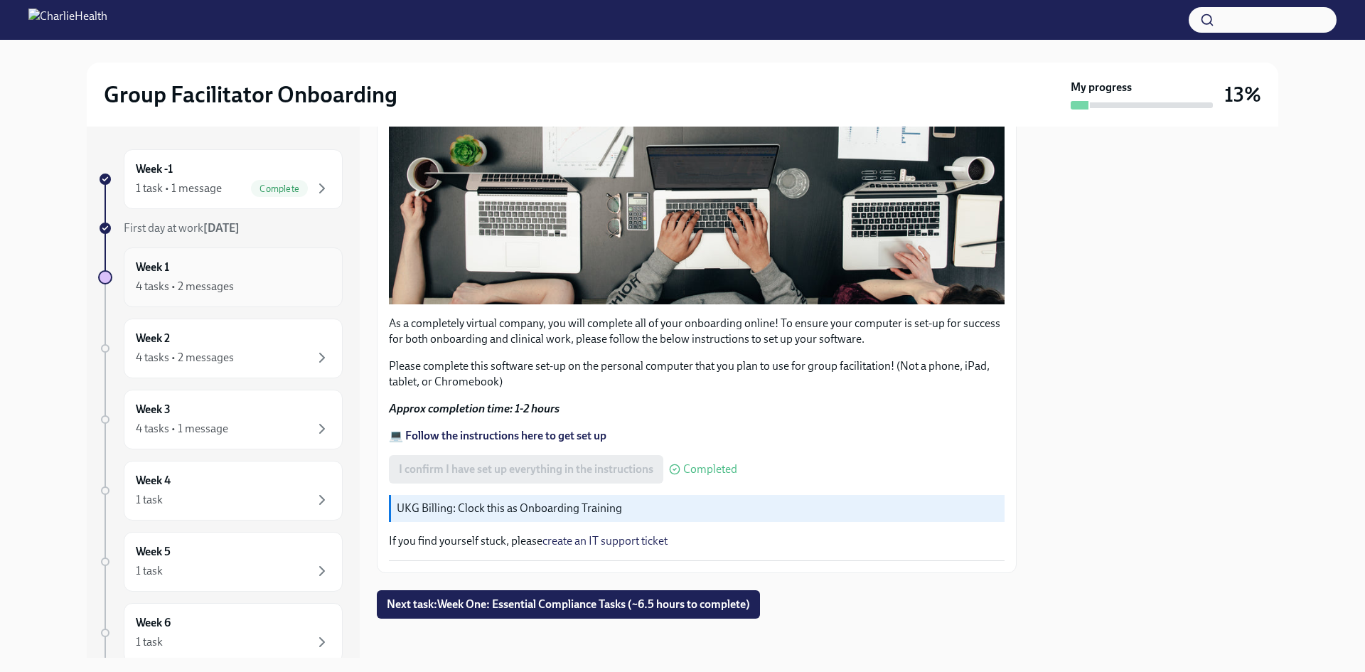
click at [237, 269] on div "Week 1 4 tasks • 2 messages" at bounding box center [233, 278] width 195 height 36
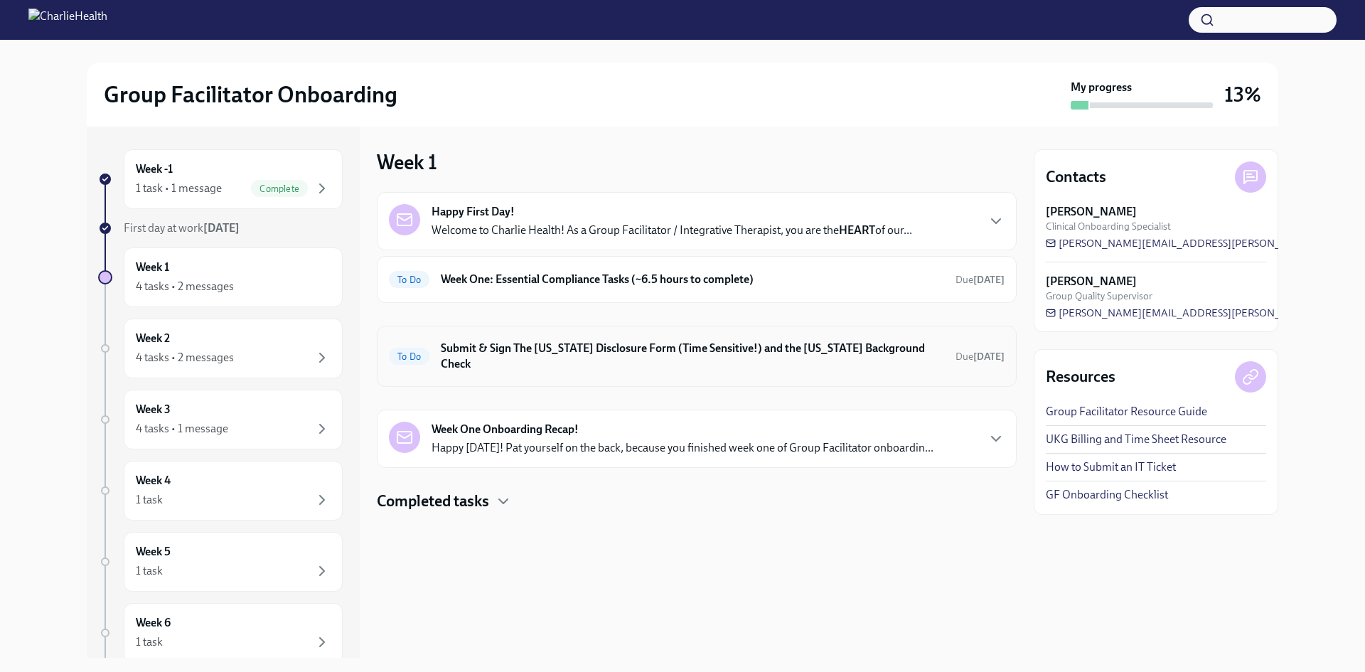
click at [611, 353] on h6 "Submit & Sign The [US_STATE] Disclosure Form (Time Sensitive!) and the [US_STAT…" at bounding box center [692, 356] width 503 height 31
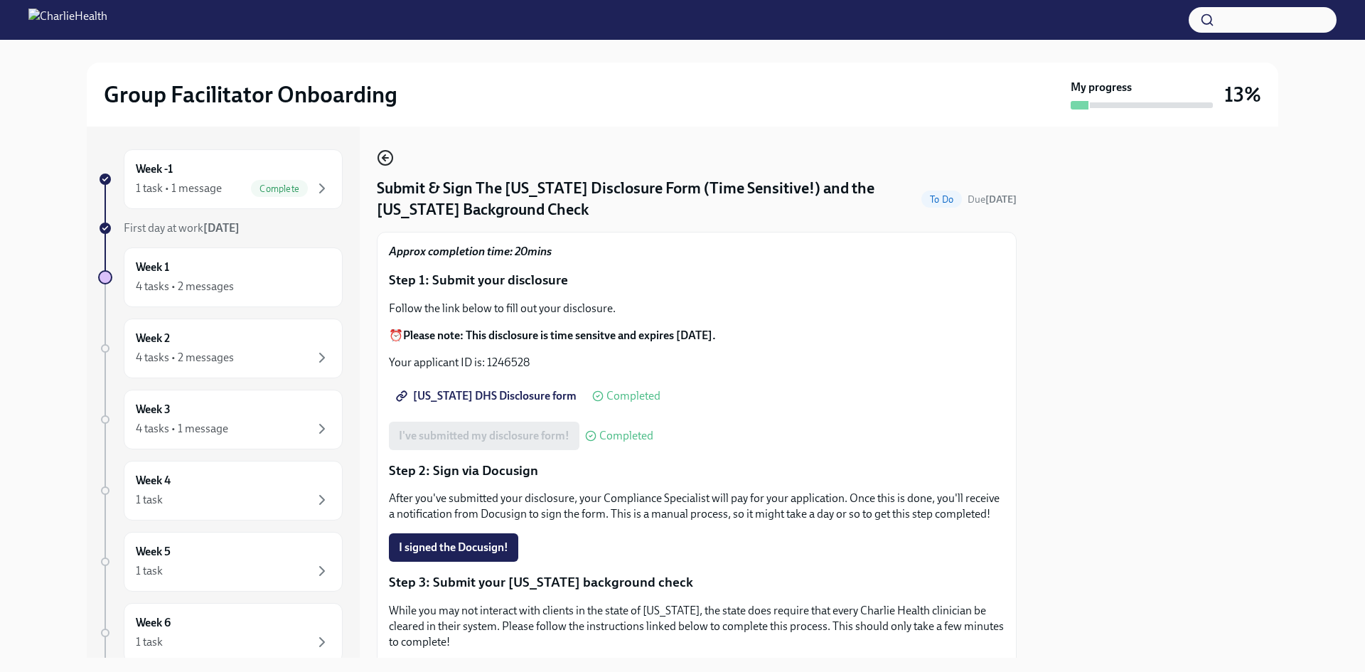
click at [385, 155] on icon "button" at bounding box center [384, 158] width 3 height 6
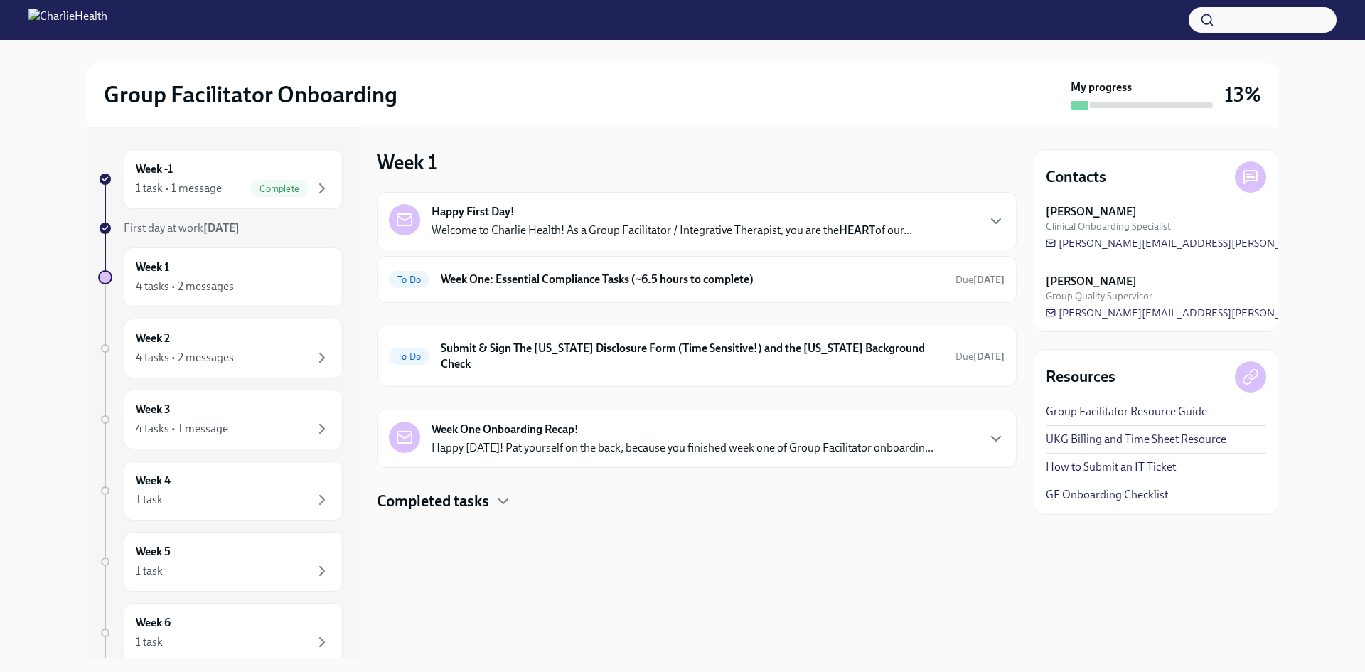
click at [571, 422] on strong "Week One Onboarding Recap!" at bounding box center [505, 430] width 147 height 16
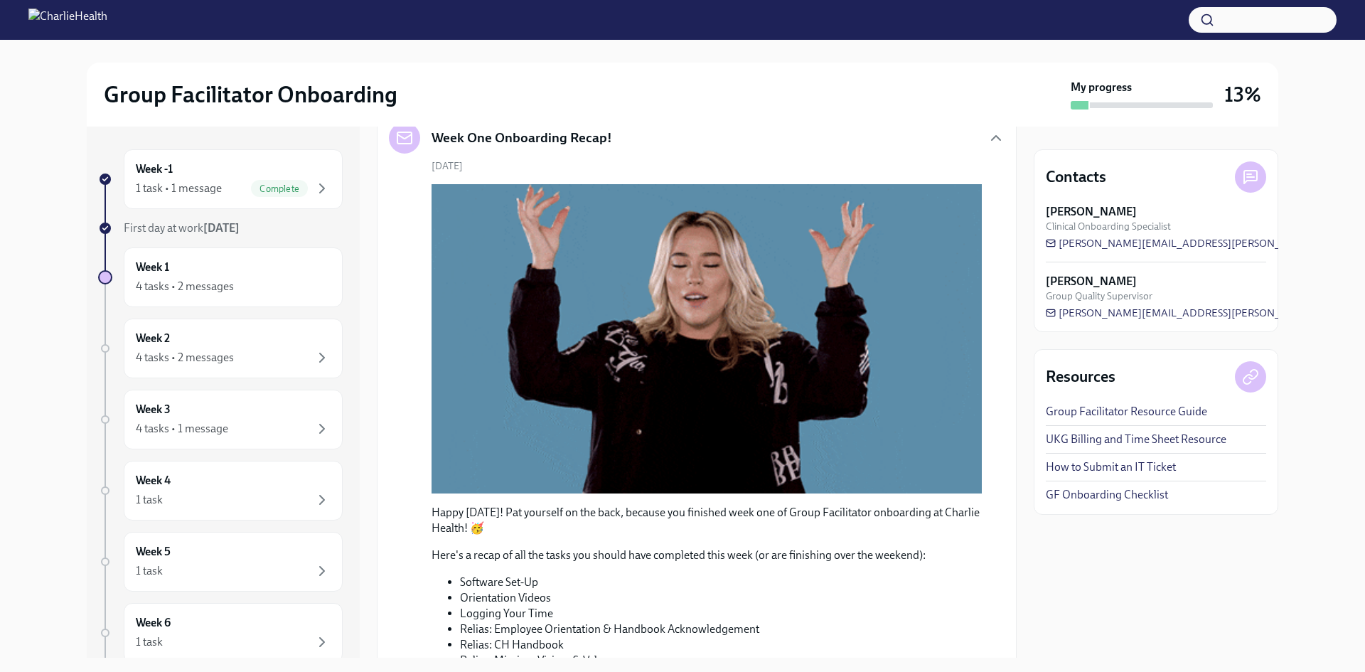
scroll to position [238, 0]
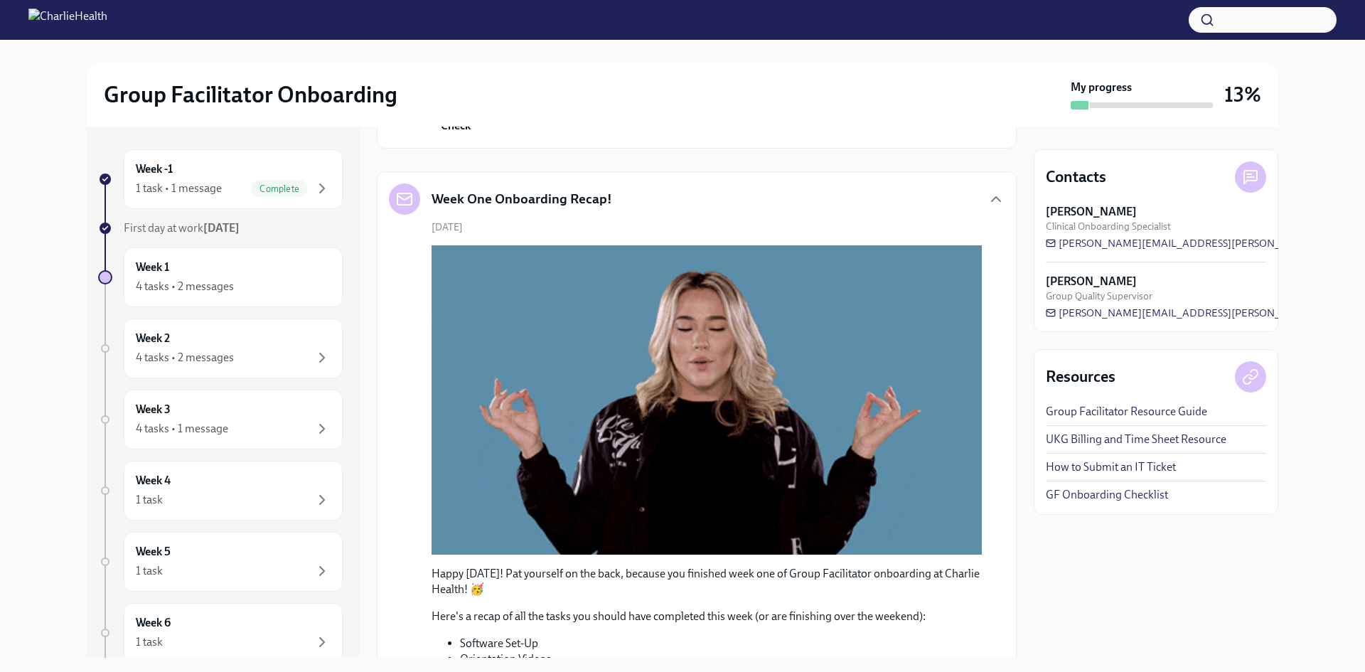
drag, startPoint x: 983, startPoint y: 186, endPoint x: 970, endPoint y: 205, distance: 22.9
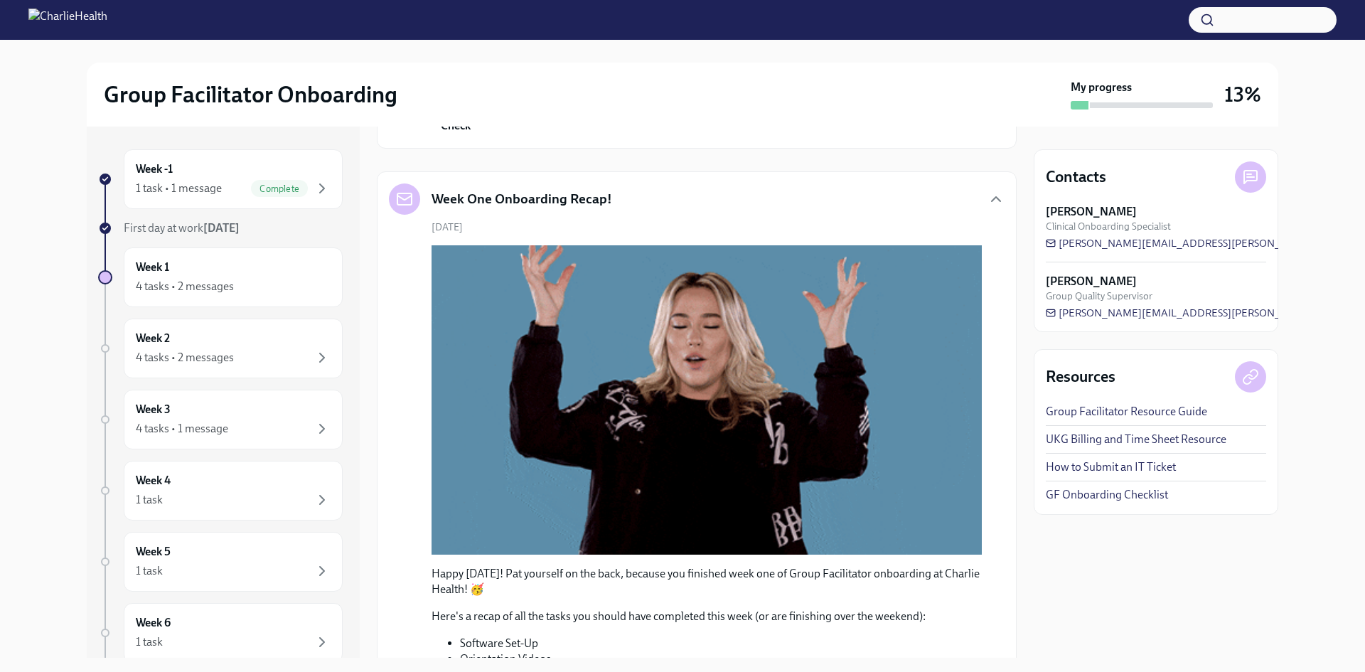
click at [988, 191] on icon "button" at bounding box center [996, 199] width 17 height 17
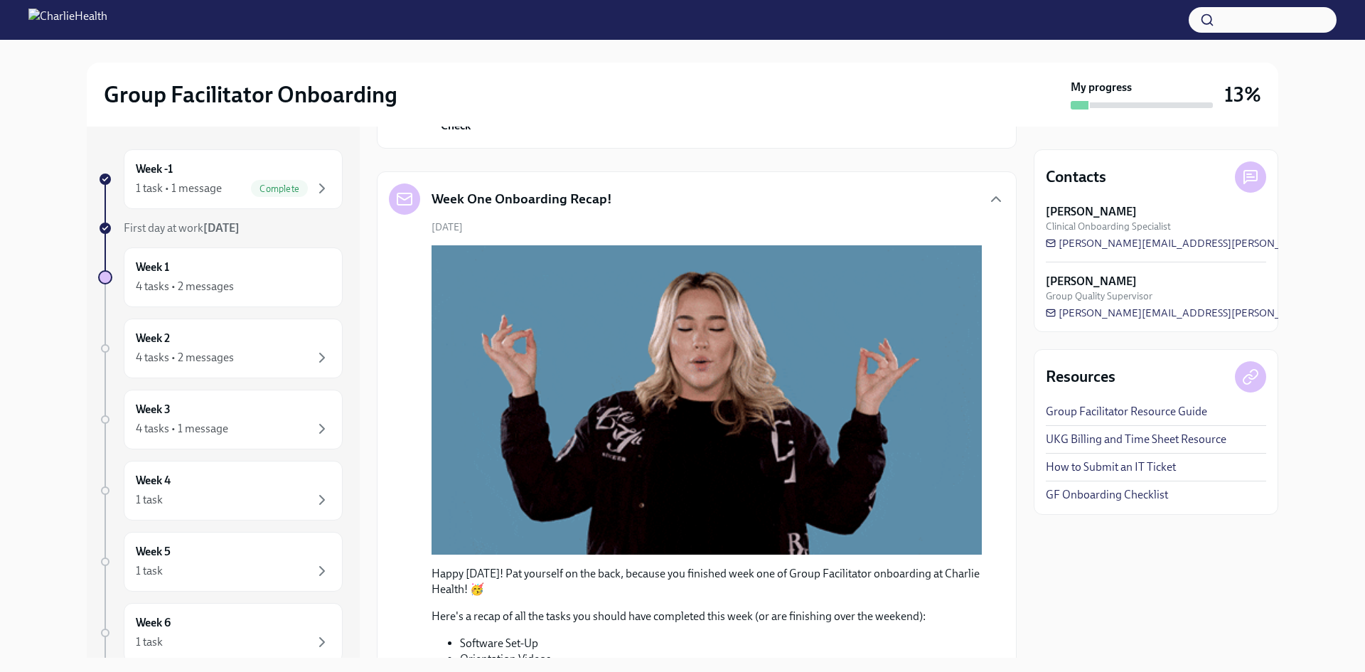
scroll to position [0, 0]
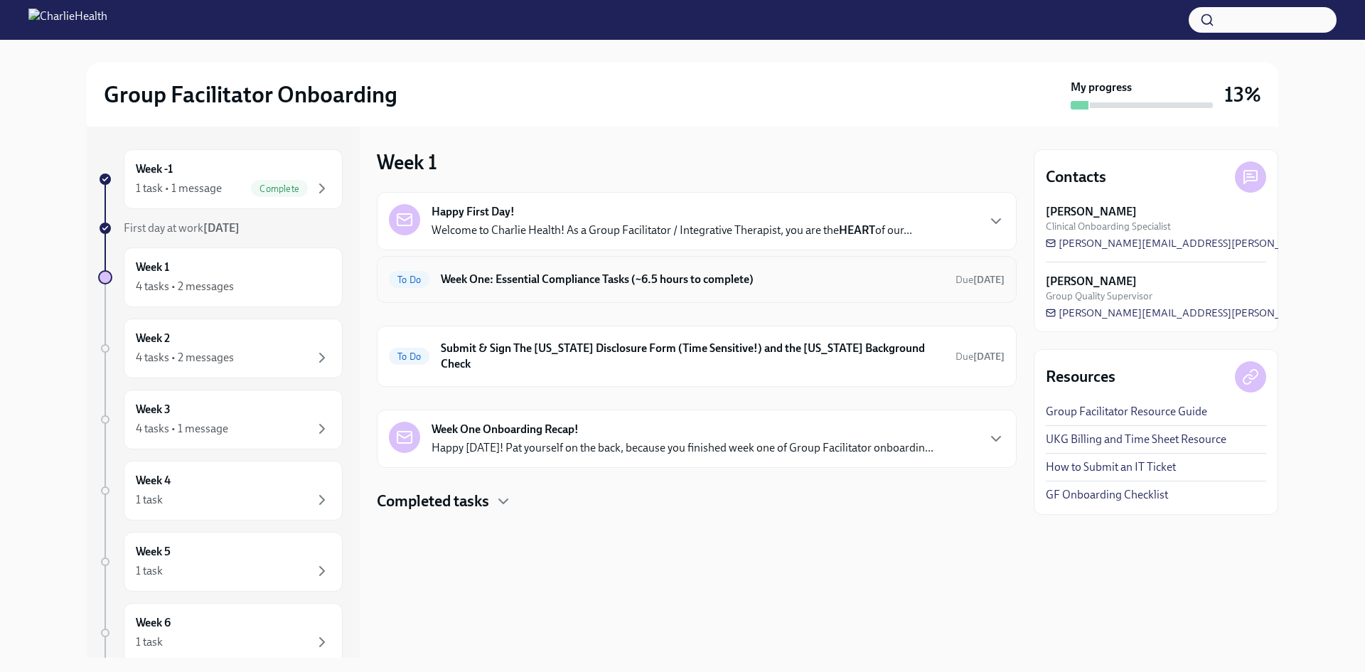
click at [634, 276] on h6 "Week One: Essential Compliance Tasks (~6.5 hours to complete)" at bounding box center [692, 280] width 503 height 16
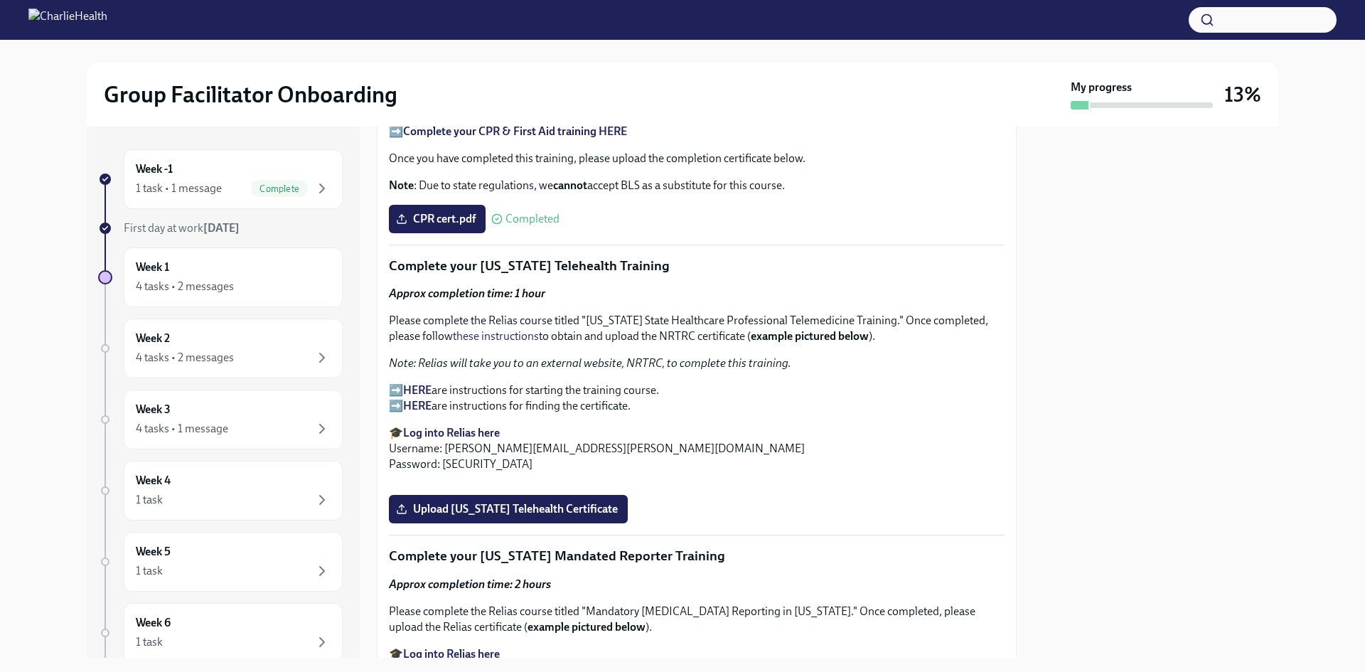
scroll to position [2133, 0]
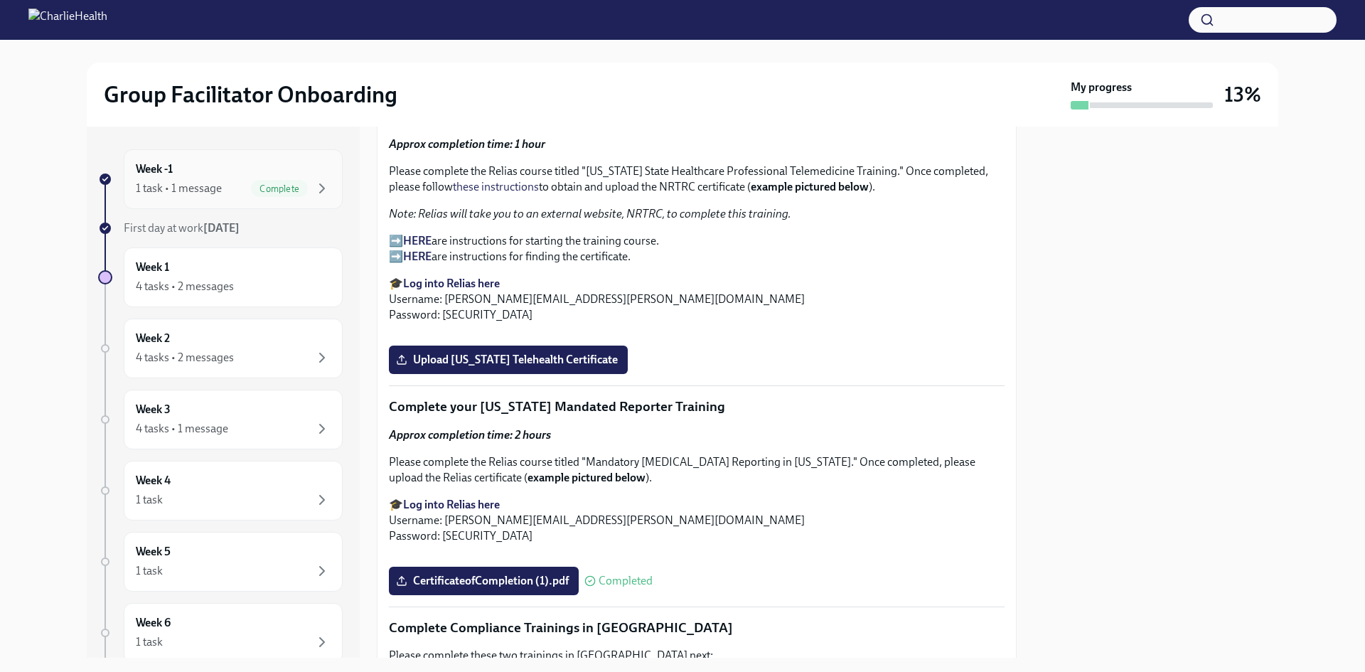
click at [208, 176] on div "Week -1 1 task • 1 message Complete" at bounding box center [233, 179] width 195 height 36
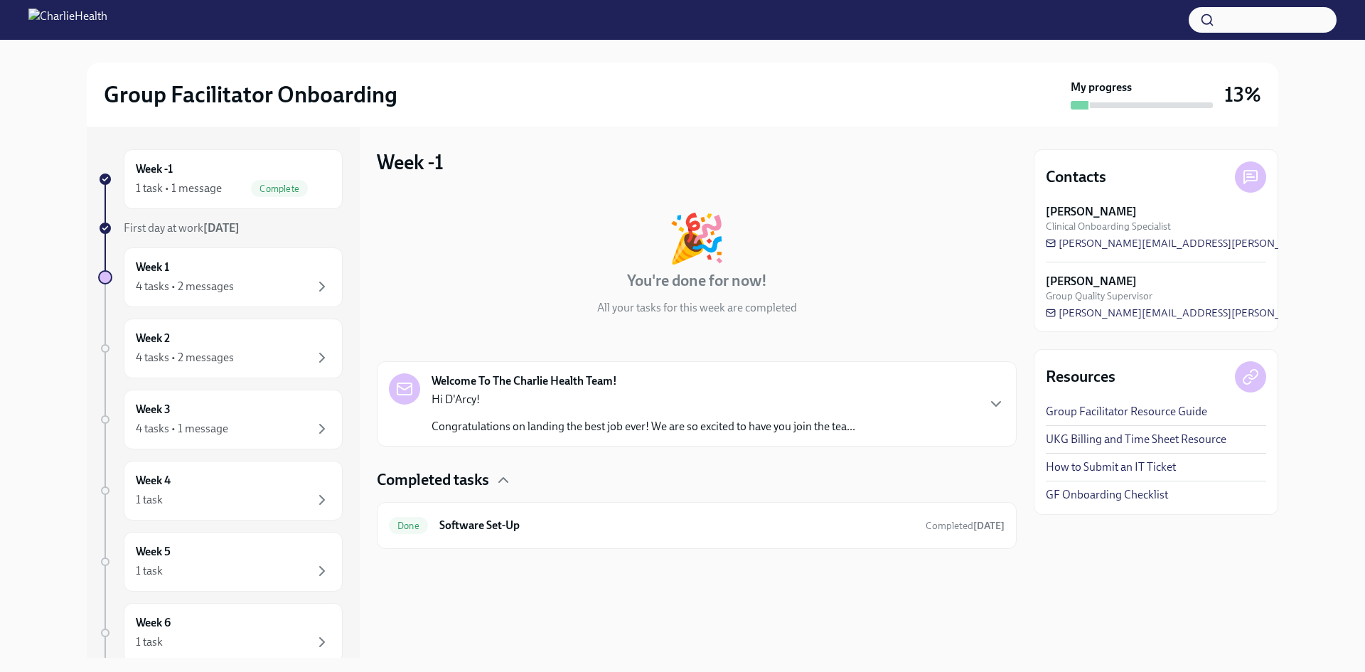
click at [641, 400] on p "Hi D'Arcy!" at bounding box center [644, 400] width 424 height 16
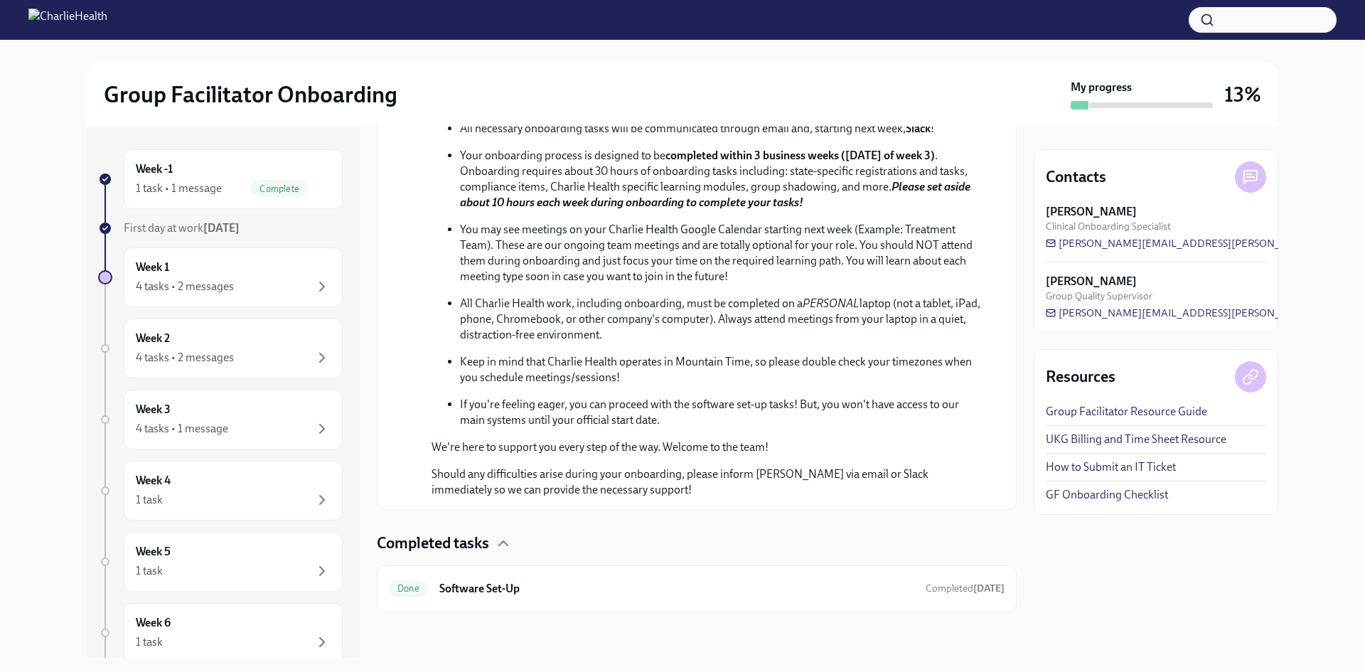
scroll to position [619, 0]
click at [633, 584] on h6 "Software Set-Up" at bounding box center [676, 589] width 475 height 16
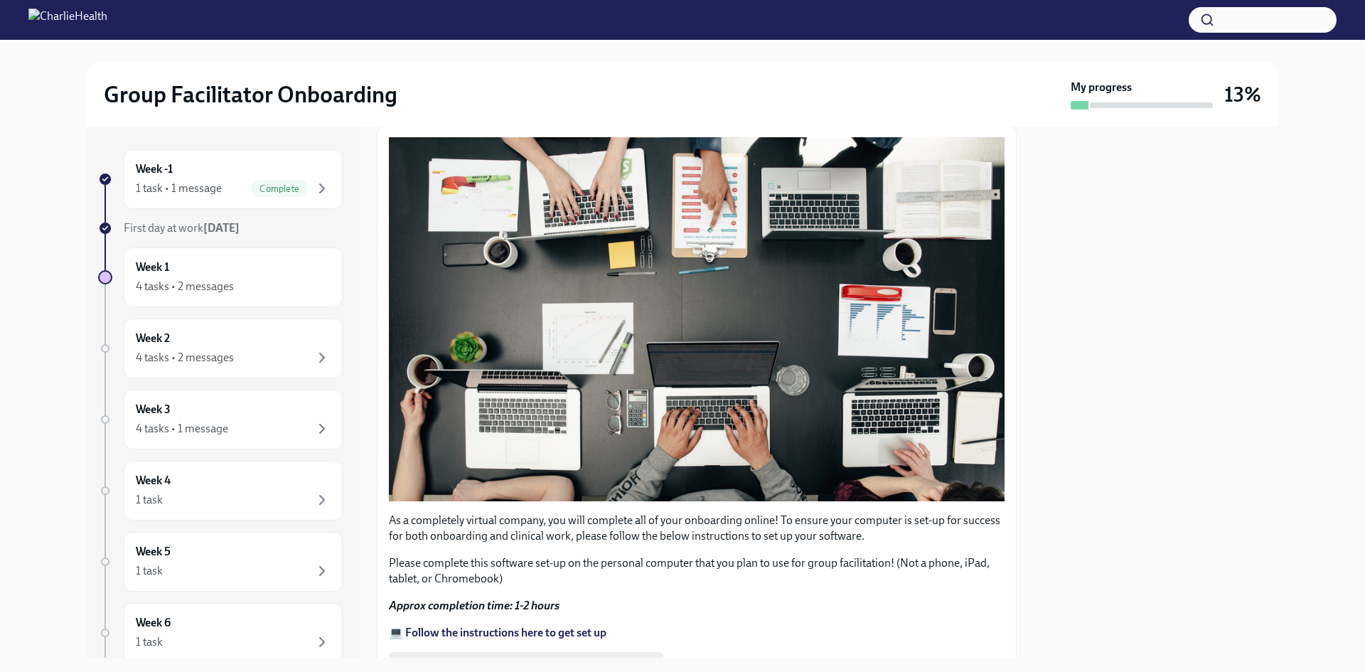
scroll to position [379, 0]
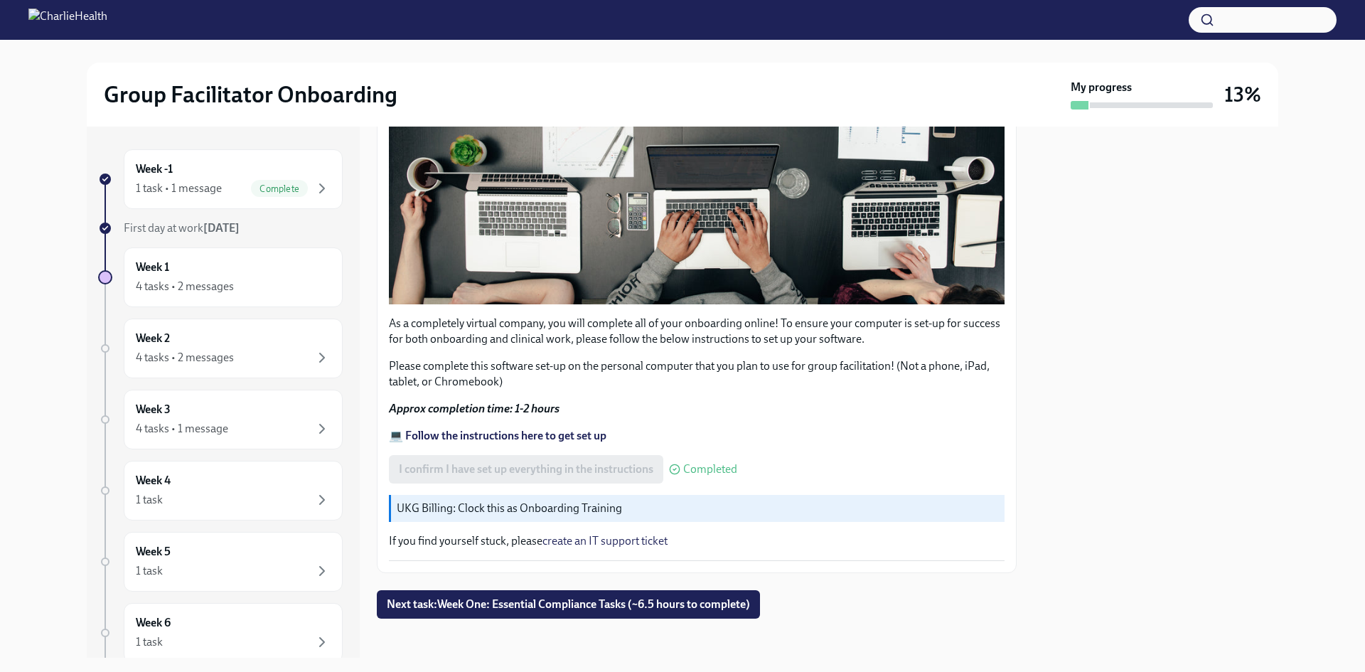
click at [678, 435] on p "💻 Follow the instructions here to get set up" at bounding box center [697, 436] width 616 height 16
click at [505, 434] on strong "💻 Follow the instructions here to get set up" at bounding box center [498, 436] width 218 height 14
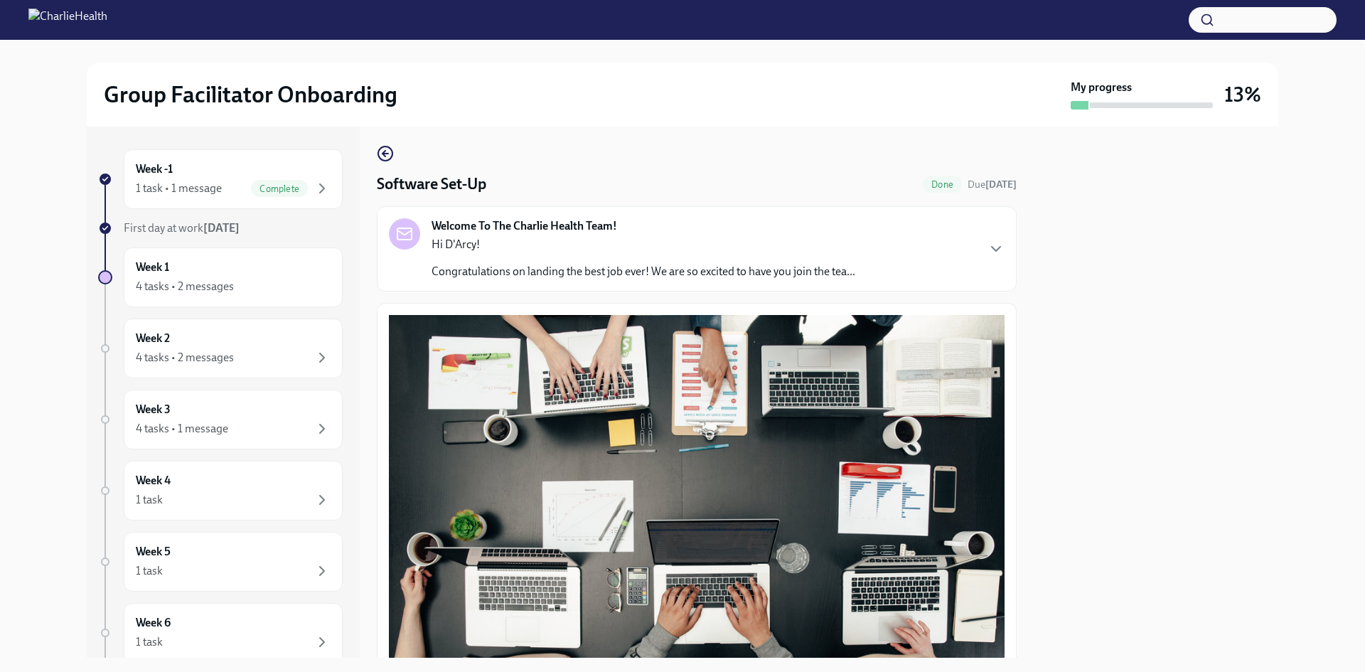
scroll to position [0, 0]
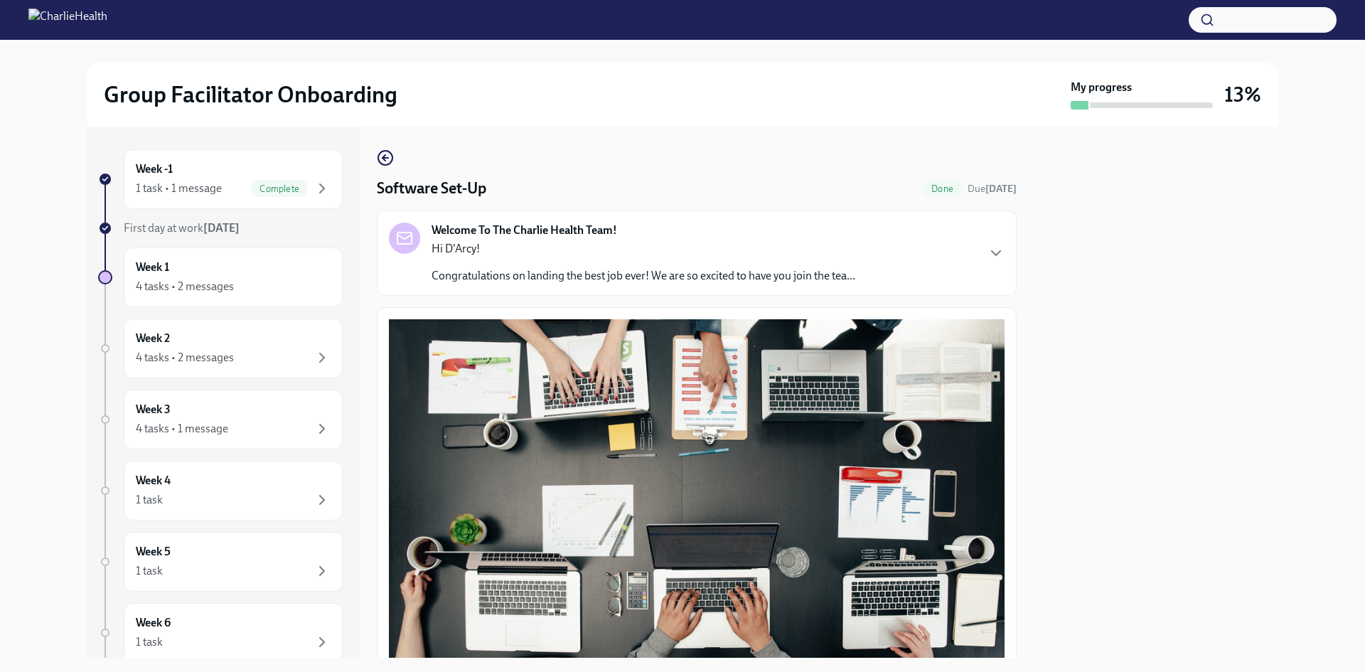
click at [941, 250] on div "Welcome To The Charlie Health Team! Hi D'Arcy! Congratulations on landing the b…" at bounding box center [697, 253] width 616 height 61
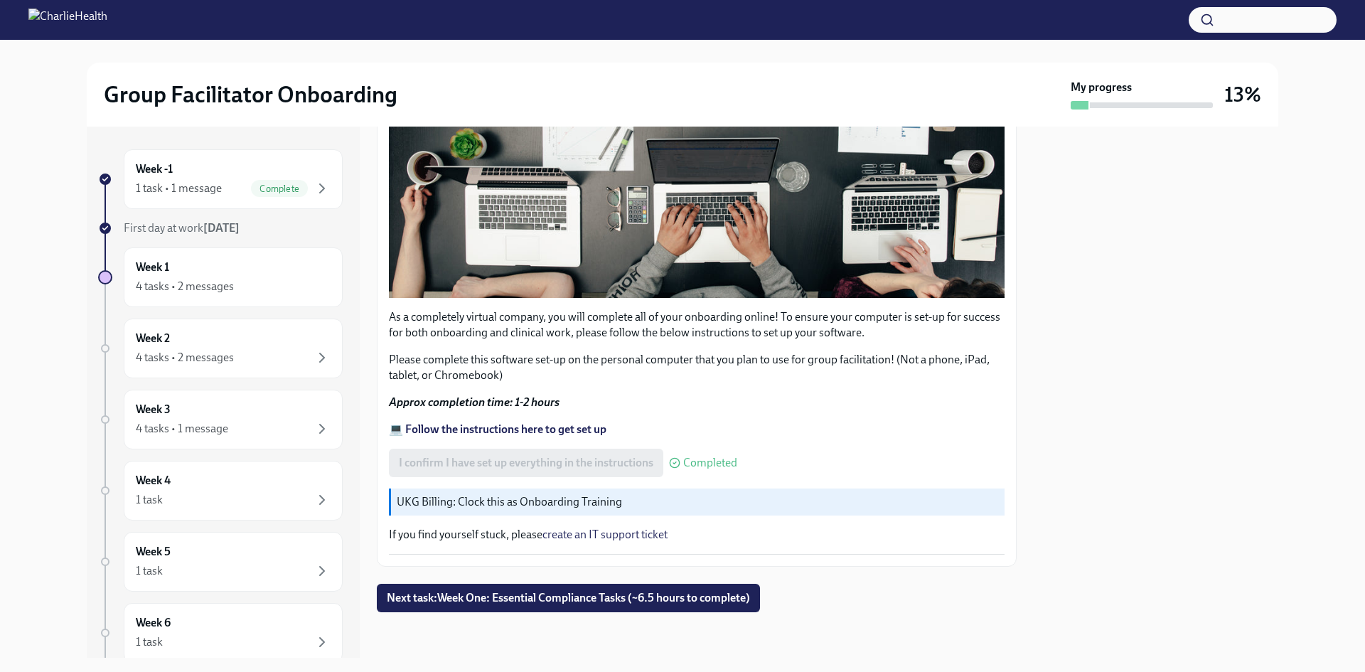
scroll to position [1061, 0]
click at [694, 584] on button "Next task : Week One: Essential Compliance Tasks (~6.5 hours to complete)" at bounding box center [568, 598] width 383 height 28
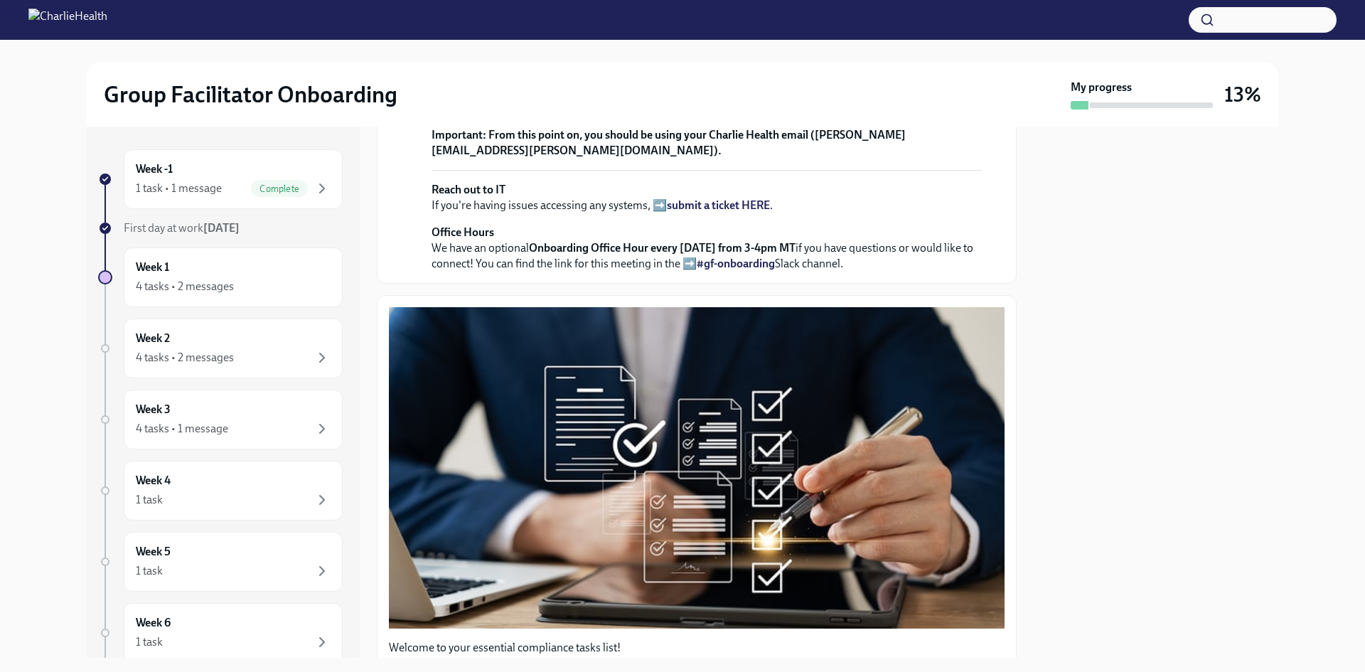
scroll to position [356, 0]
click at [643, 46] on p "Offering virtual mental health services to 37+ states requires a unique approac…" at bounding box center [707, 14] width 550 height 63
click at [747, 156] on strong "From this point on, you should be using your Charlie Health email ([PERSON_NAME…" at bounding box center [669, 141] width 474 height 29
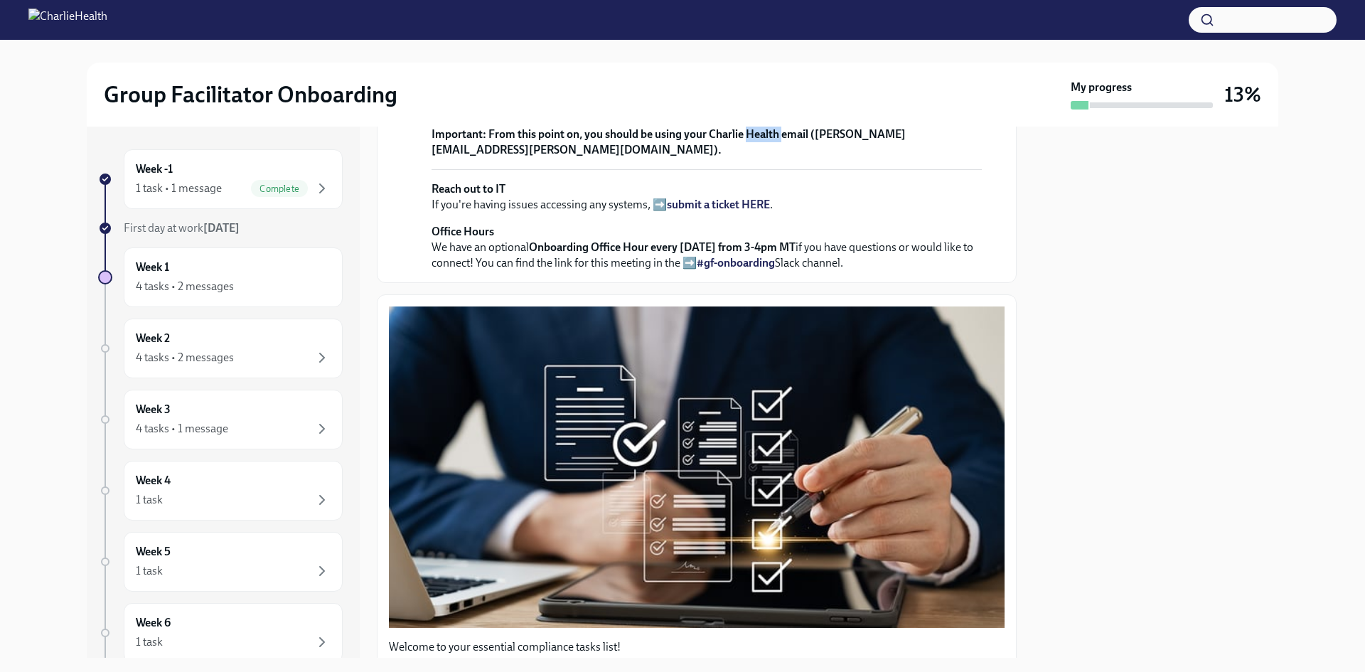
click at [747, 156] on strong "From this point on, you should be using your Charlie Health email ([PERSON_NAME…" at bounding box center [669, 141] width 474 height 29
click at [878, 158] on div "Welcome to Charlie Health! As a Group Facilitator / Integrative Therapist, you …" at bounding box center [707, 49] width 550 height 218
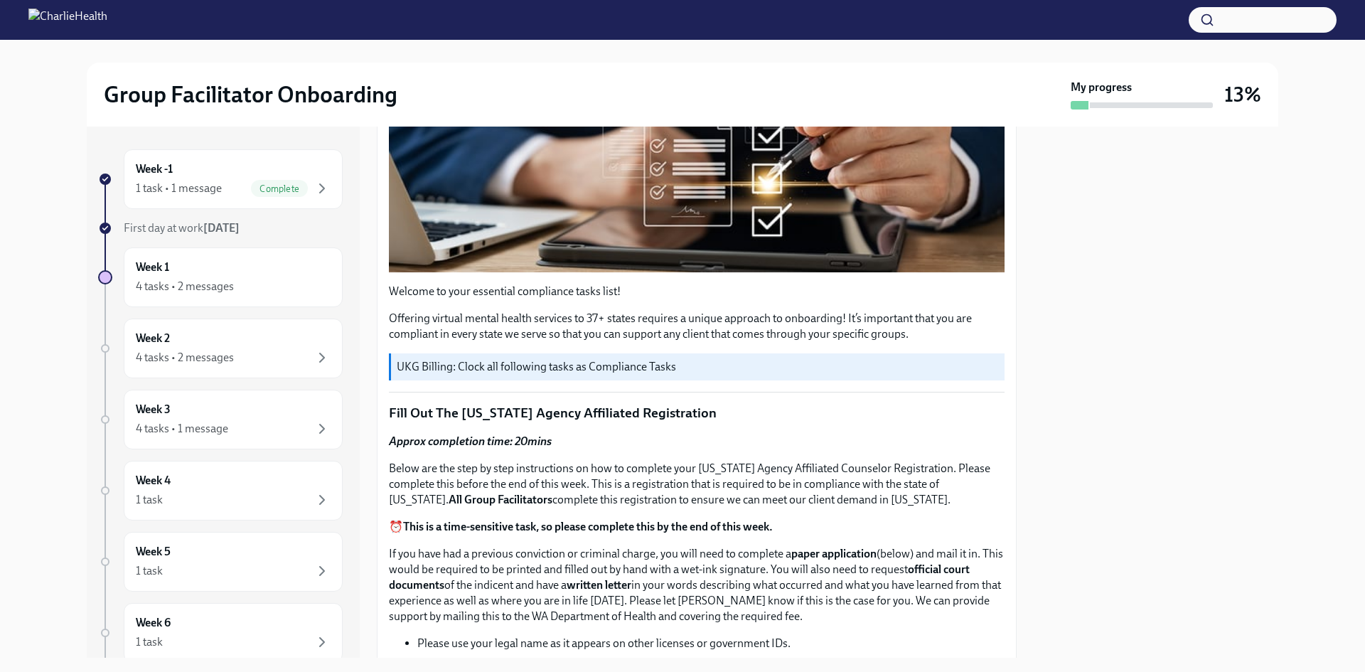
scroll to position [640, 0]
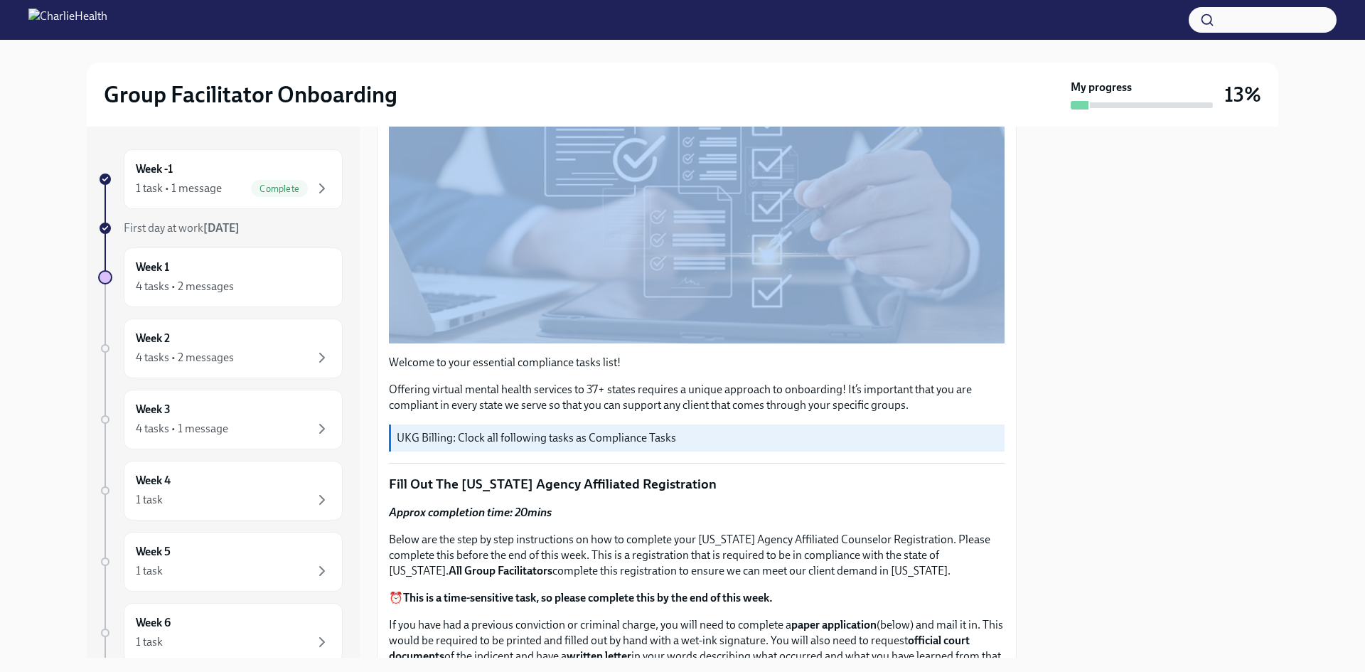
drag, startPoint x: 717, startPoint y: 213, endPoint x: 979, endPoint y: 245, distance: 263.7
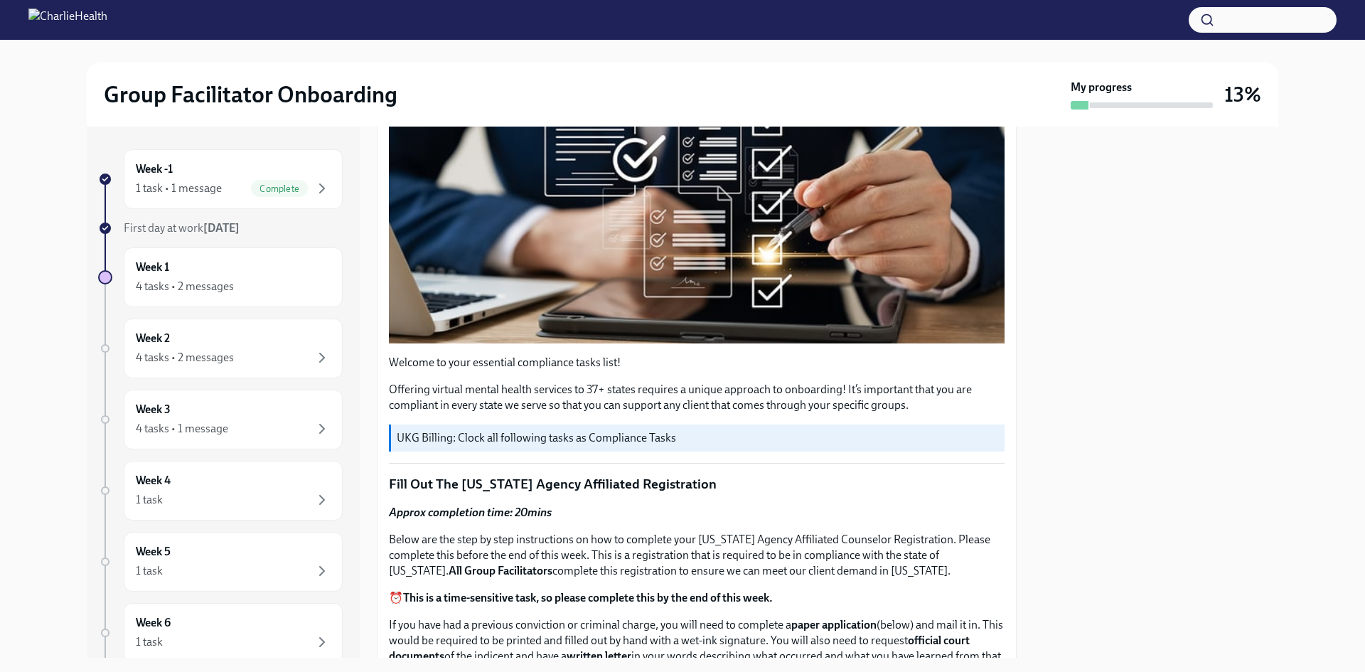
click at [1227, 325] on div at bounding box center [1156, 392] width 245 height 531
click at [1143, 374] on div at bounding box center [1156, 392] width 245 height 531
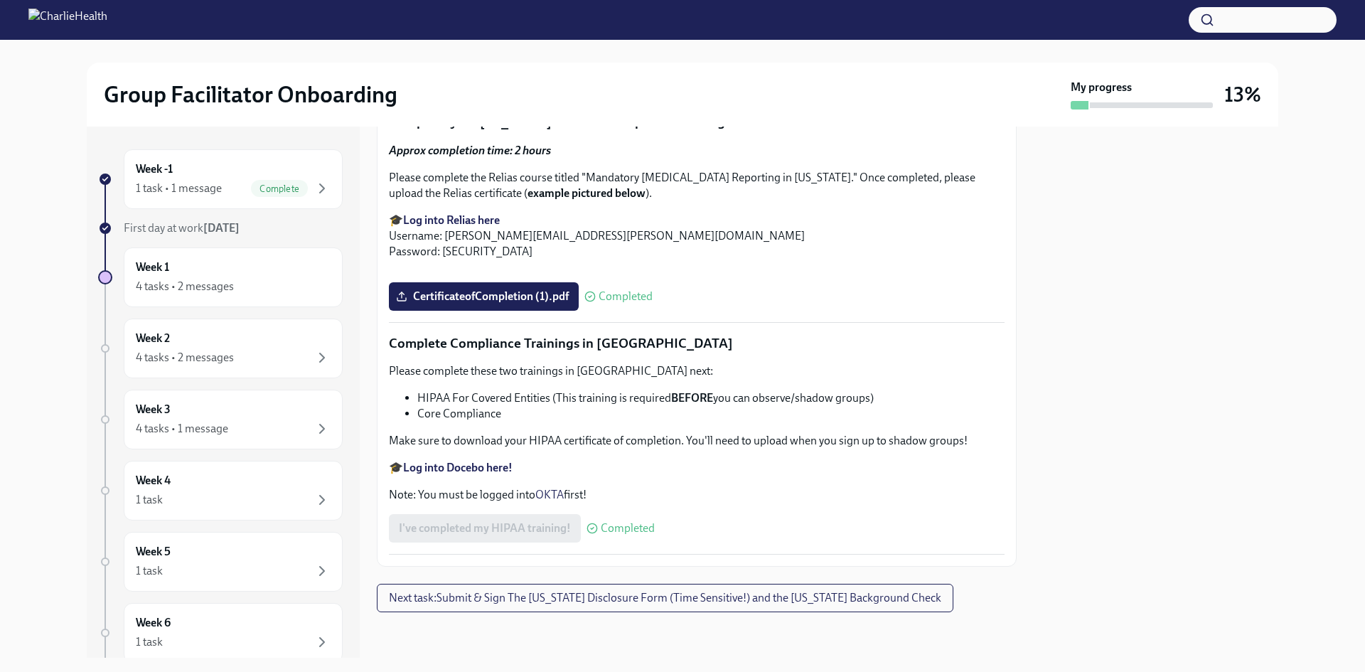
scroll to position [3954, 0]
click at [208, 235] on div "First day at work [DATE]" at bounding box center [233, 228] width 219 height 16
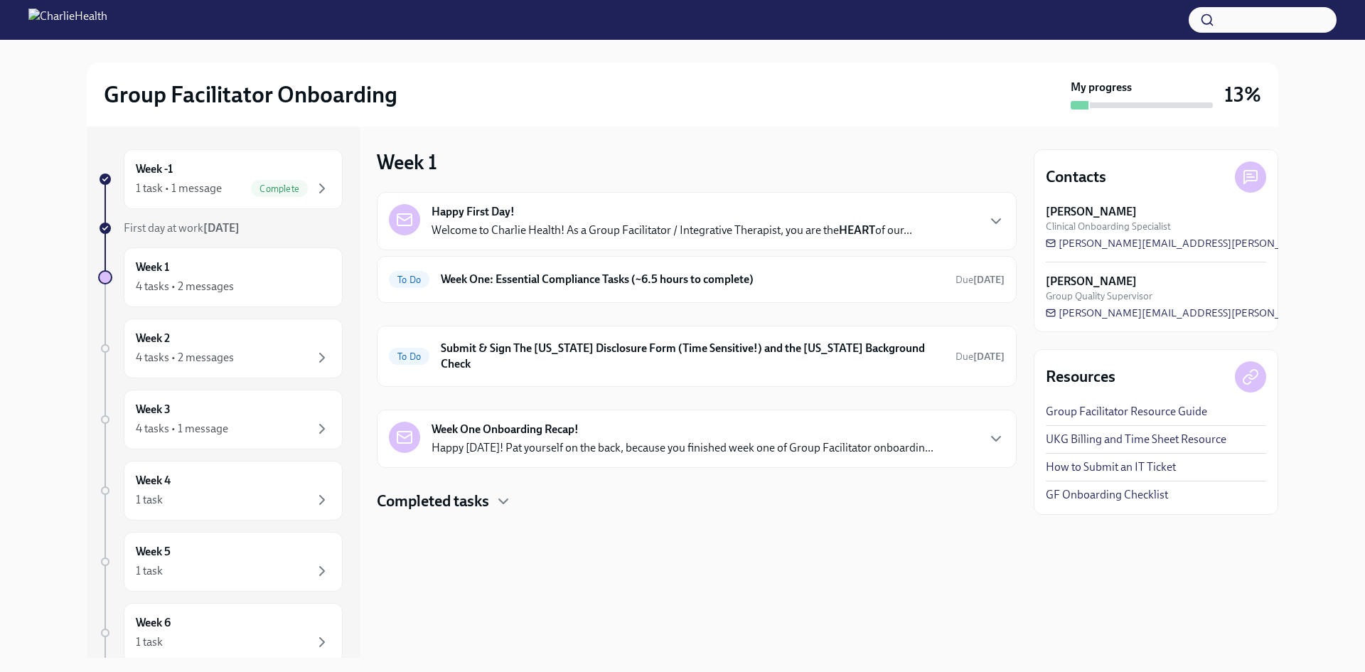
click at [575, 205] on div "Happy First Day! Welcome to Charlie Health! As a Group Facilitator / Integrativ…" at bounding box center [672, 221] width 481 height 34
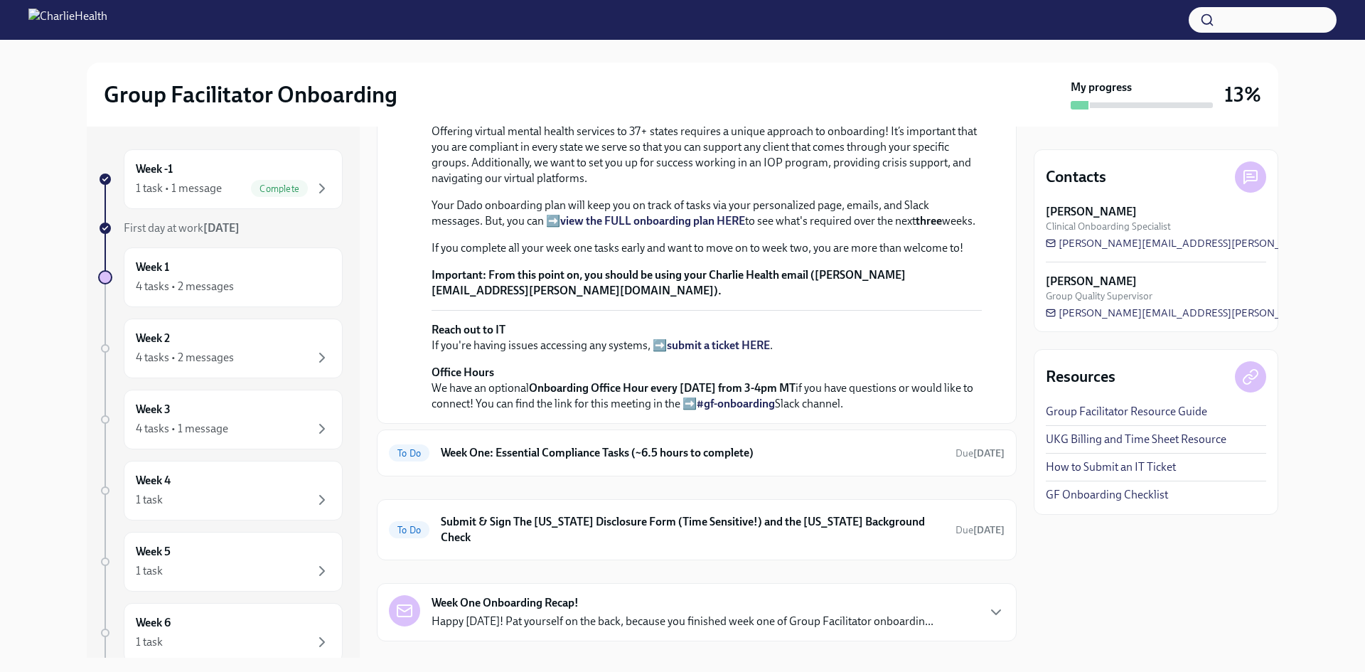
scroll to position [213, 0]
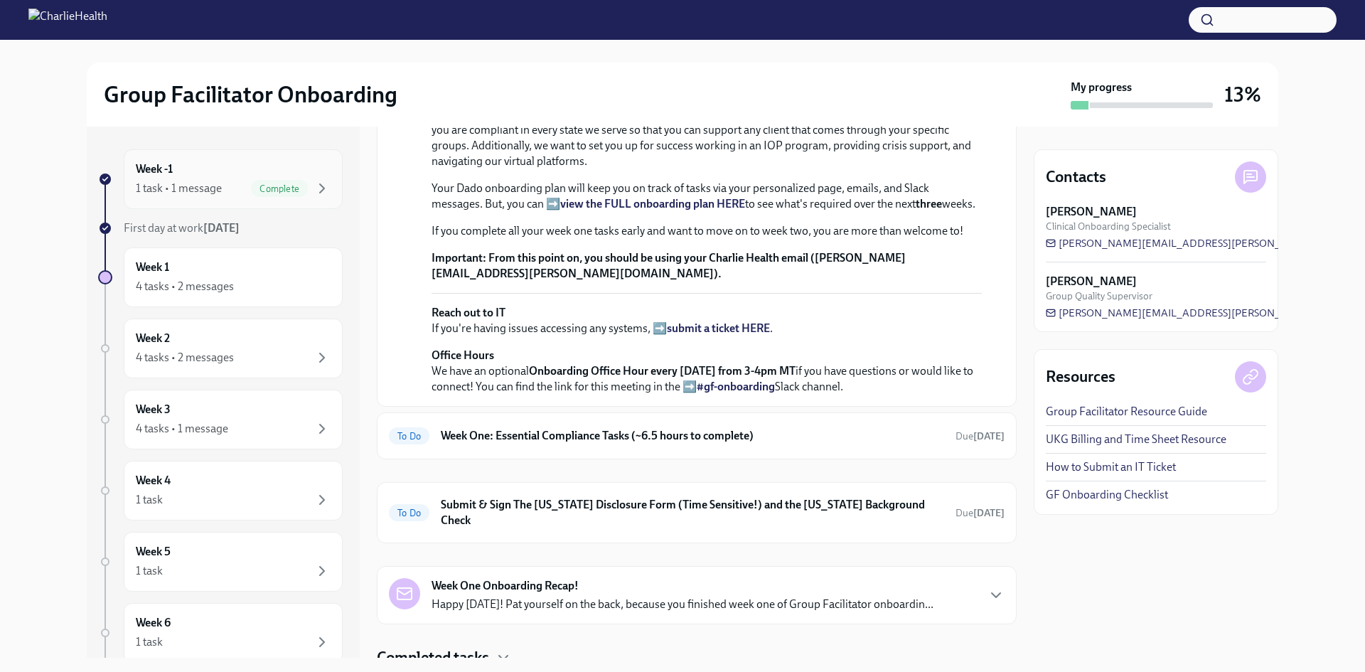
click at [262, 183] on span "Complete" at bounding box center [279, 188] width 57 height 11
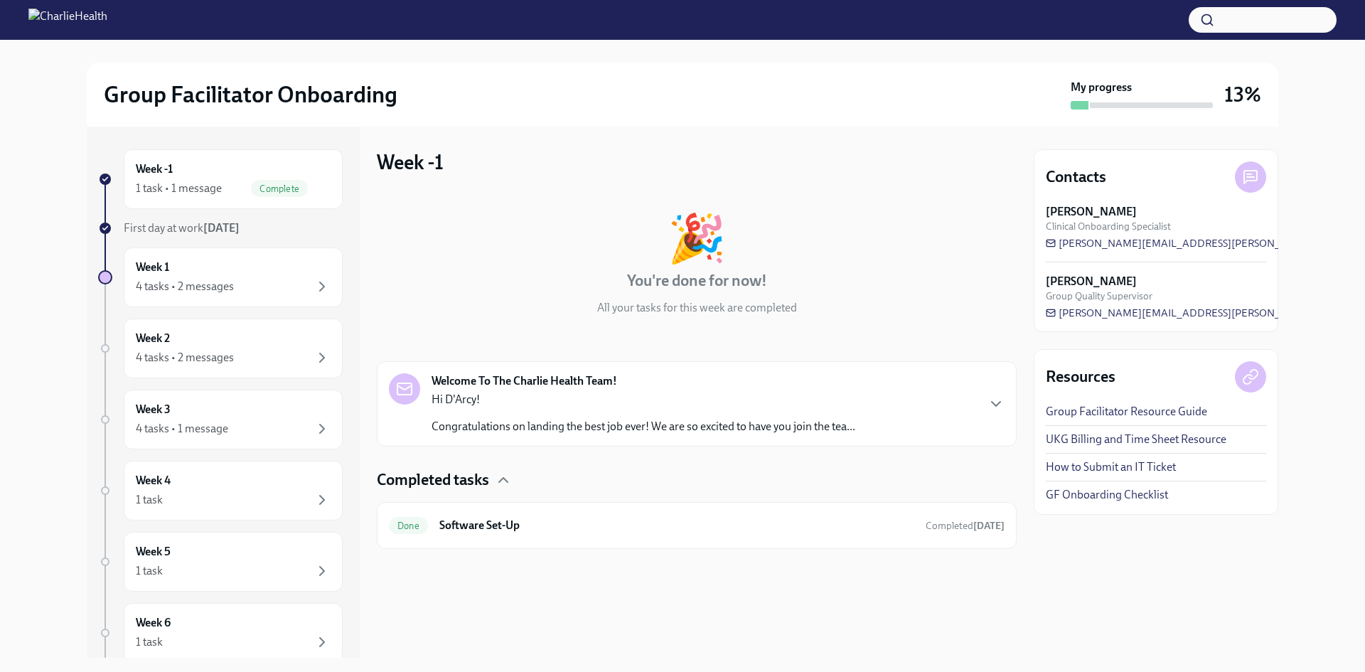
click at [683, 397] on p "Hi D'Arcy!" at bounding box center [644, 400] width 424 height 16
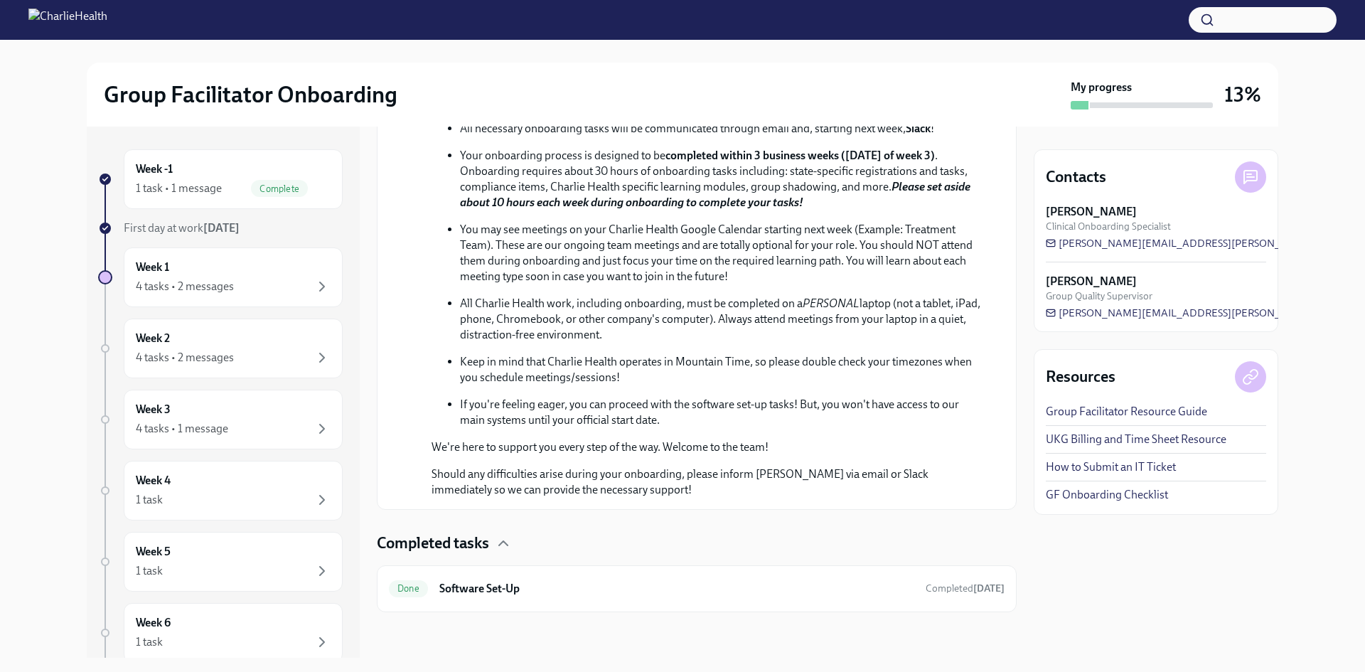
scroll to position [619, 0]
click at [849, 475] on p "Should any difficulties arise during your onboarding, please inform [PERSON_NAM…" at bounding box center [707, 481] width 550 height 31
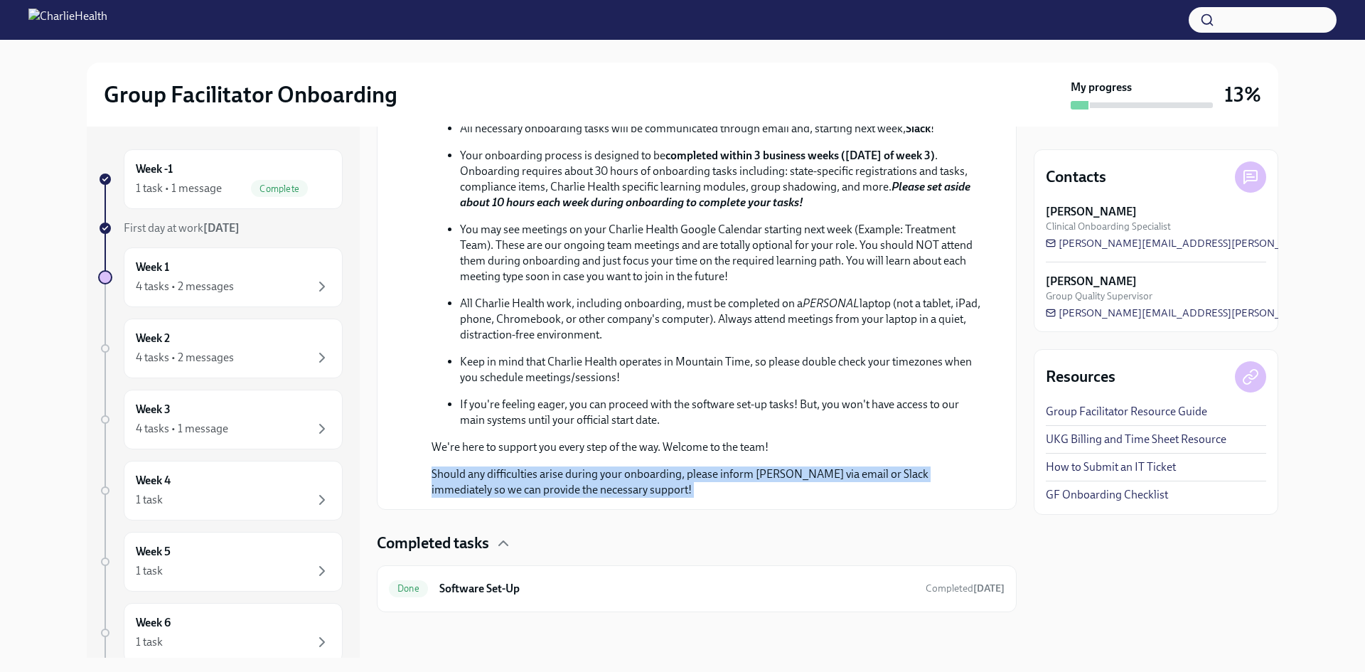
click at [849, 475] on p "Should any difficulties arise during your onboarding, please inform [PERSON_NAM…" at bounding box center [707, 481] width 550 height 31
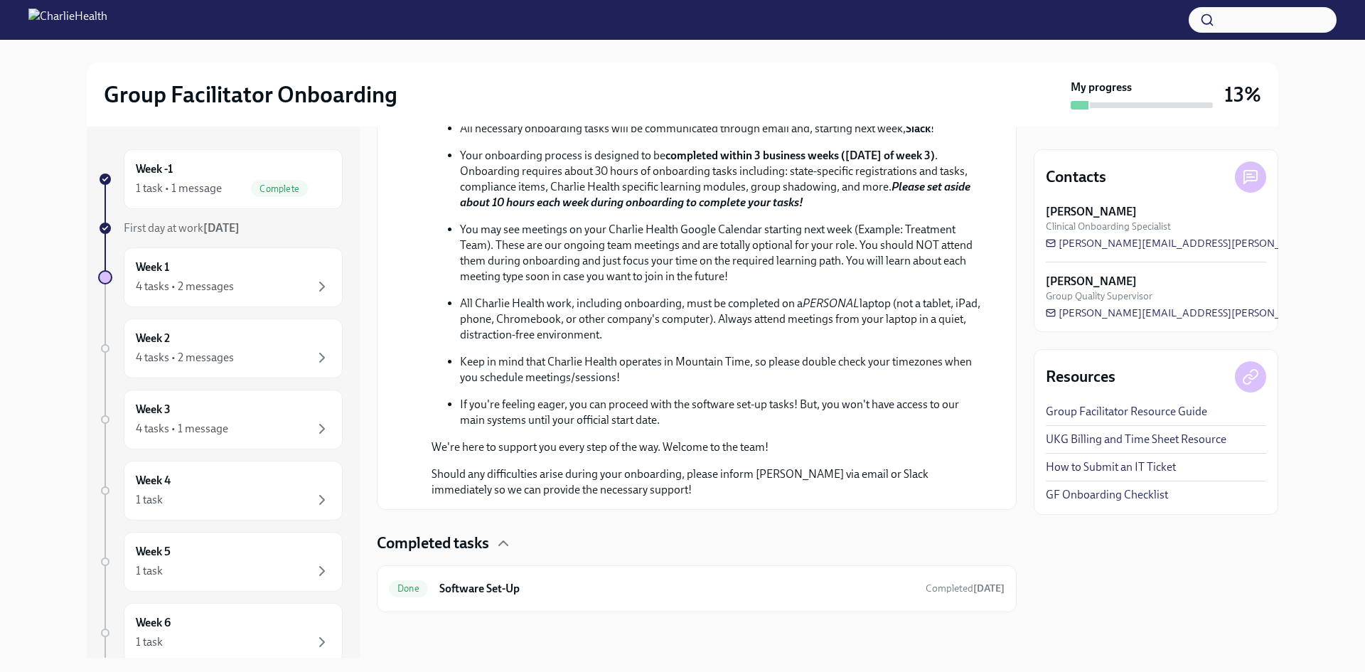
click at [849, 475] on p "Should any difficulties arise during your onboarding, please inform [PERSON_NAM…" at bounding box center [707, 481] width 550 height 31
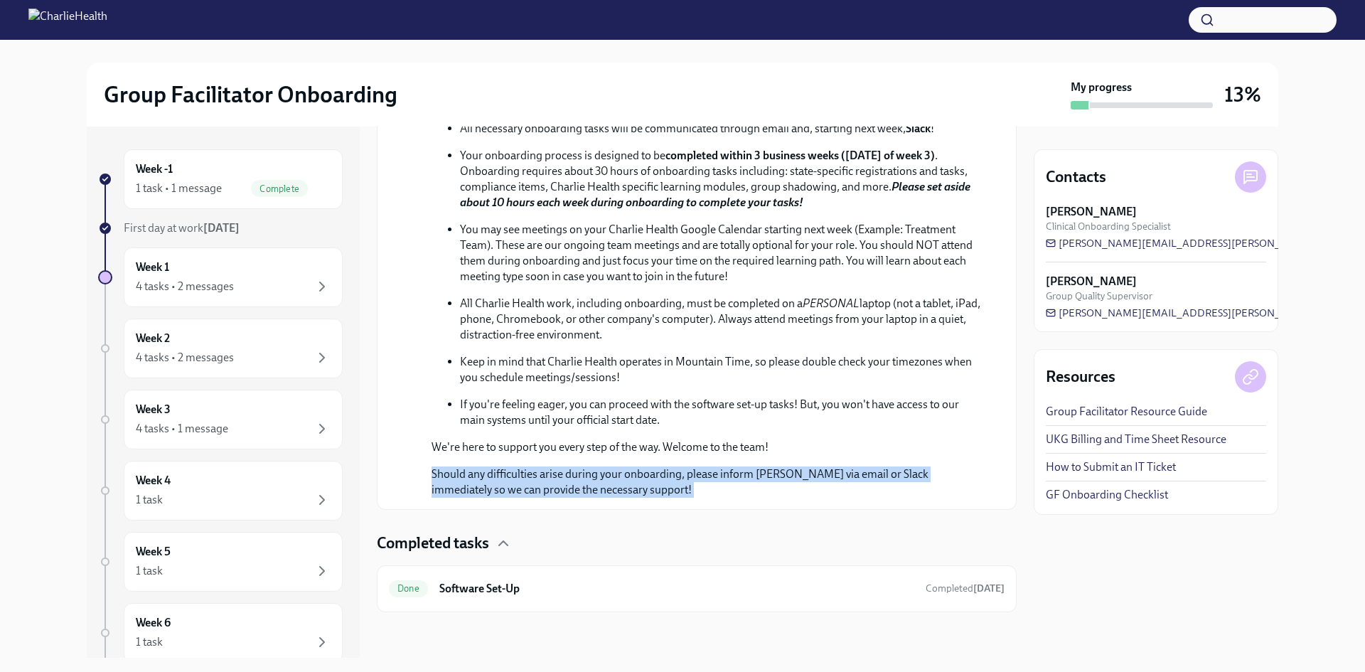
click at [849, 475] on p "Should any difficulties arise during your onboarding, please inform [PERSON_NAM…" at bounding box center [707, 481] width 550 height 31
click at [814, 474] on p "Should any difficulties arise during your onboarding, please inform [PERSON_NAM…" at bounding box center [707, 481] width 550 height 31
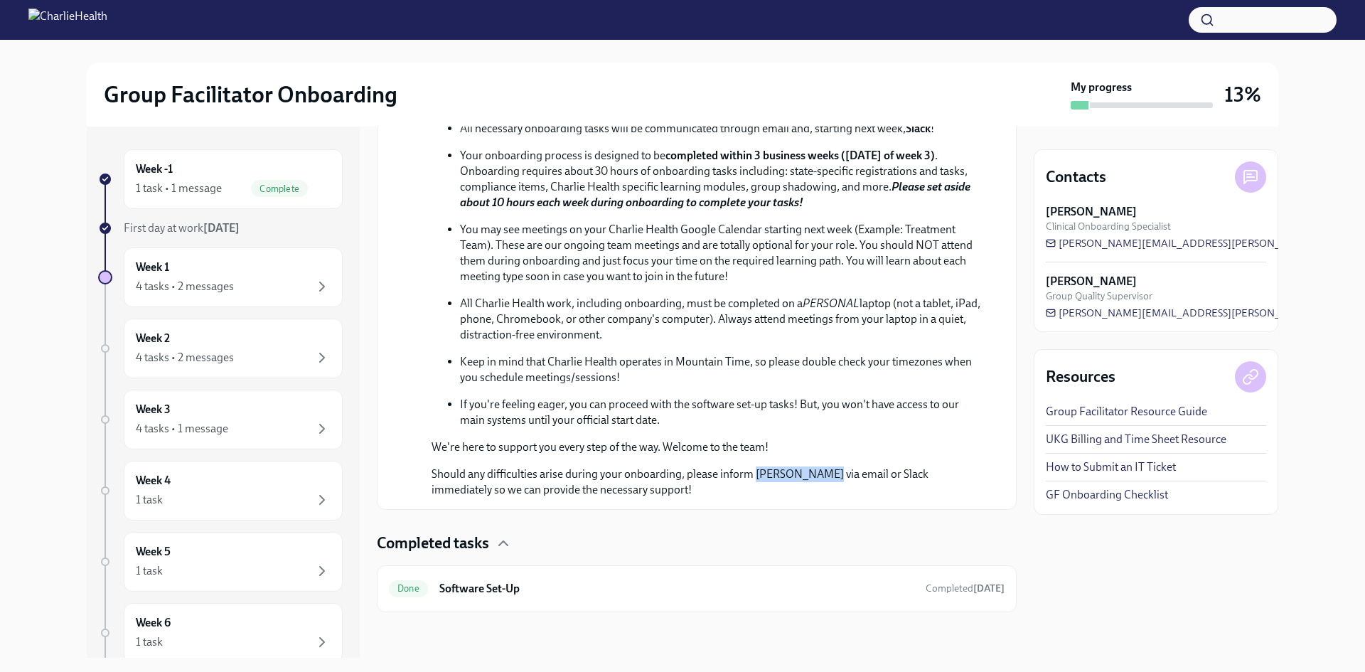
drag, startPoint x: 754, startPoint y: 479, endPoint x: 818, endPoint y: 466, distance: 65.3
click at [818, 466] on p "Should any difficulties arise during your onboarding, please inform [PERSON_NAM…" at bounding box center [707, 481] width 550 height 31
copy p "[PERSON_NAME]"
click at [862, 466] on p "Should any difficulties arise during your onboarding, please inform [PERSON_NAM…" at bounding box center [707, 481] width 550 height 31
drag, startPoint x: 1271, startPoint y: 238, endPoint x: 1040, endPoint y: 242, distance: 231.1
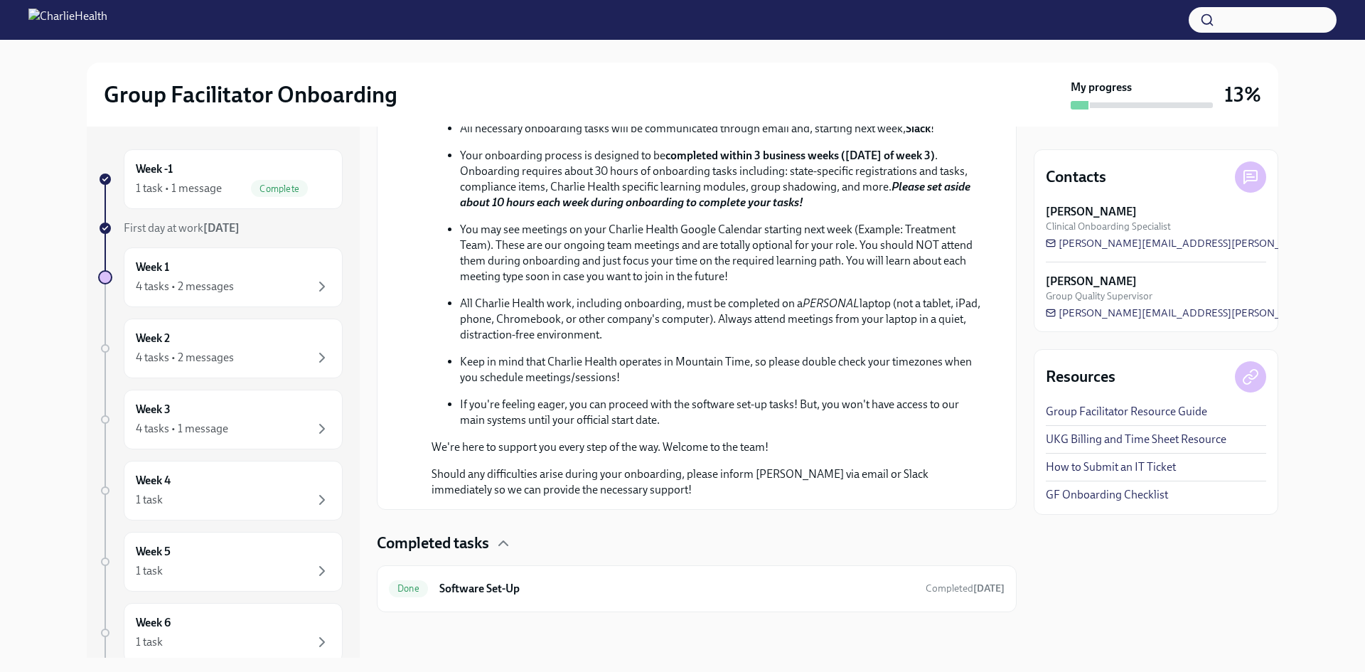
click at [1040, 242] on div "Contacts [PERSON_NAME] Clinical Onboarding Specialist [PERSON_NAME][EMAIL_ADDRE…" at bounding box center [1156, 240] width 245 height 183
drag, startPoint x: 1166, startPoint y: 205, endPoint x: 1058, endPoint y: 161, distance: 116.5
click at [1176, 212] on div "[PERSON_NAME] Clinical Onboarding Specialist" at bounding box center [1156, 218] width 220 height 29
drag, startPoint x: 1058, startPoint y: 161, endPoint x: 1076, endPoint y: 176, distance: 22.8
click at [1059, 161] on div "Contacts" at bounding box center [1156, 176] width 220 height 31
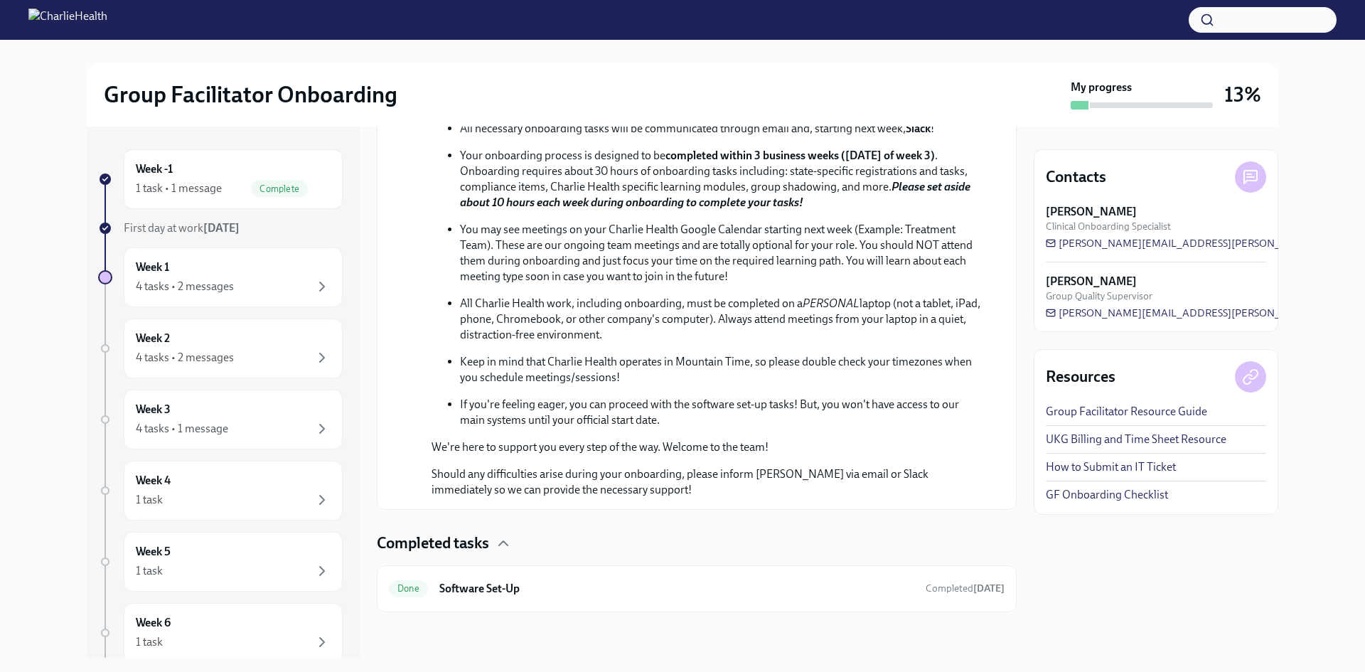
drag, startPoint x: 1081, startPoint y: 205, endPoint x: 1069, endPoint y: 213, distance: 14.8
click at [1079, 206] on strong "[PERSON_NAME]" at bounding box center [1091, 212] width 91 height 16
click at [1035, 229] on div "Contacts [PERSON_NAME] Clinical Onboarding Specialist [PERSON_NAME][EMAIL_ADDRE…" at bounding box center [1156, 240] width 245 height 183
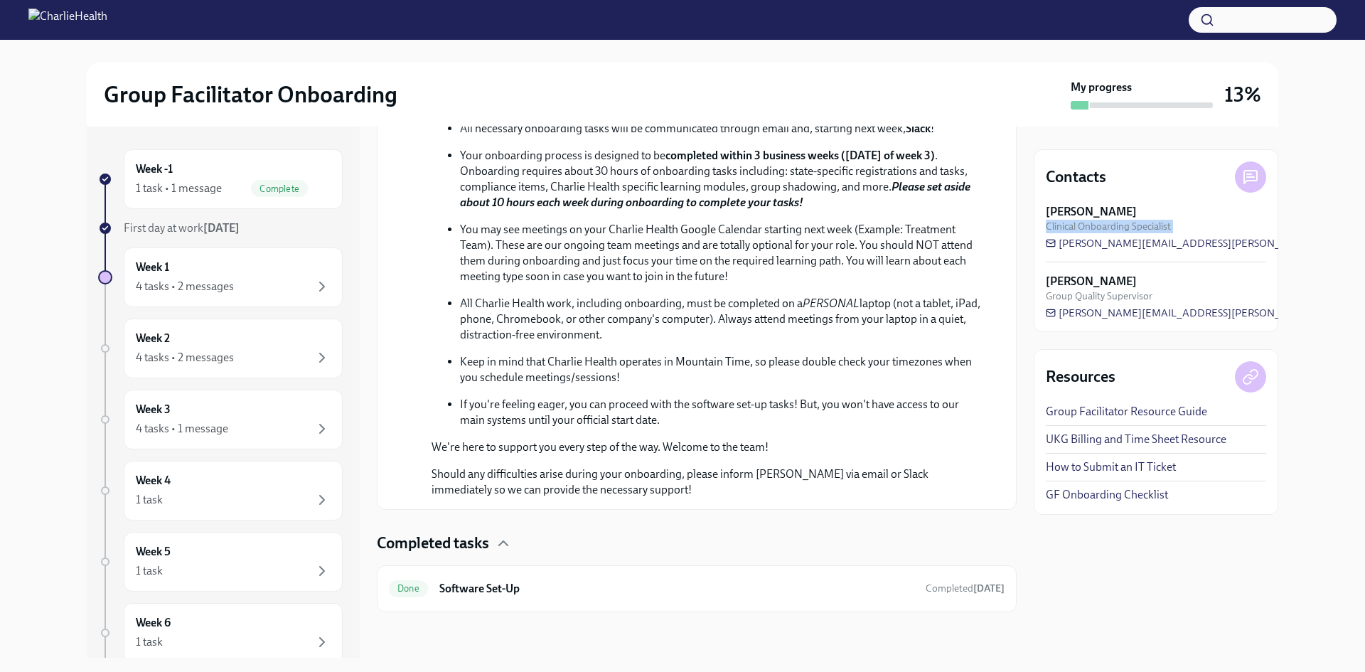
click at [1035, 229] on div "Contacts [PERSON_NAME] Clinical Onboarding Specialist [PERSON_NAME][EMAIL_ADDRE…" at bounding box center [1156, 240] width 245 height 183
copy div "Clinical Onboarding Specialist [PERSON_NAME][EMAIL_ADDRESS][PERSON_NAME][DOMAIN…"
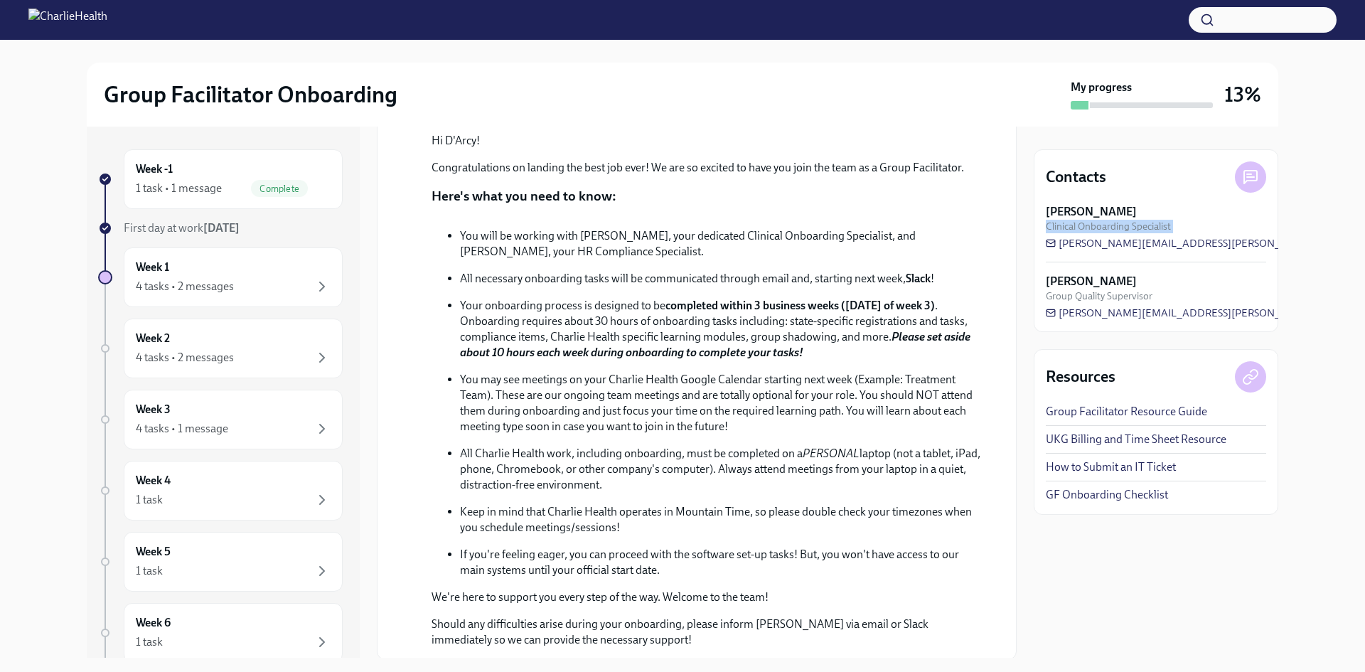
scroll to position [192, 0]
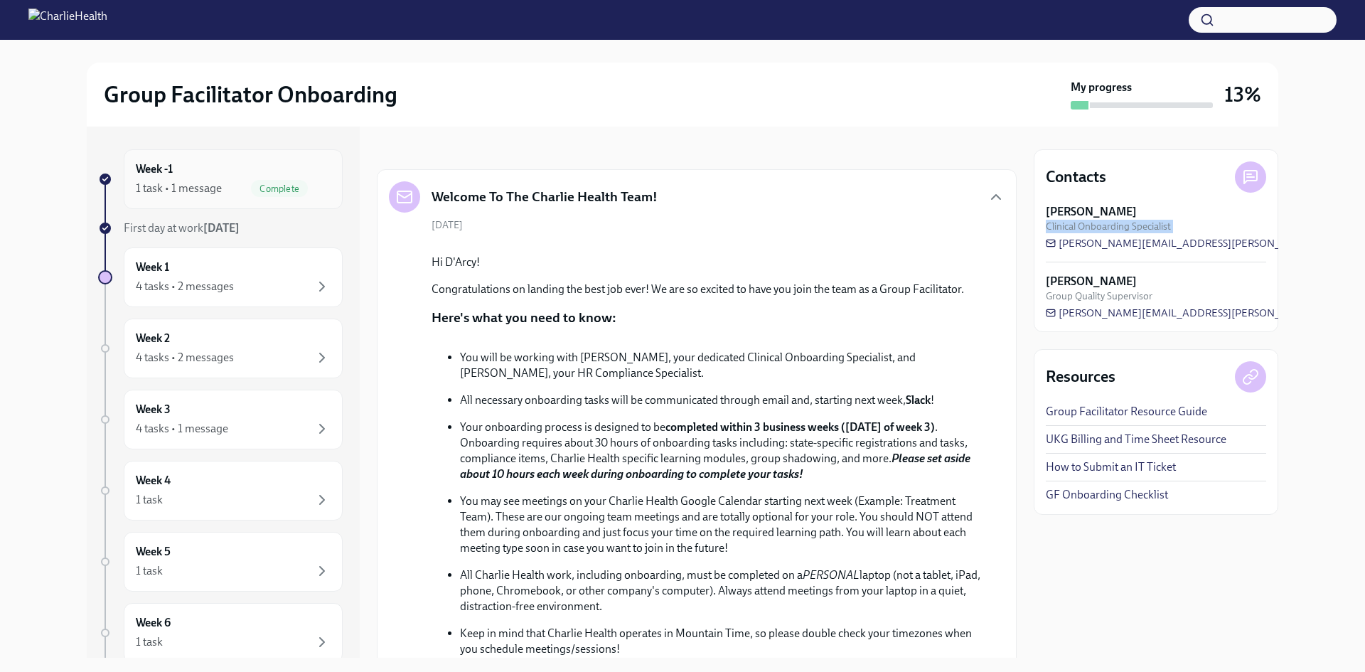
click at [196, 198] on div "Week -1 1 task • 1 message Complete" at bounding box center [233, 179] width 219 height 60
click at [1170, 206] on div "[PERSON_NAME] Clinical Onboarding Specialist" at bounding box center [1156, 218] width 220 height 29
click at [266, 194] on div "Complete" at bounding box center [279, 188] width 57 height 17
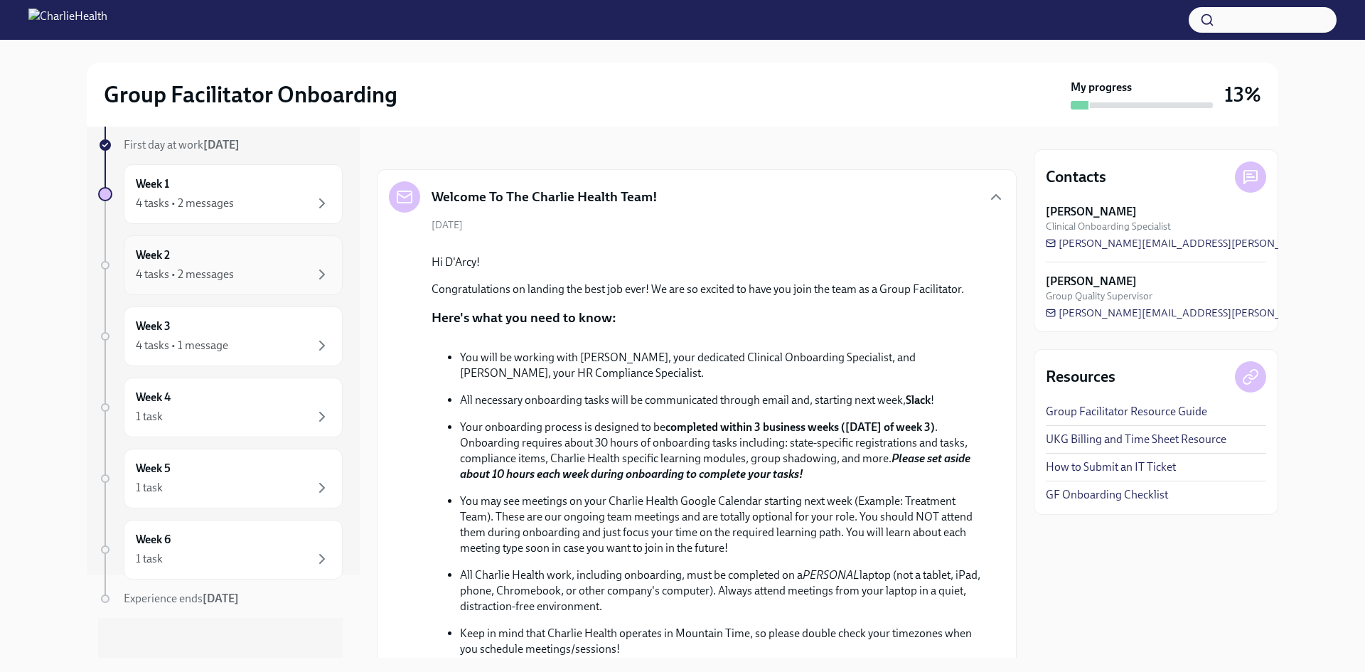
scroll to position [89, 0]
click at [1196, 106] on div at bounding box center [1151, 105] width 123 height 6
drag, startPoint x: 1037, startPoint y: 209, endPoint x: 1027, endPoint y: 208, distance: 10.0
click at [1032, 209] on div "Week -1 1 task • 1 message Complete First day at work [DATE] Week 1 4 tasks • 2…" at bounding box center [683, 392] width 1192 height 531
click at [958, 191] on div "Welcome To The Charlie Health Team!" at bounding box center [697, 196] width 616 height 31
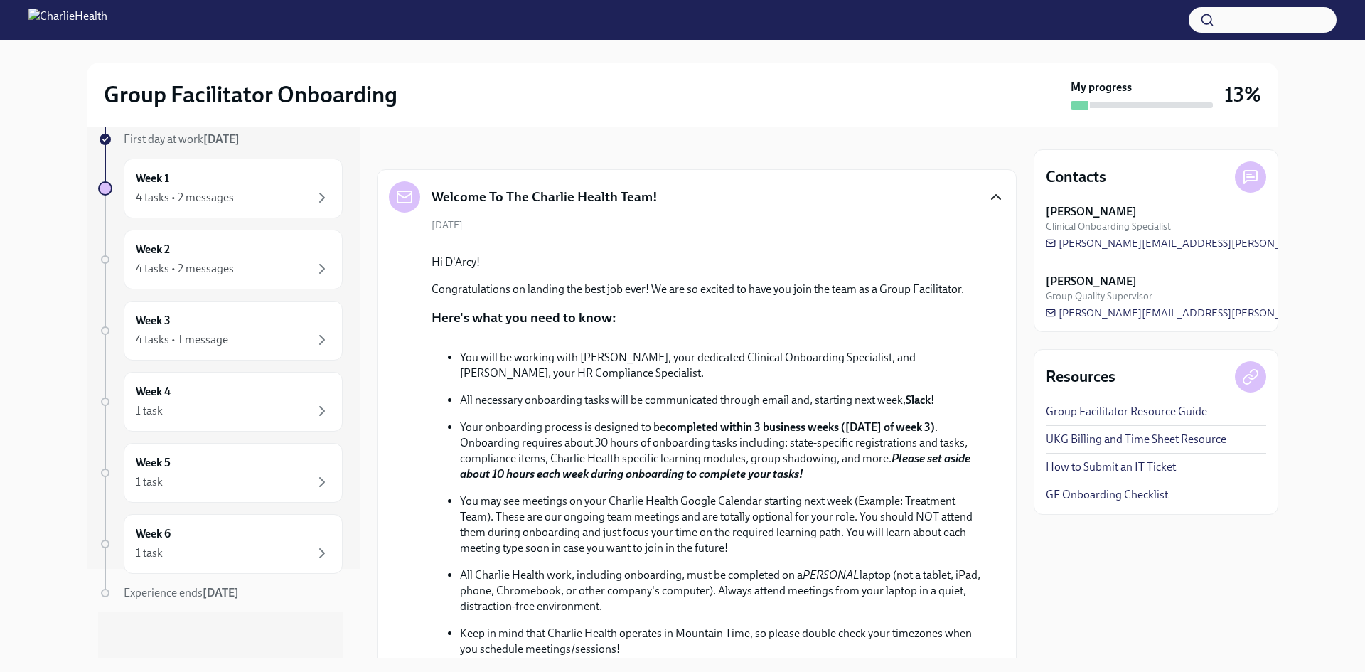
click at [988, 195] on icon "button" at bounding box center [996, 196] width 17 height 17
